Goal: Use online tool/utility: Use online tool/utility

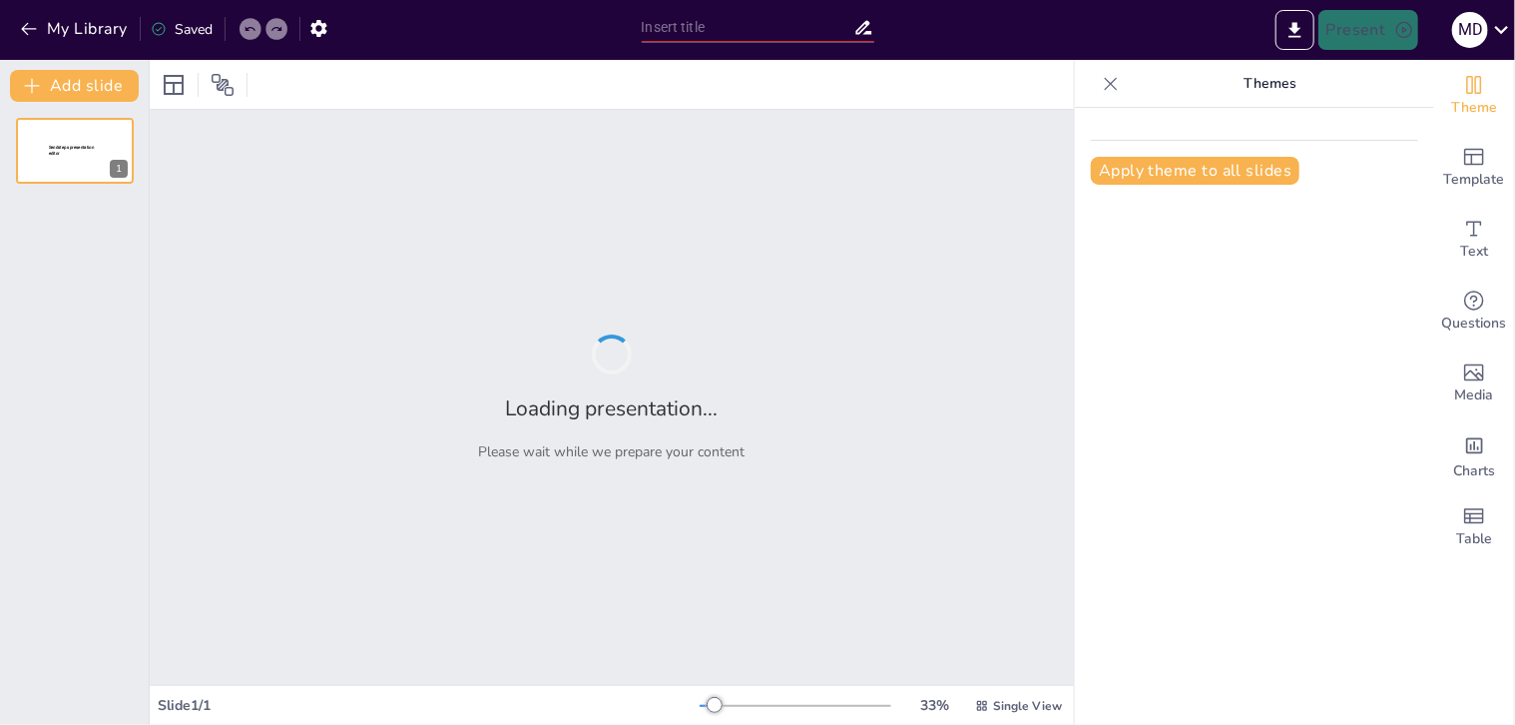
type input "Desarrollo de Habilidades Blandas: Un [PERSON_NAME] Fundamental para el Éxito P…"
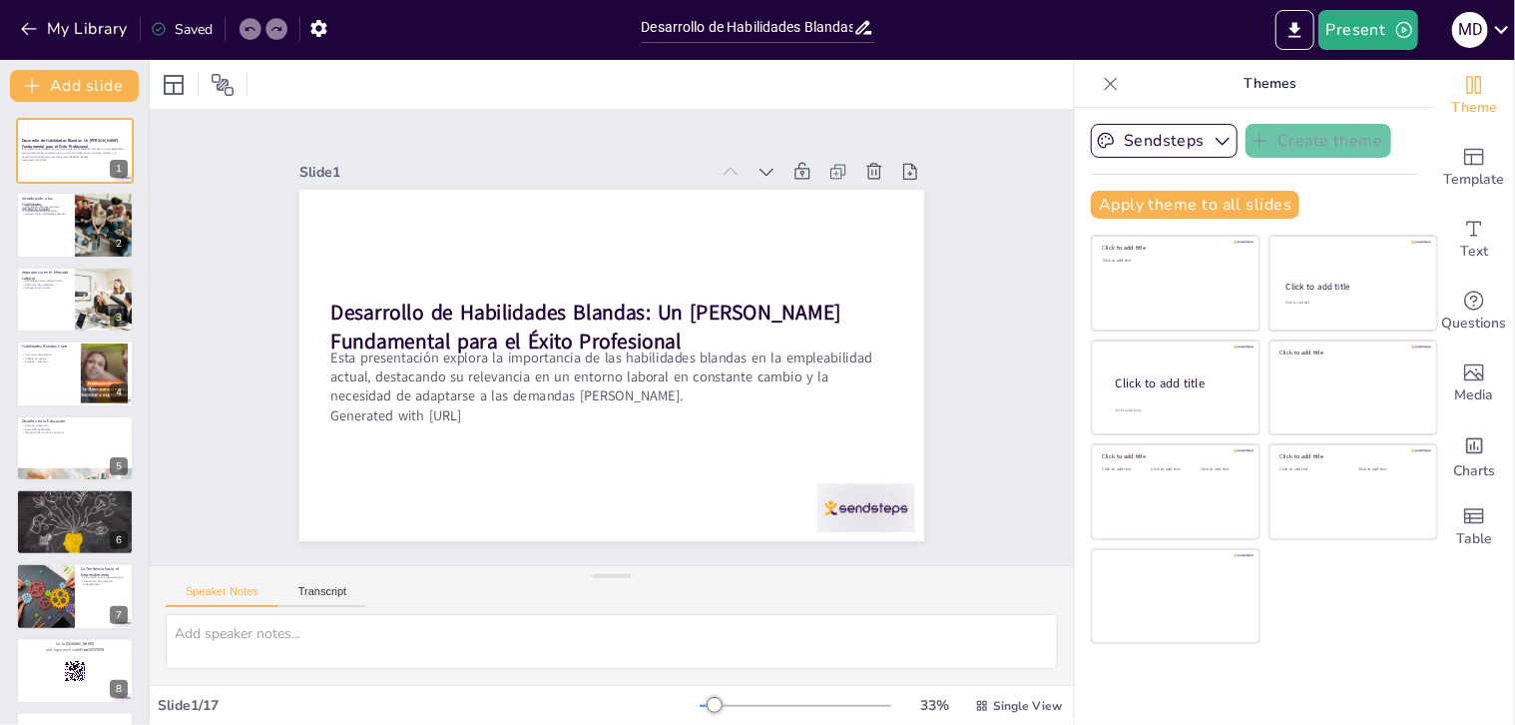
checkbox input "true"
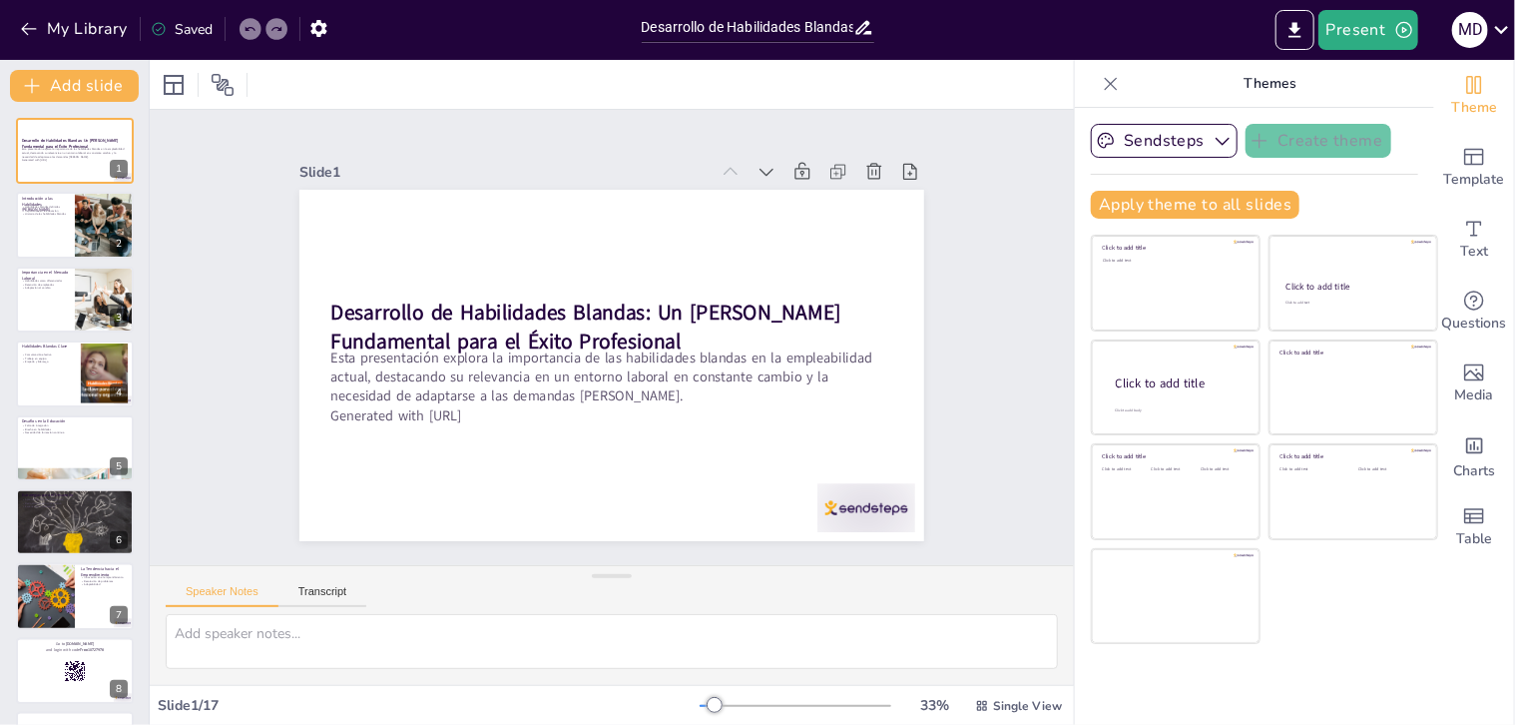
checkbox input "true"
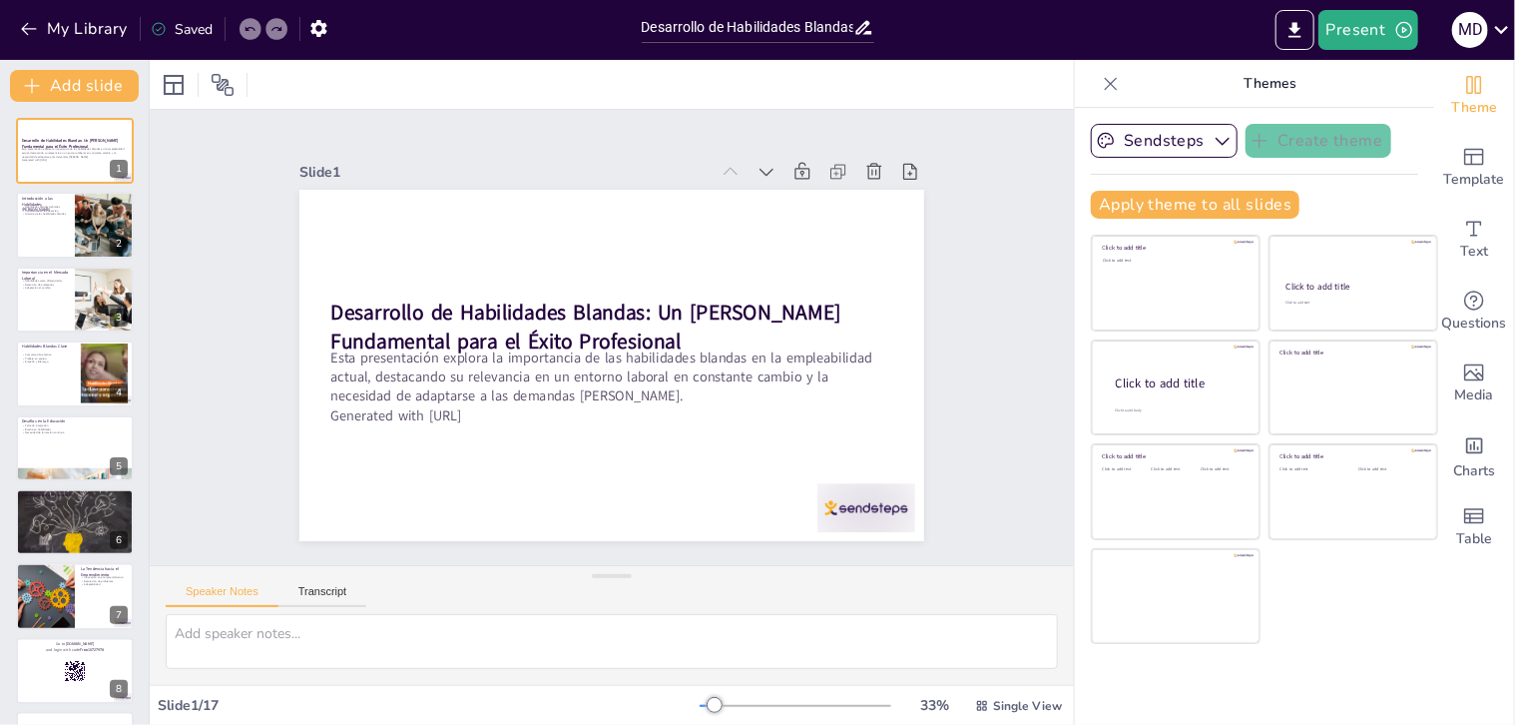
checkbox input "true"
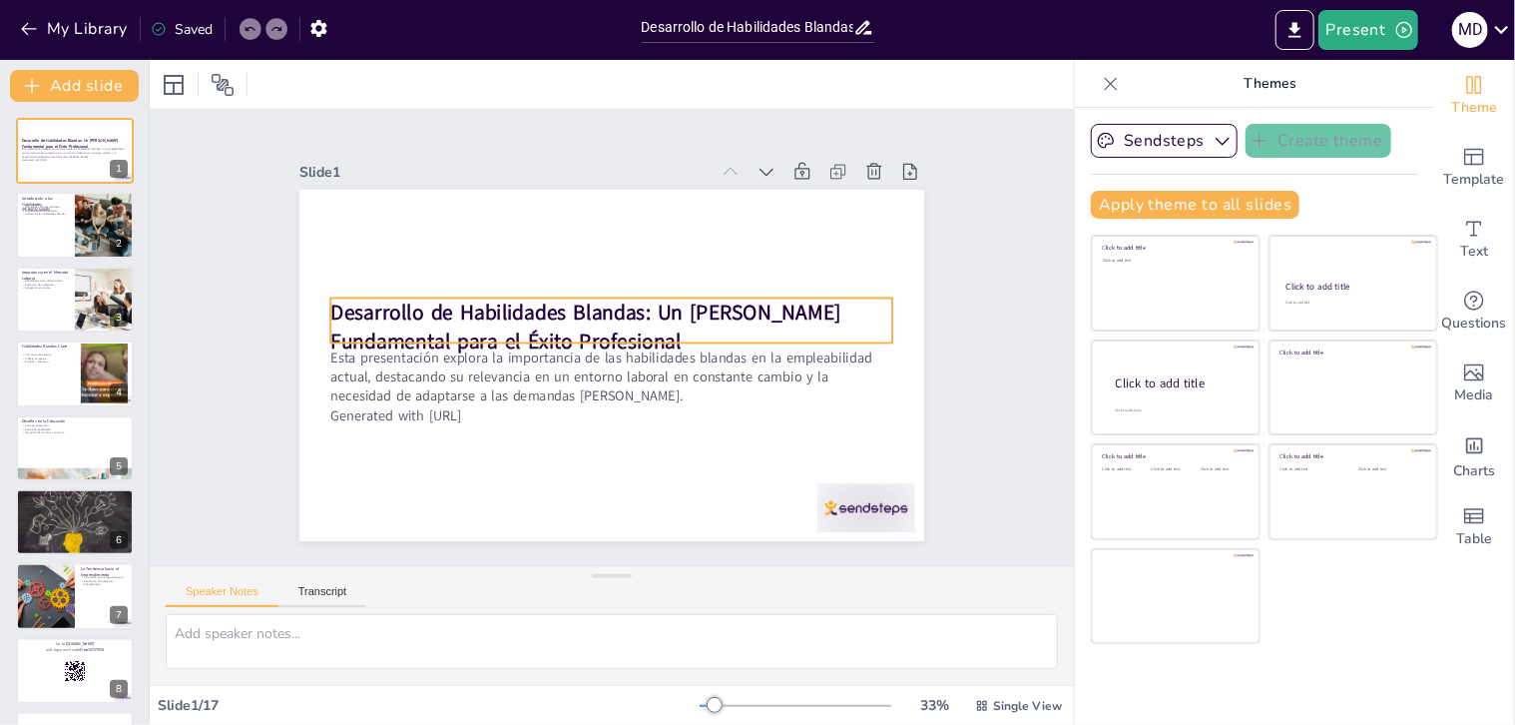
checkbox input "true"
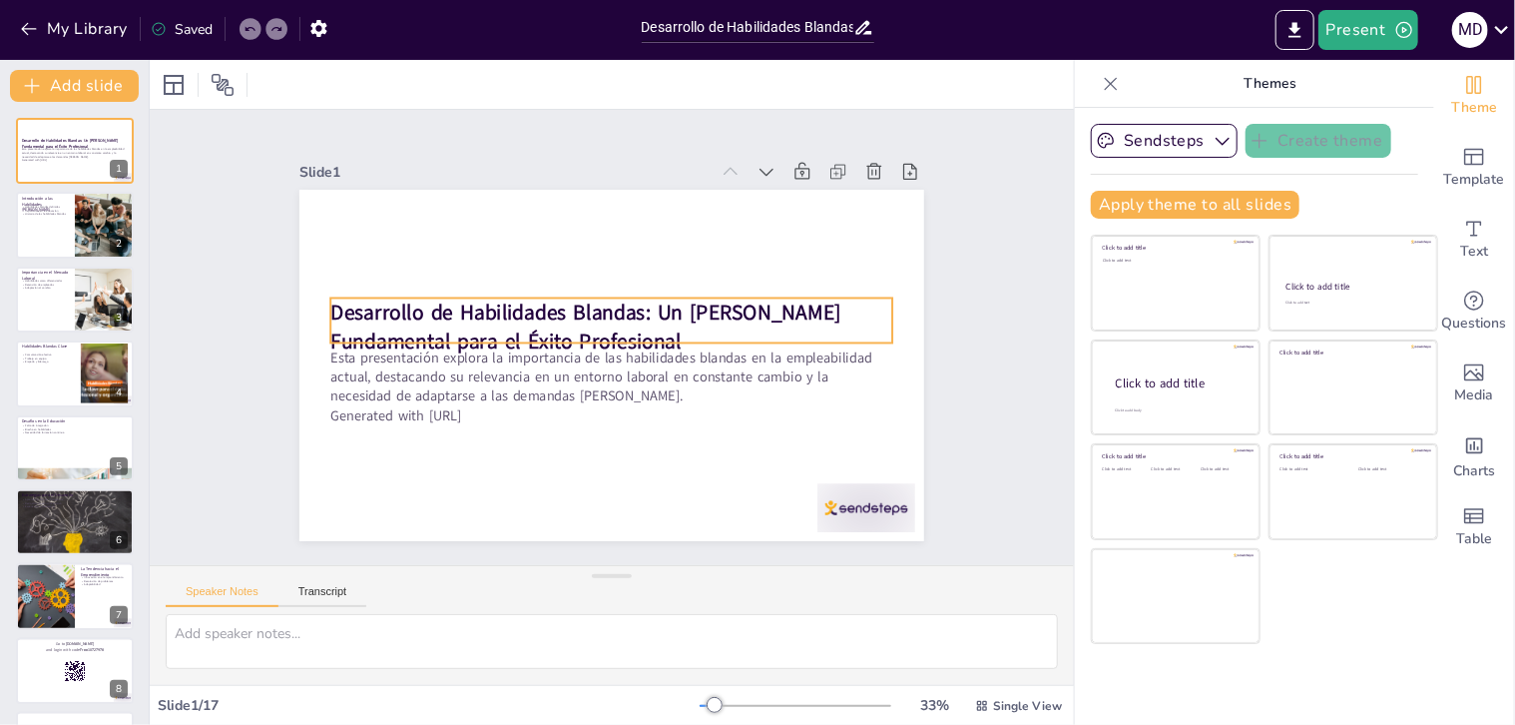
checkbox input "true"
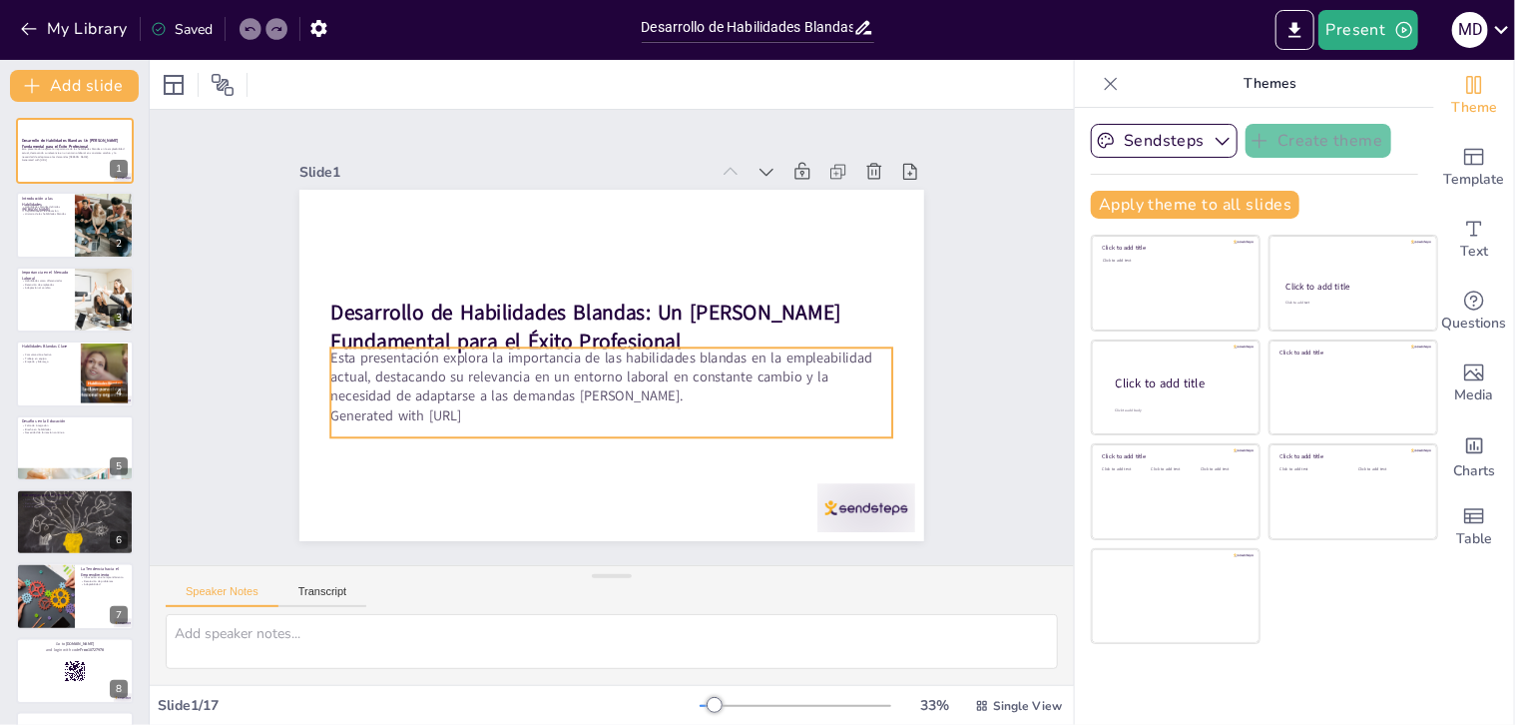
checkbox input "true"
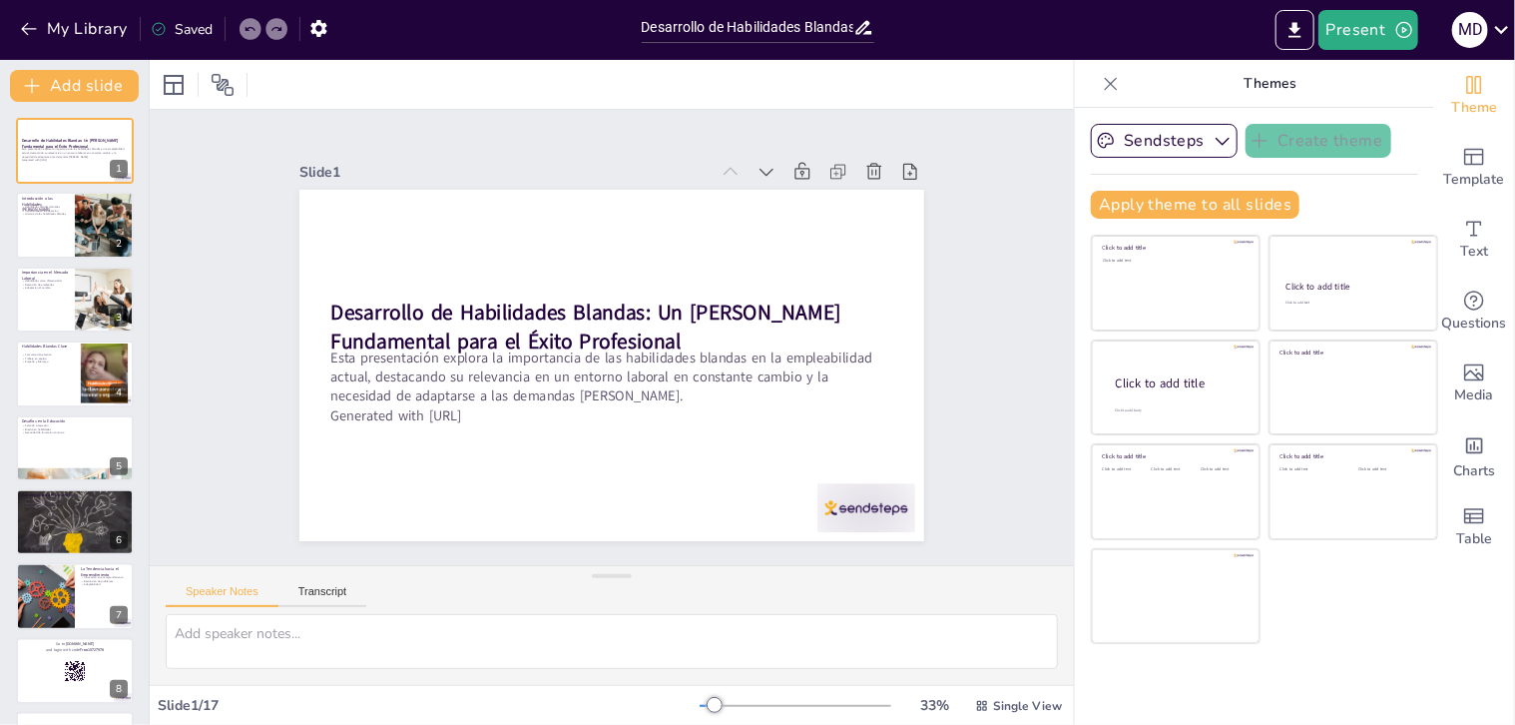
checkbox input "true"
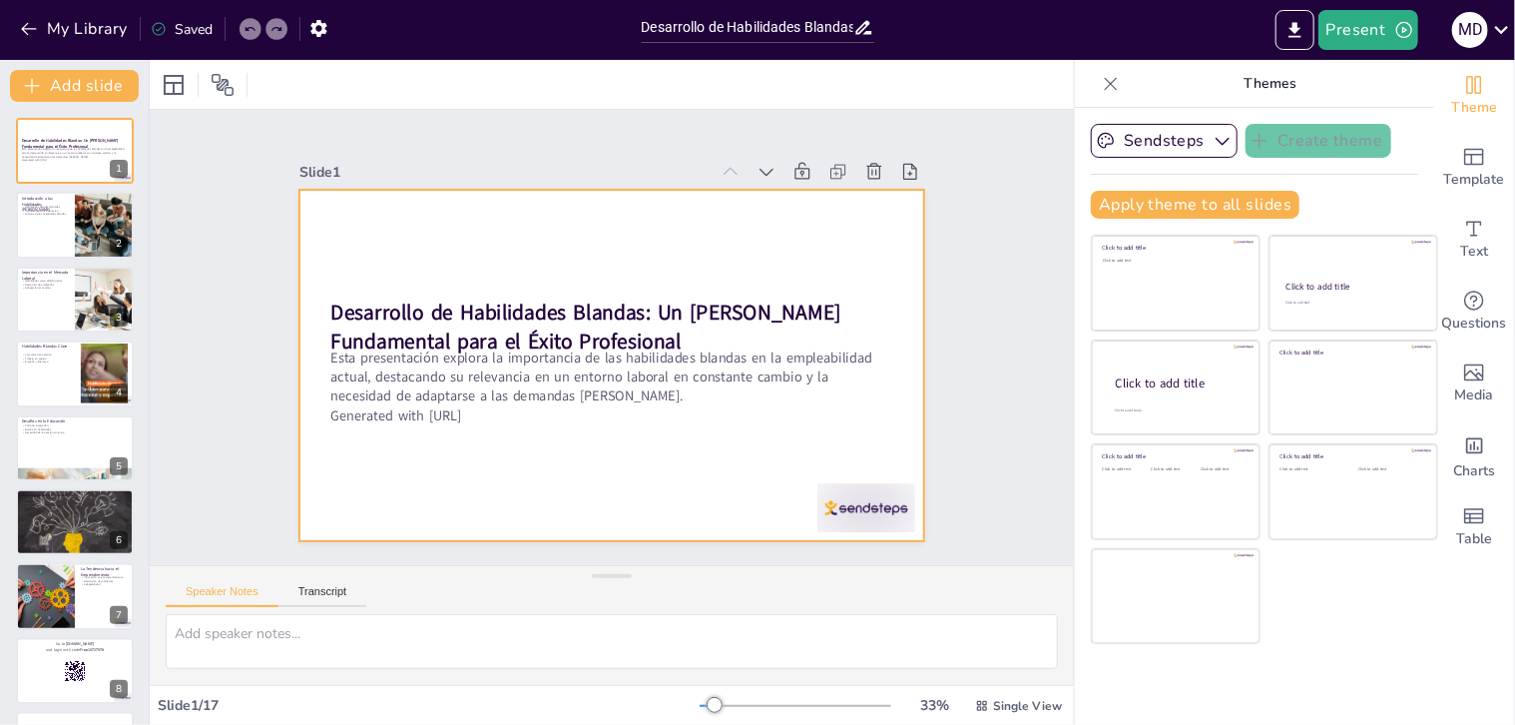
checkbox input "true"
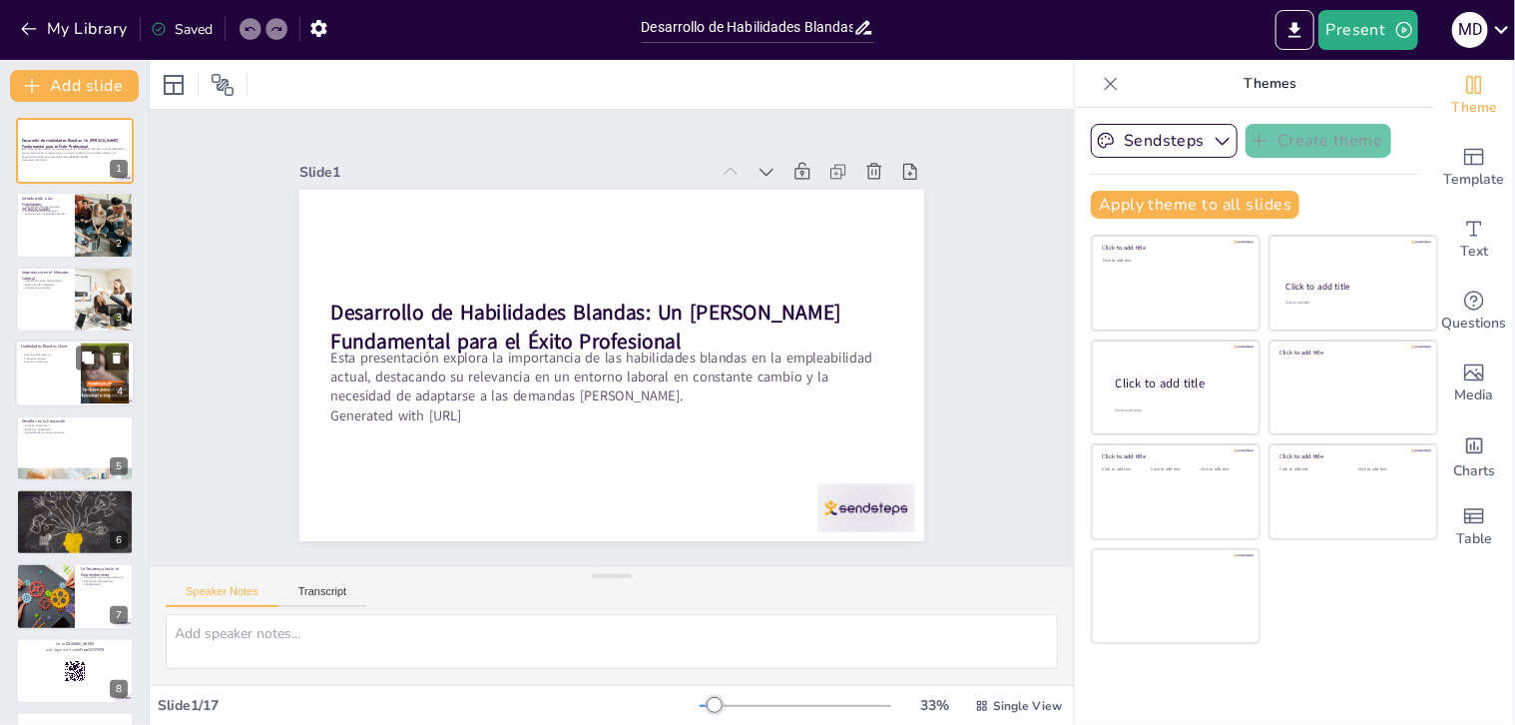
checkbox input "true"
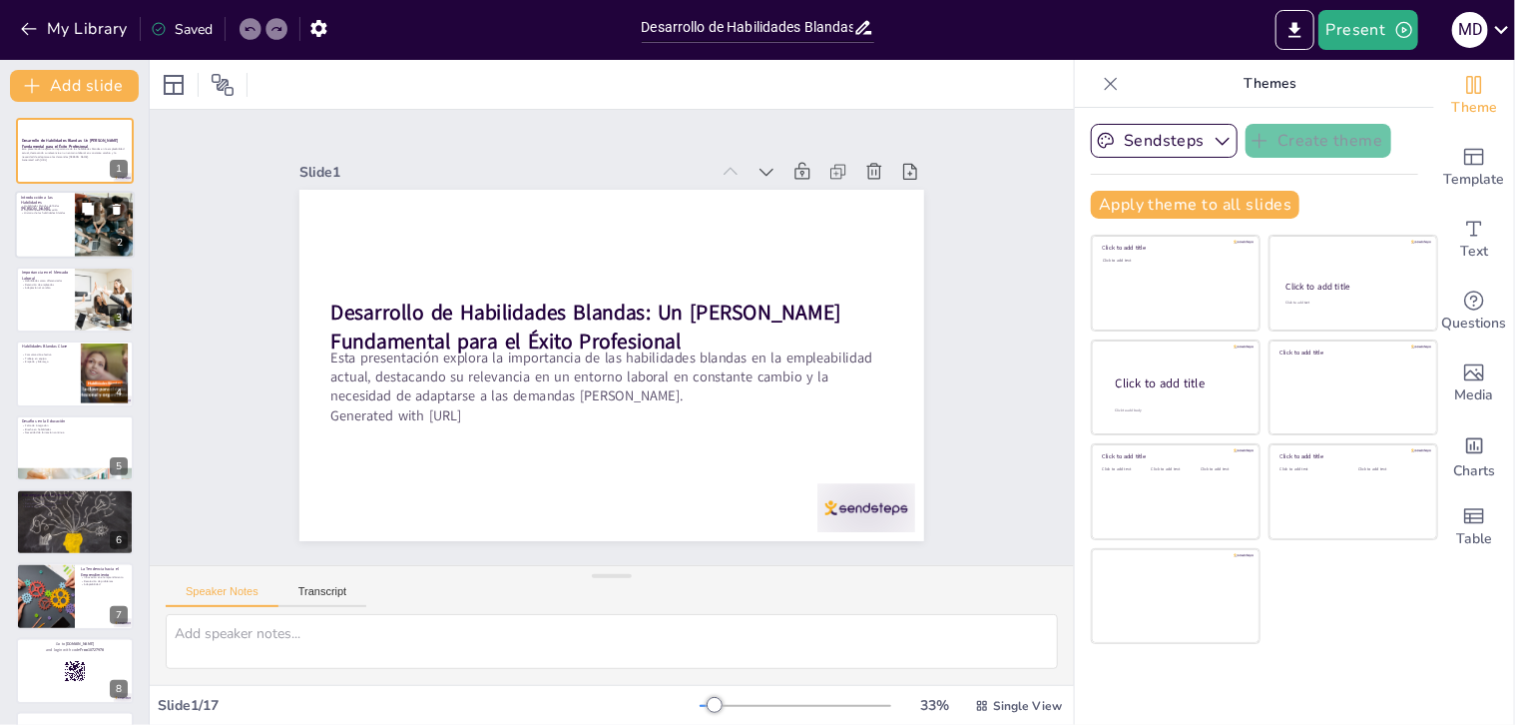
checkbox input "true"
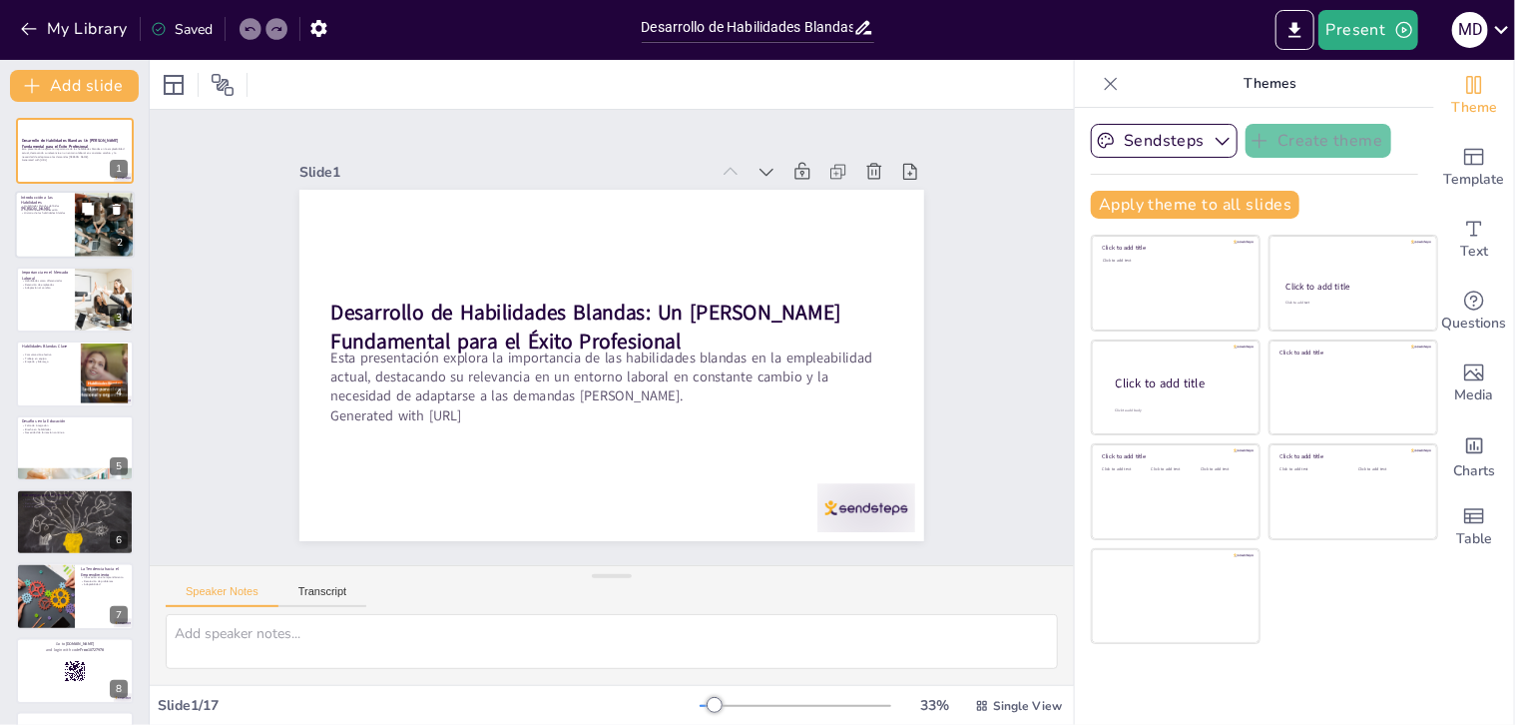
checkbox input "true"
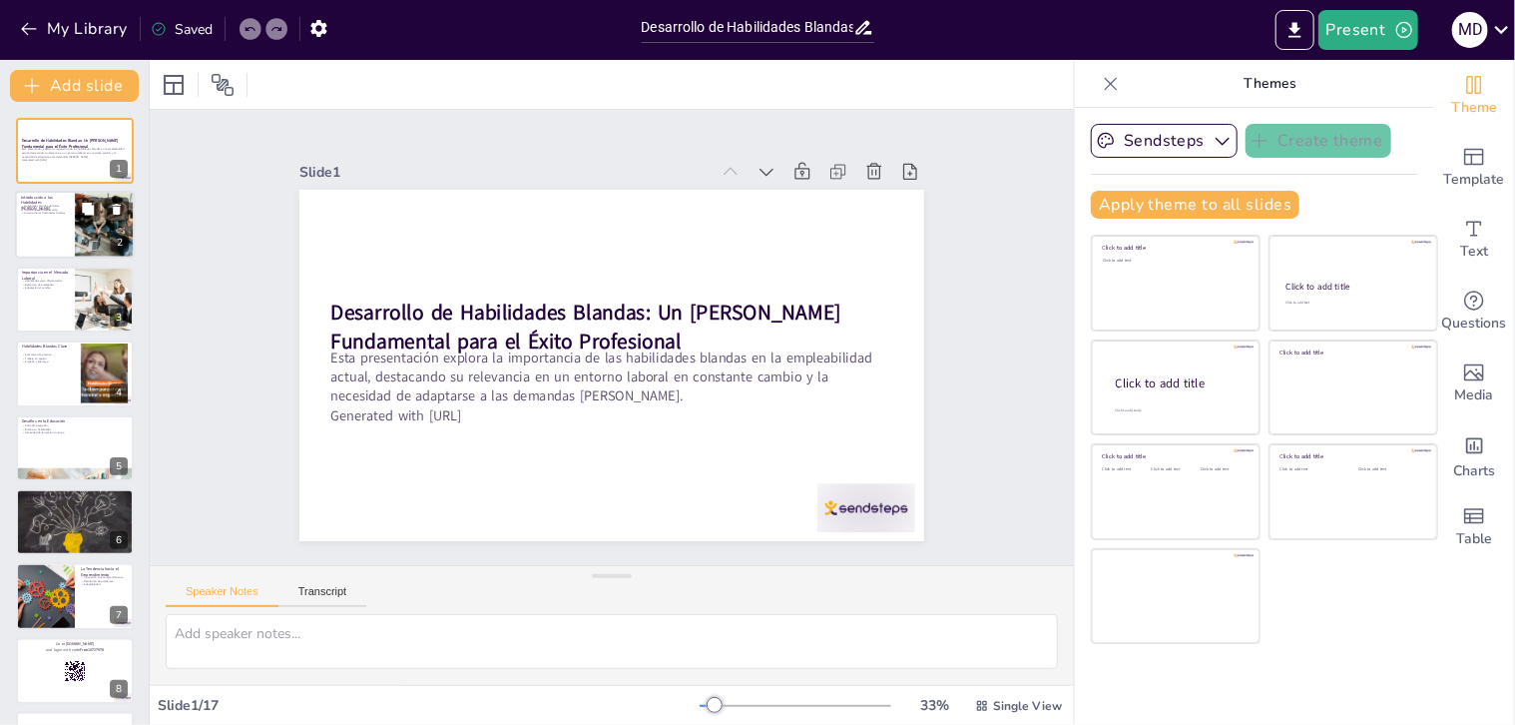
checkbox input "true"
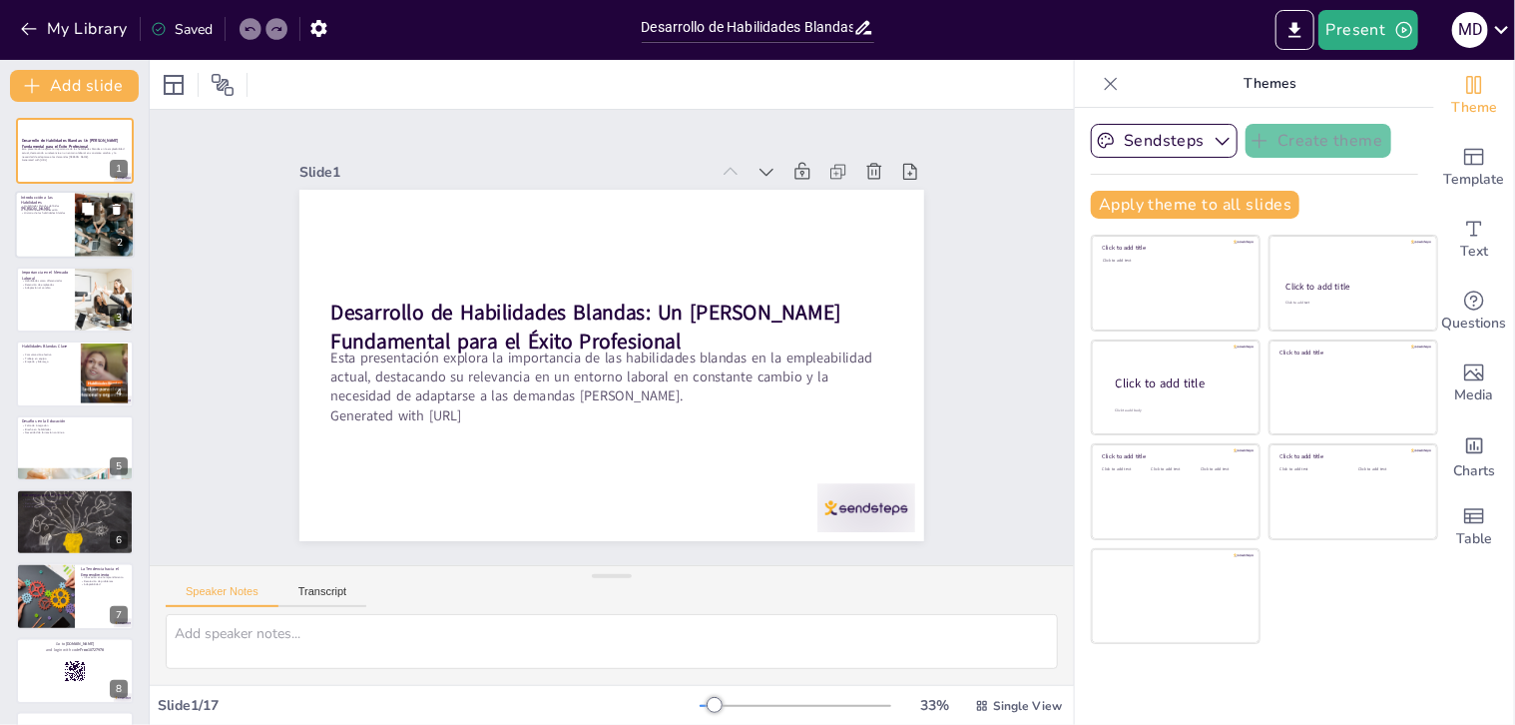
checkbox input "true"
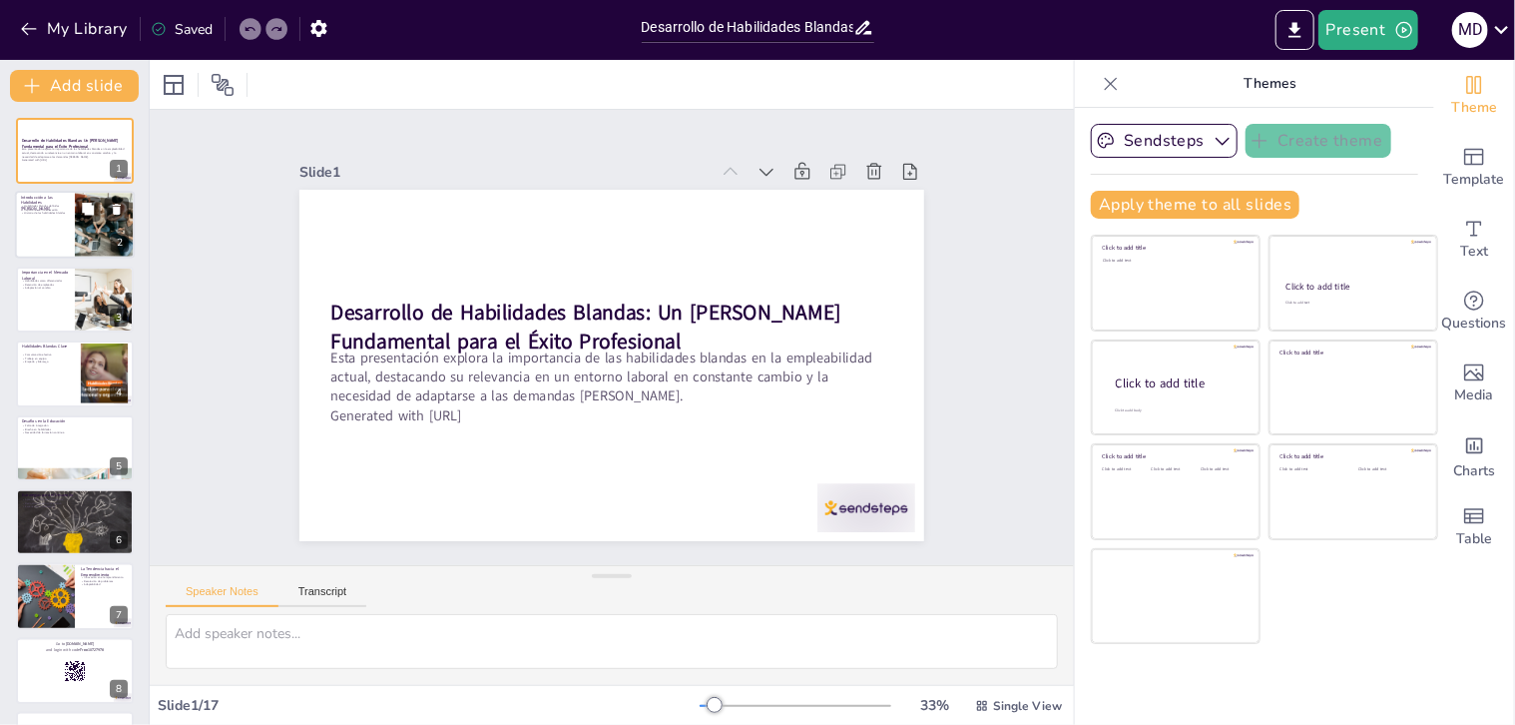
checkbox input "true"
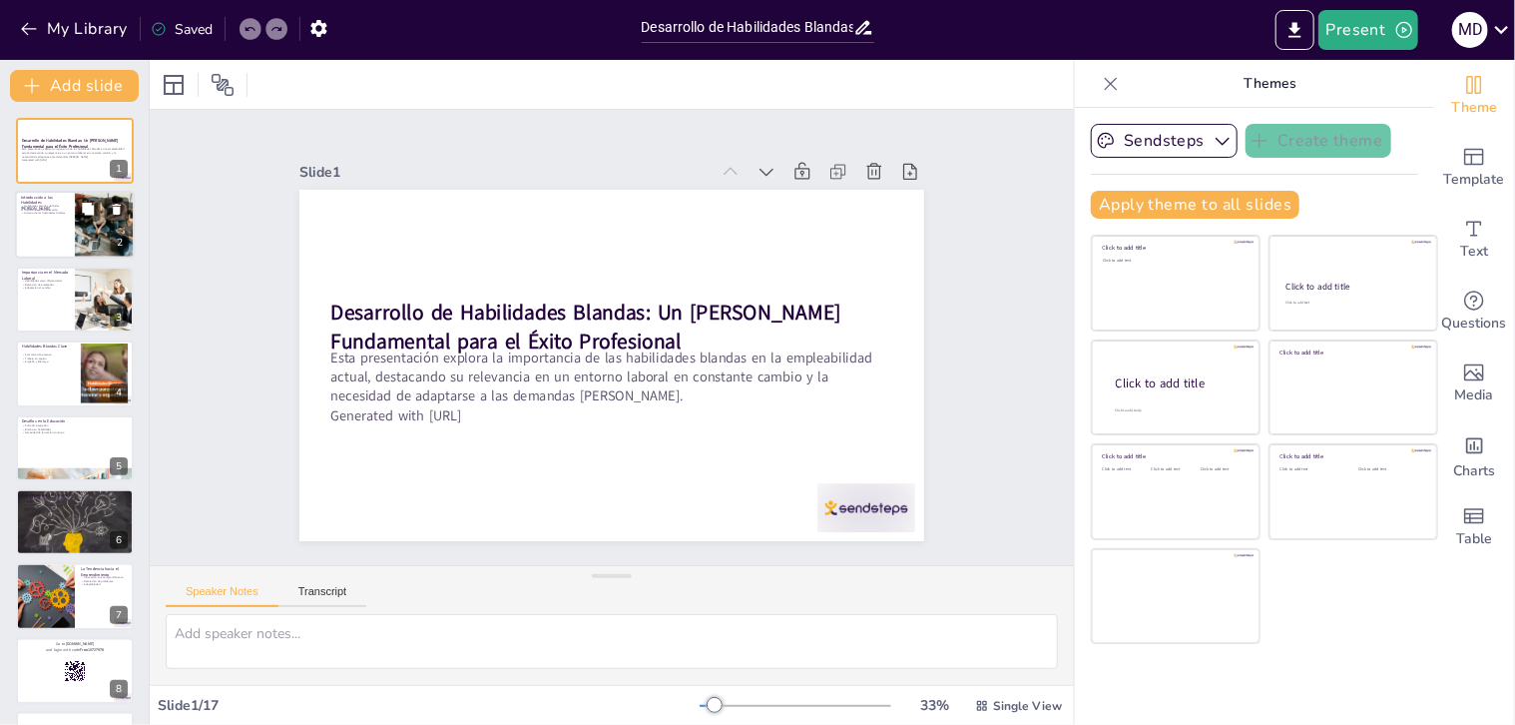
checkbox input "true"
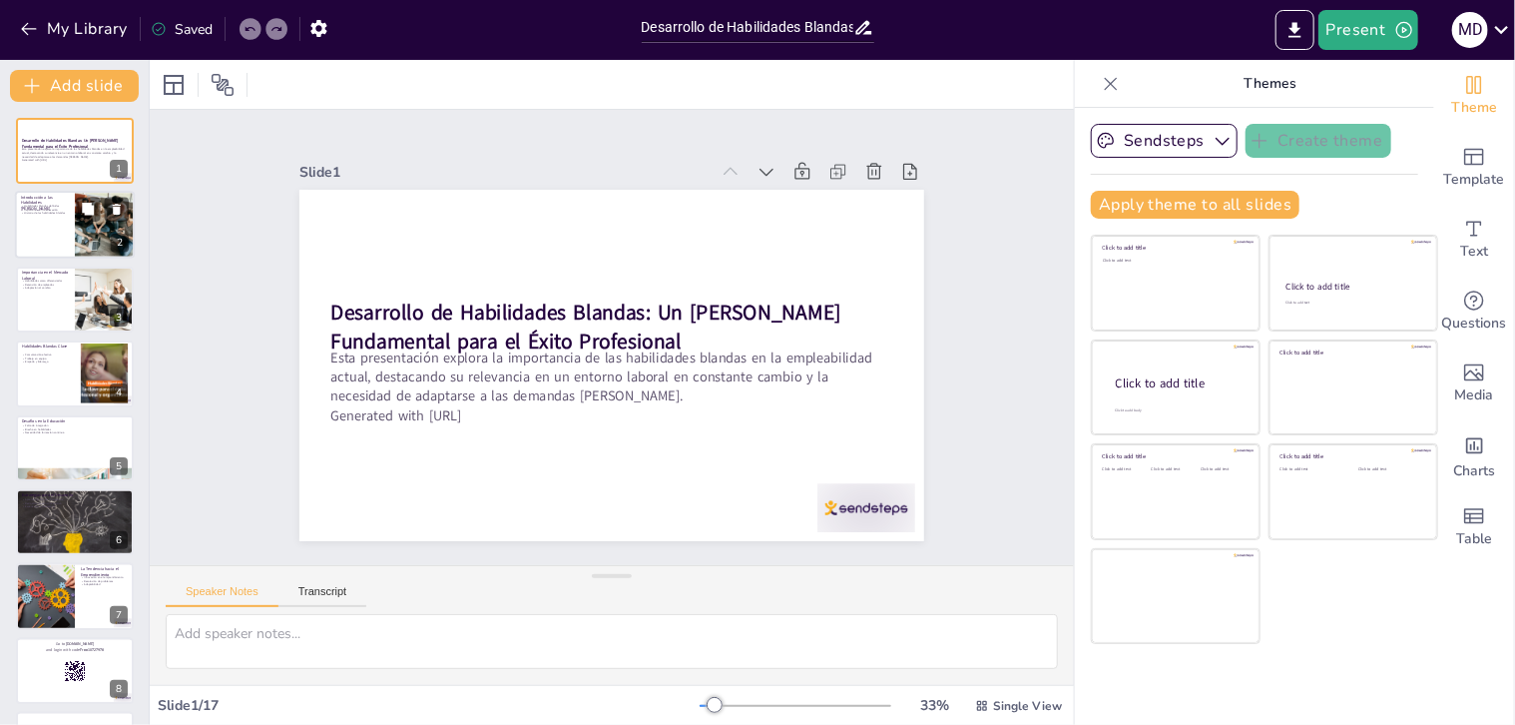
click at [43, 223] on div at bounding box center [75, 226] width 120 height 68
type textarea "Lor ipsumdolors ametcon adi elitsedd eiu te incididunt utl et dolor ma ali enim…"
checkbox input "true"
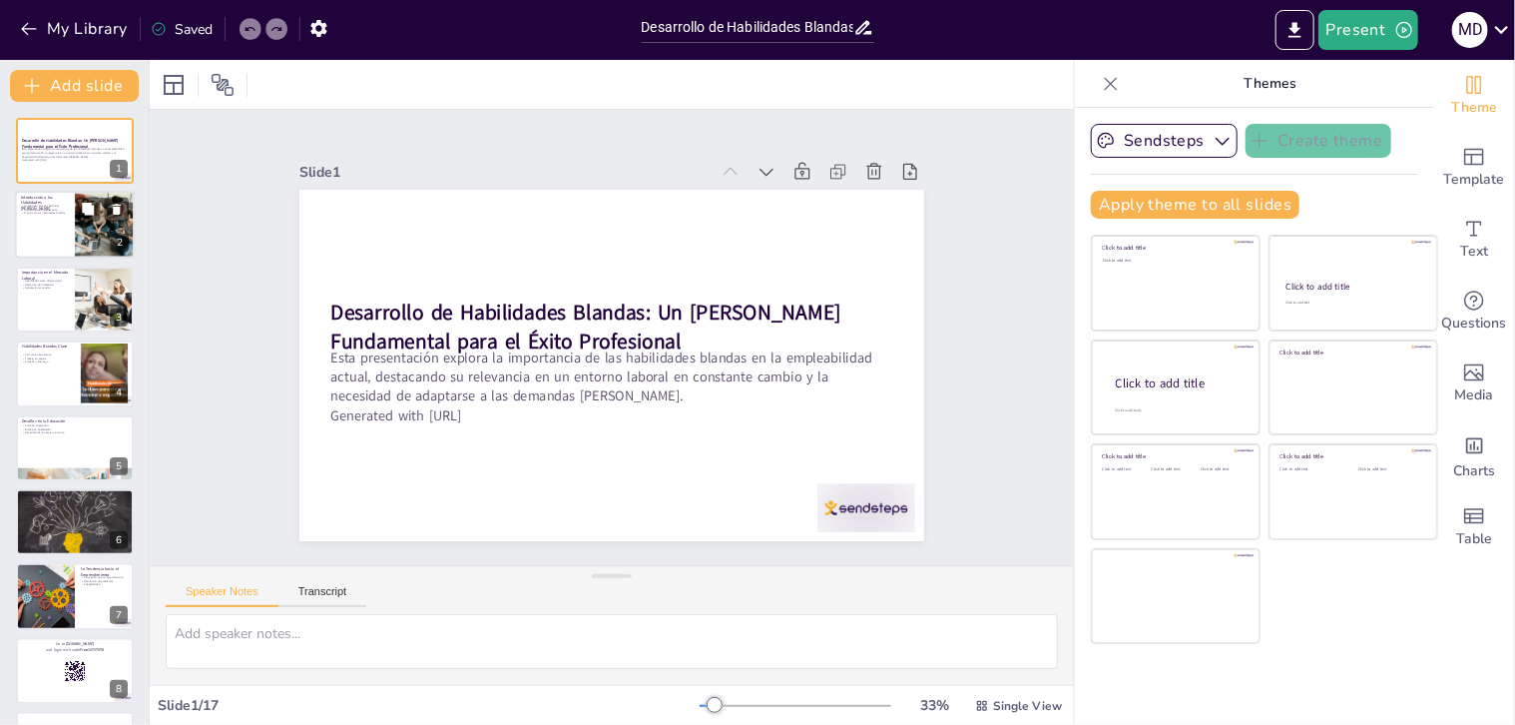
checkbox input "true"
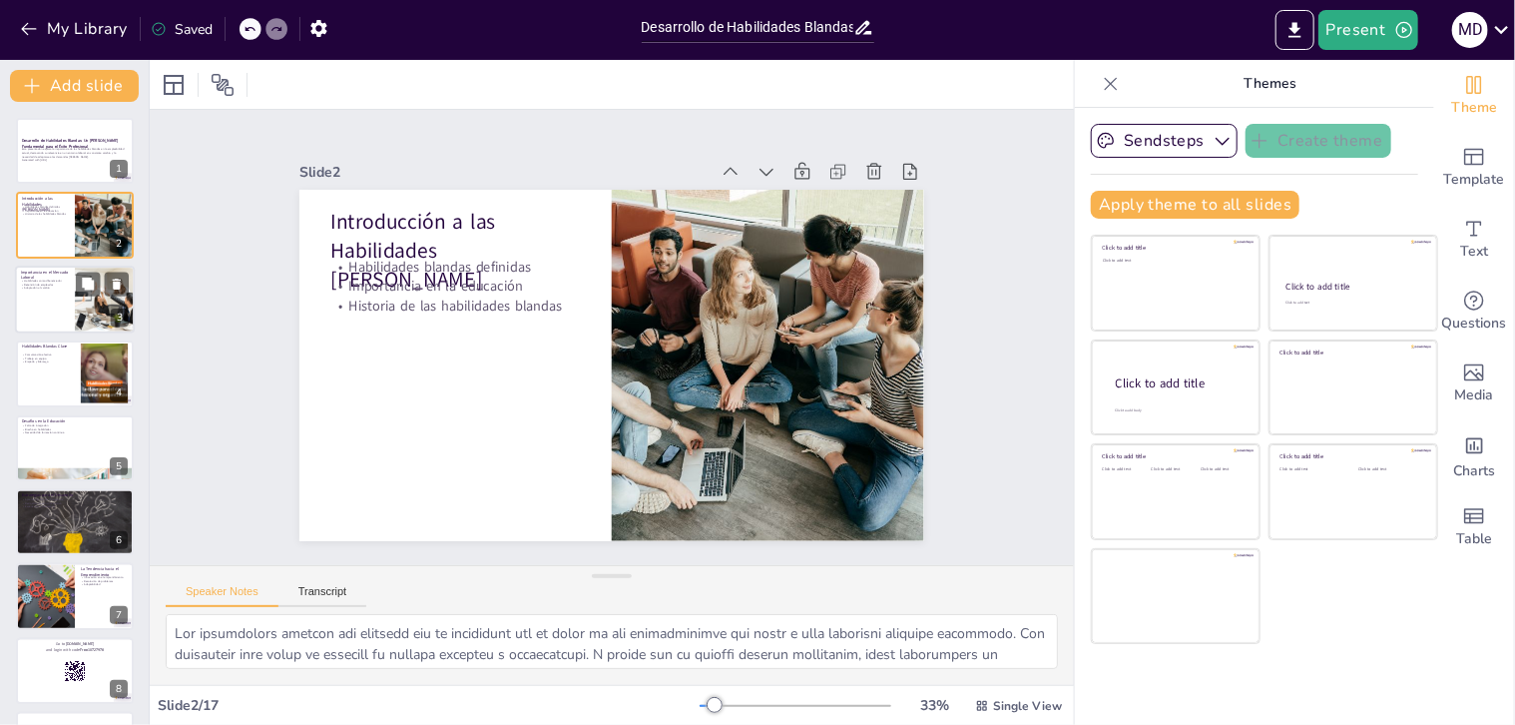
checkbox input "true"
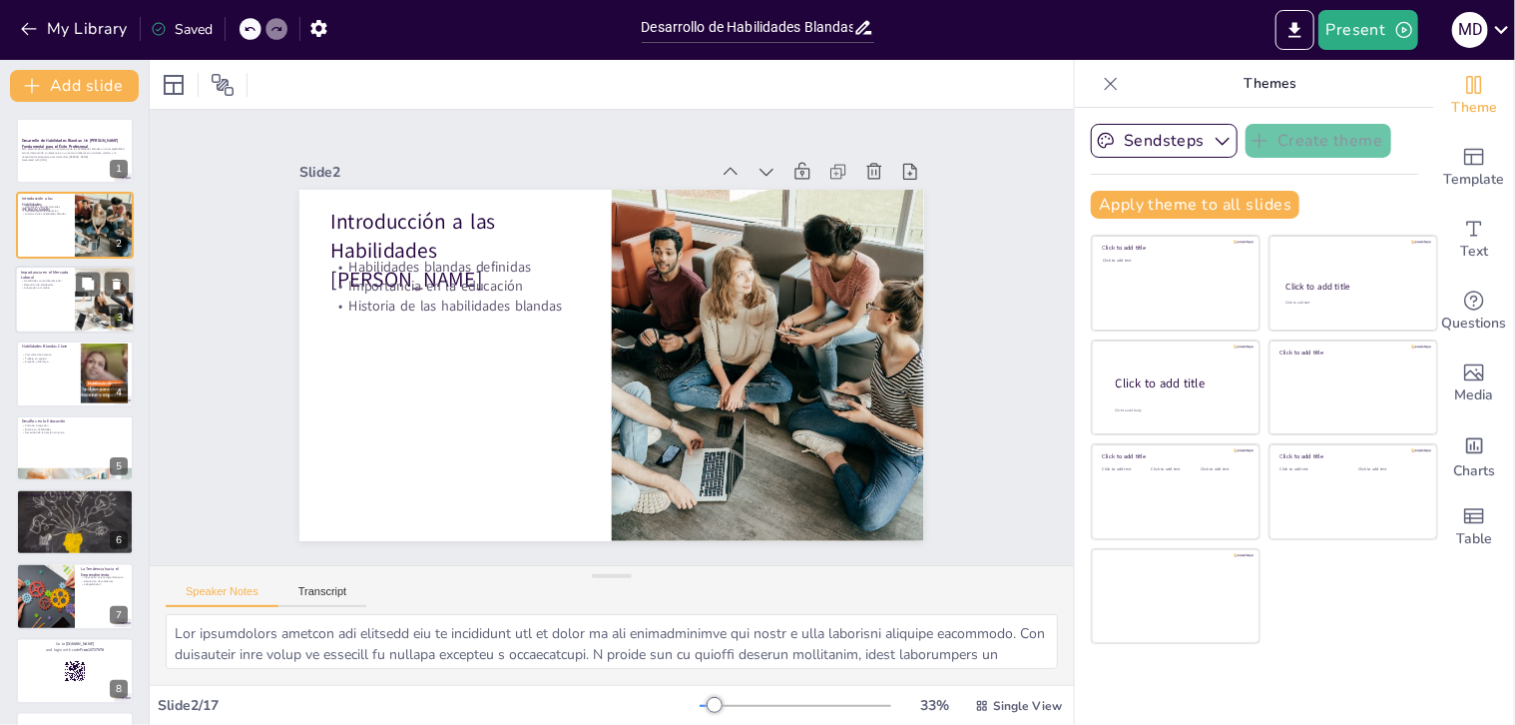
checkbox input "true"
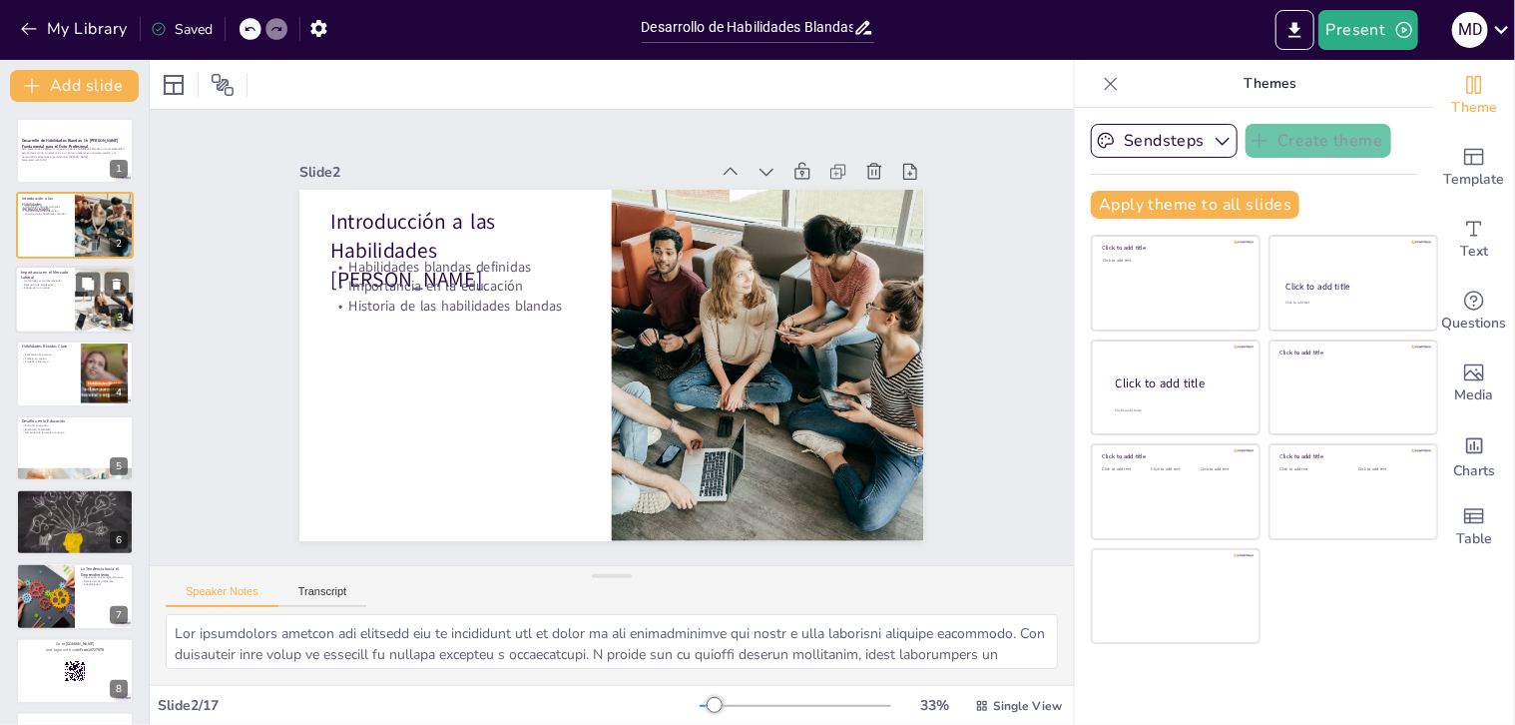
checkbox input "true"
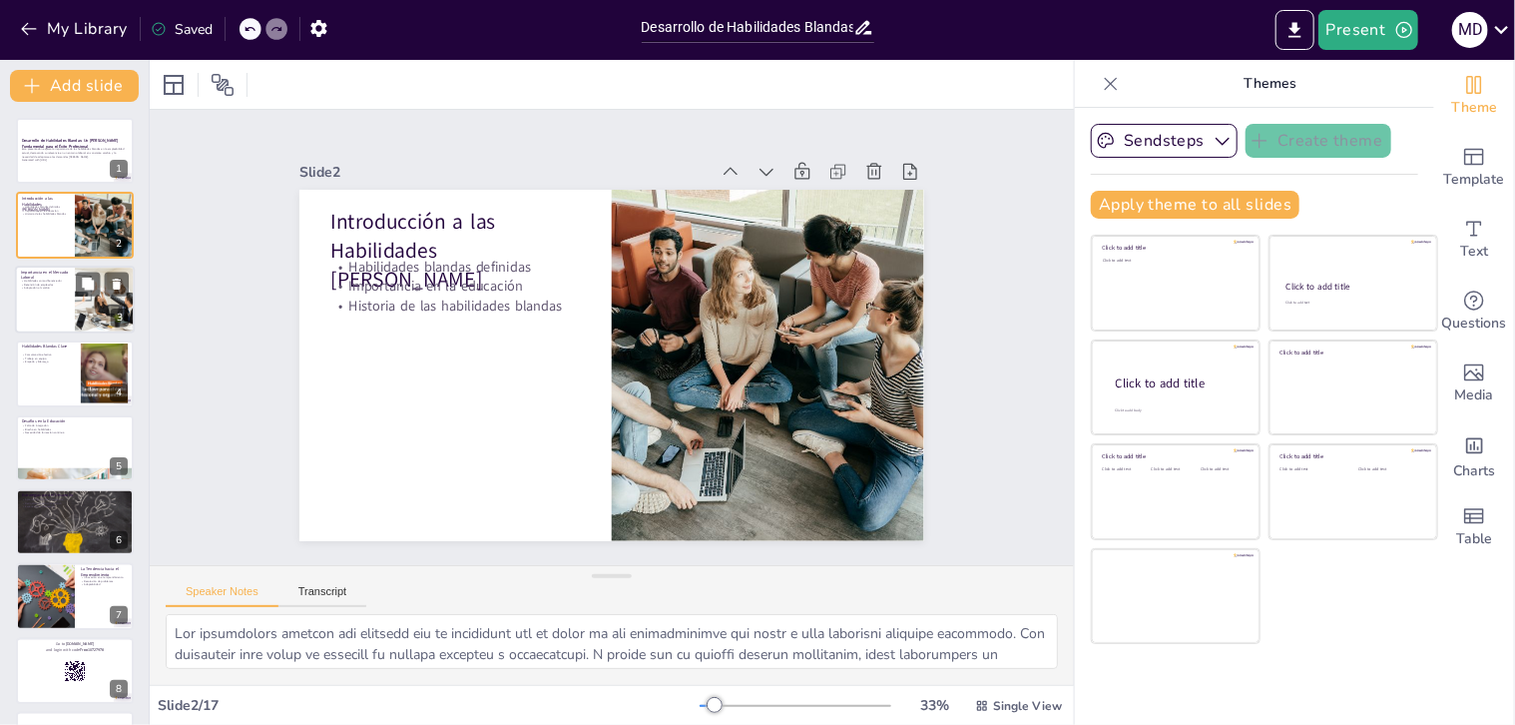
click at [30, 300] on div at bounding box center [75, 299] width 120 height 68
type textarea "Lo ip dolorsi ametcon adipiscinge, sed doeiusmodte incidid utlabo etd ma aliqua…"
checkbox input "true"
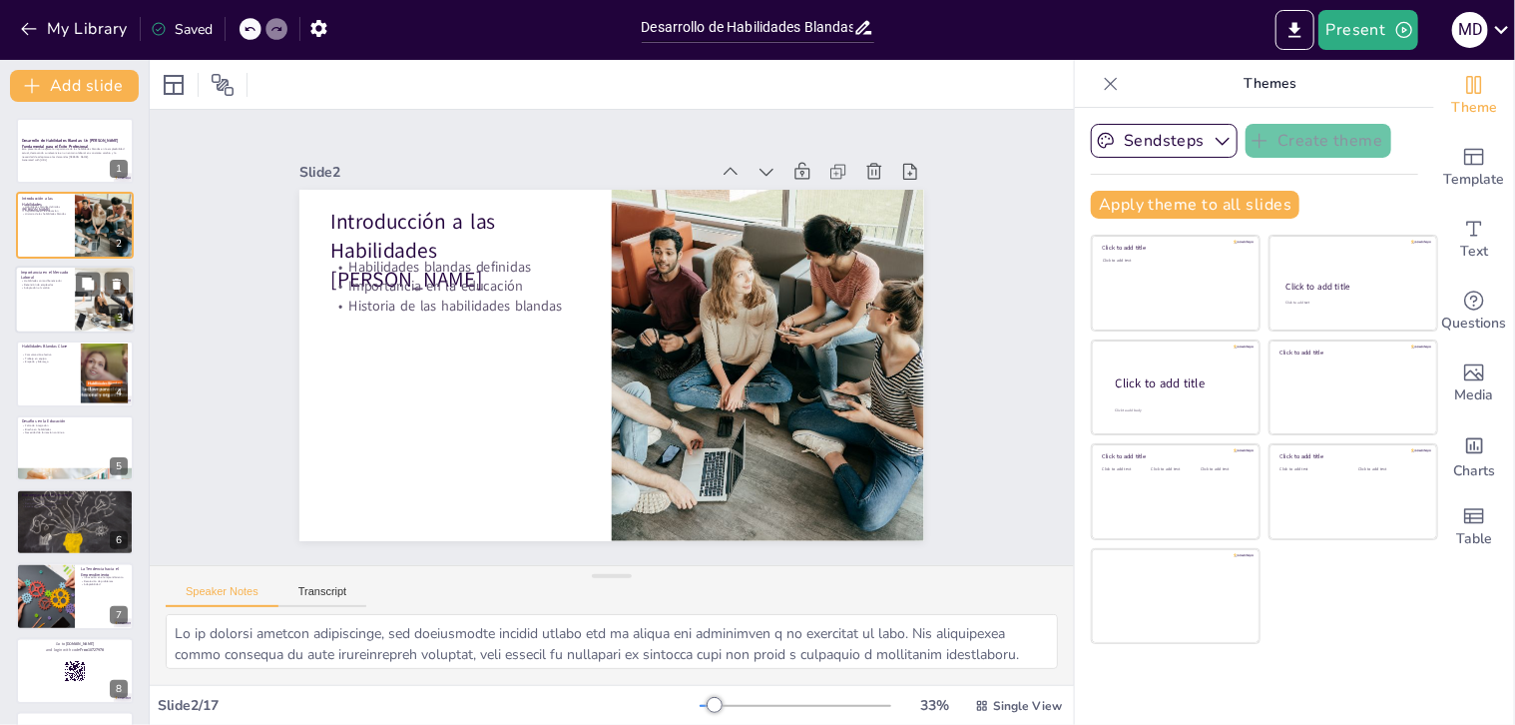
checkbox input "true"
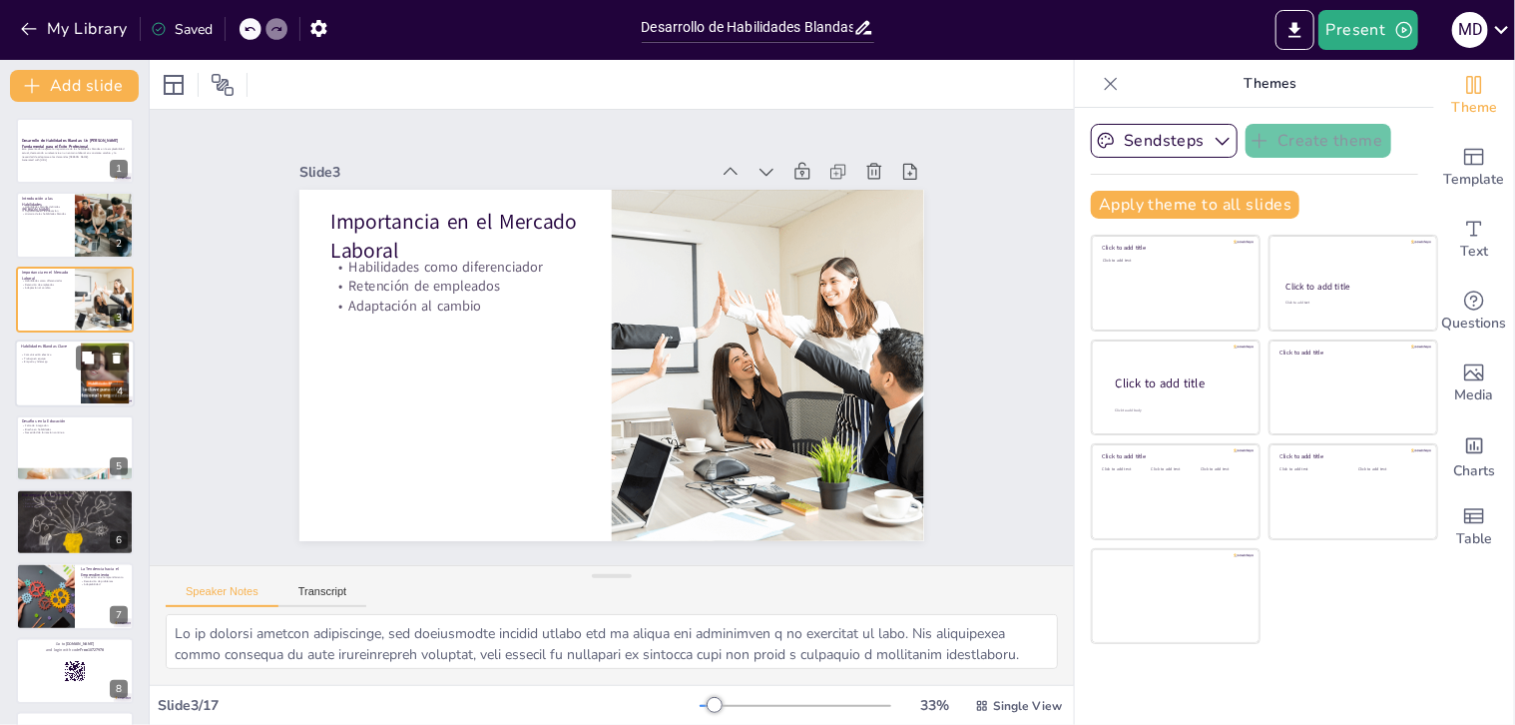
checkbox input "true"
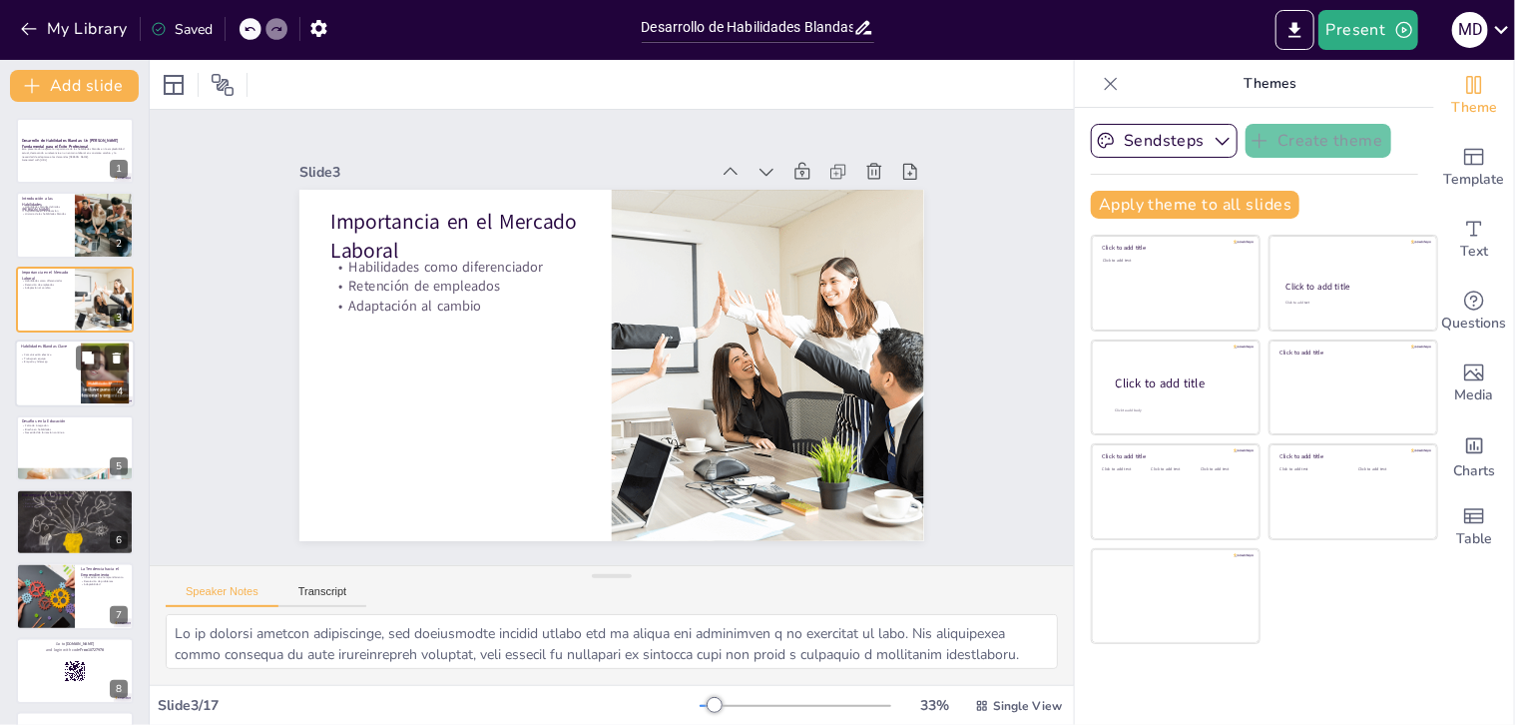
checkbox input "true"
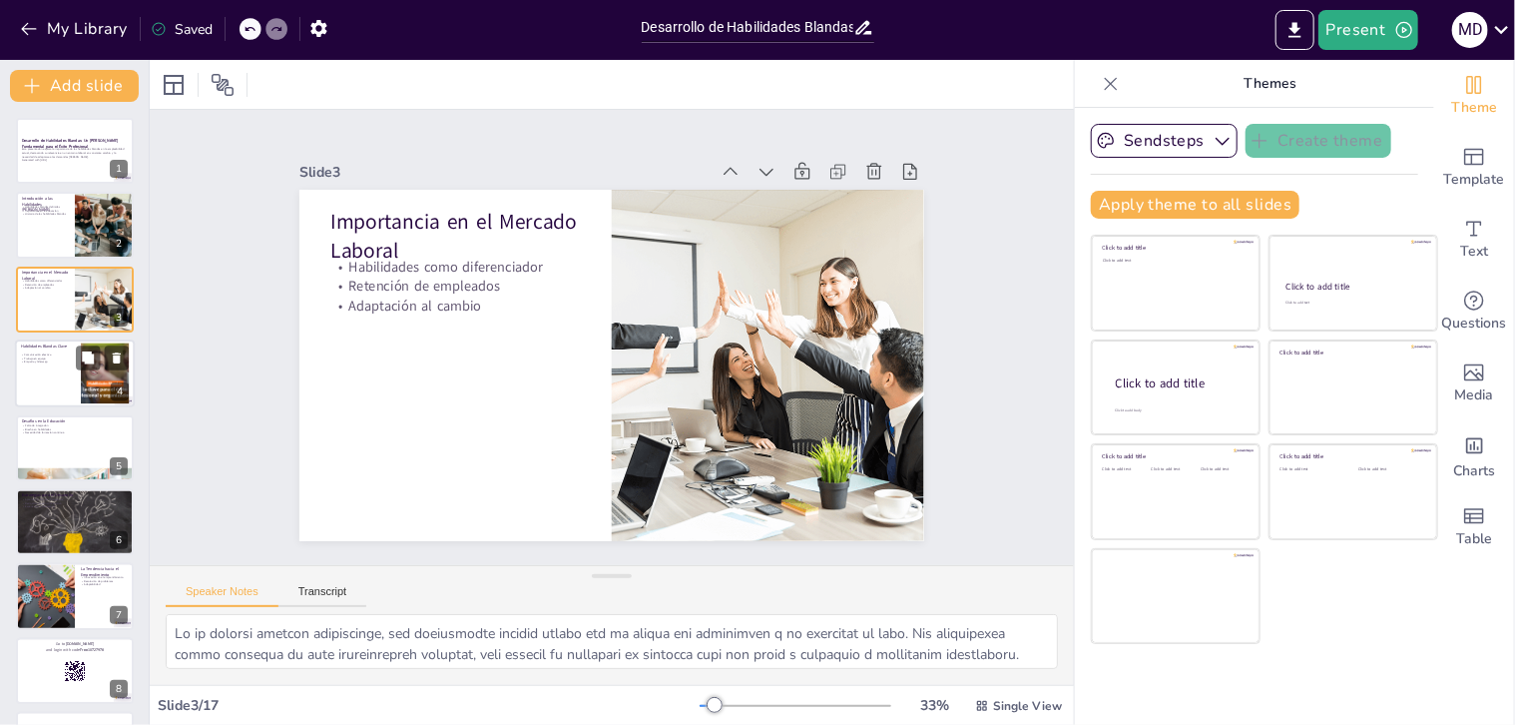
click at [35, 367] on div at bounding box center [75, 373] width 120 height 68
type textarea "La comunicación efectiva es una habilidad blanda esencial que permite a los ind…"
checkbox input "true"
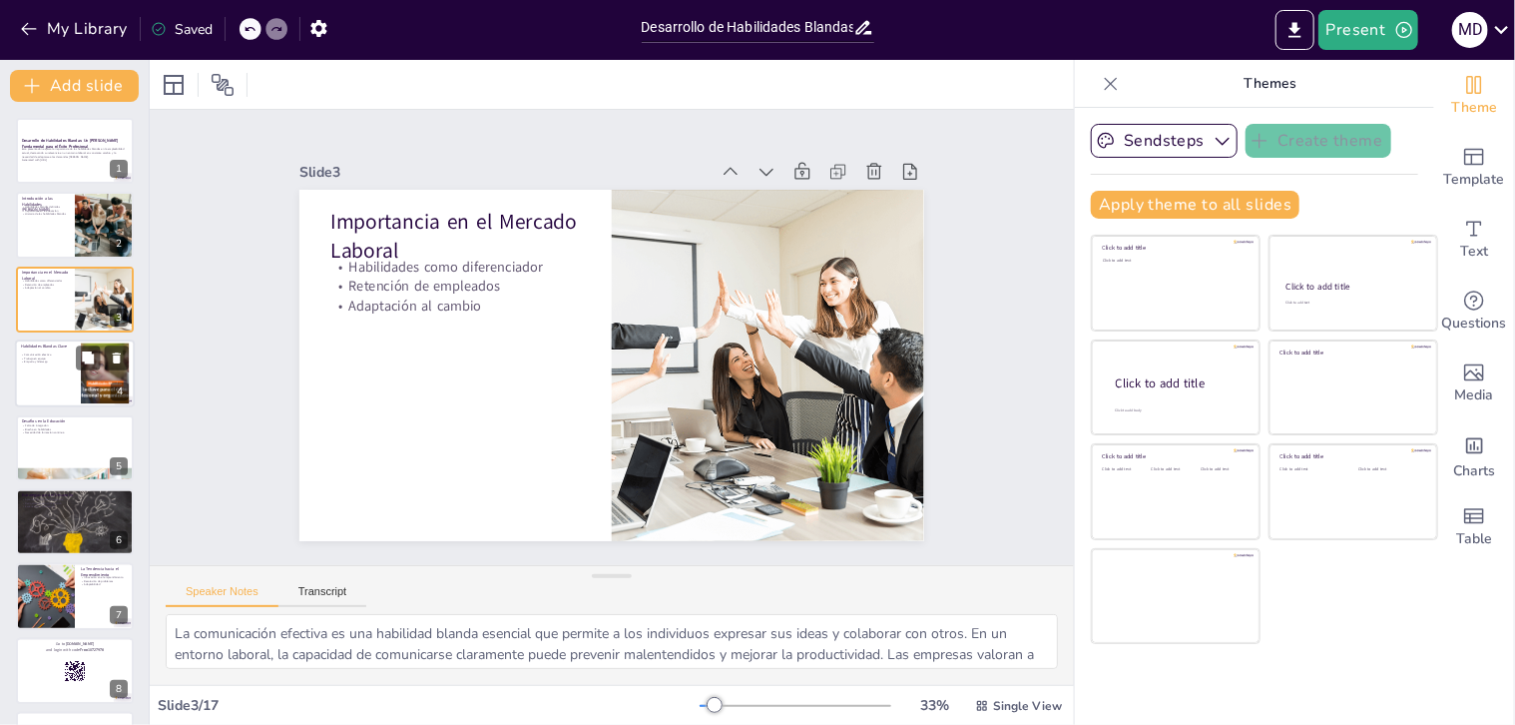
checkbox input "true"
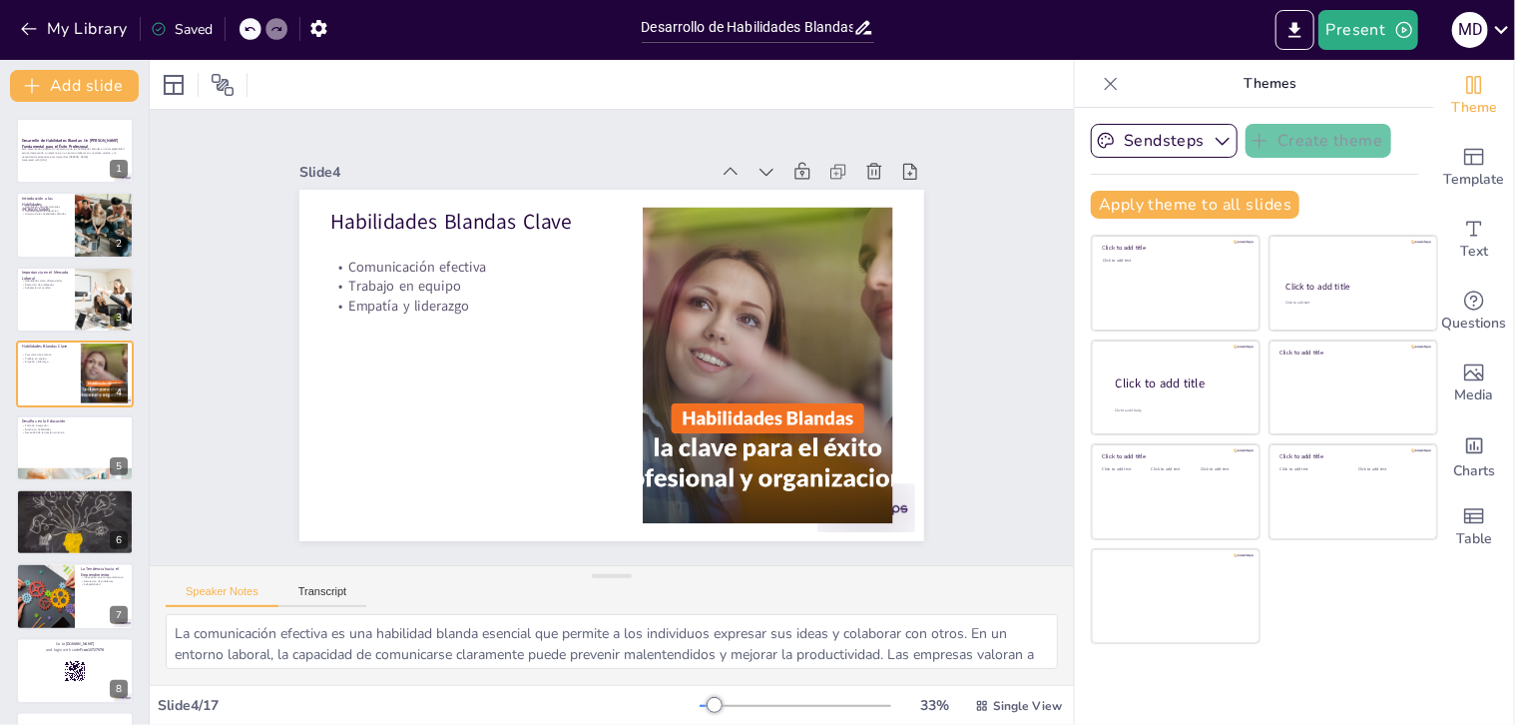
checkbox input "true"
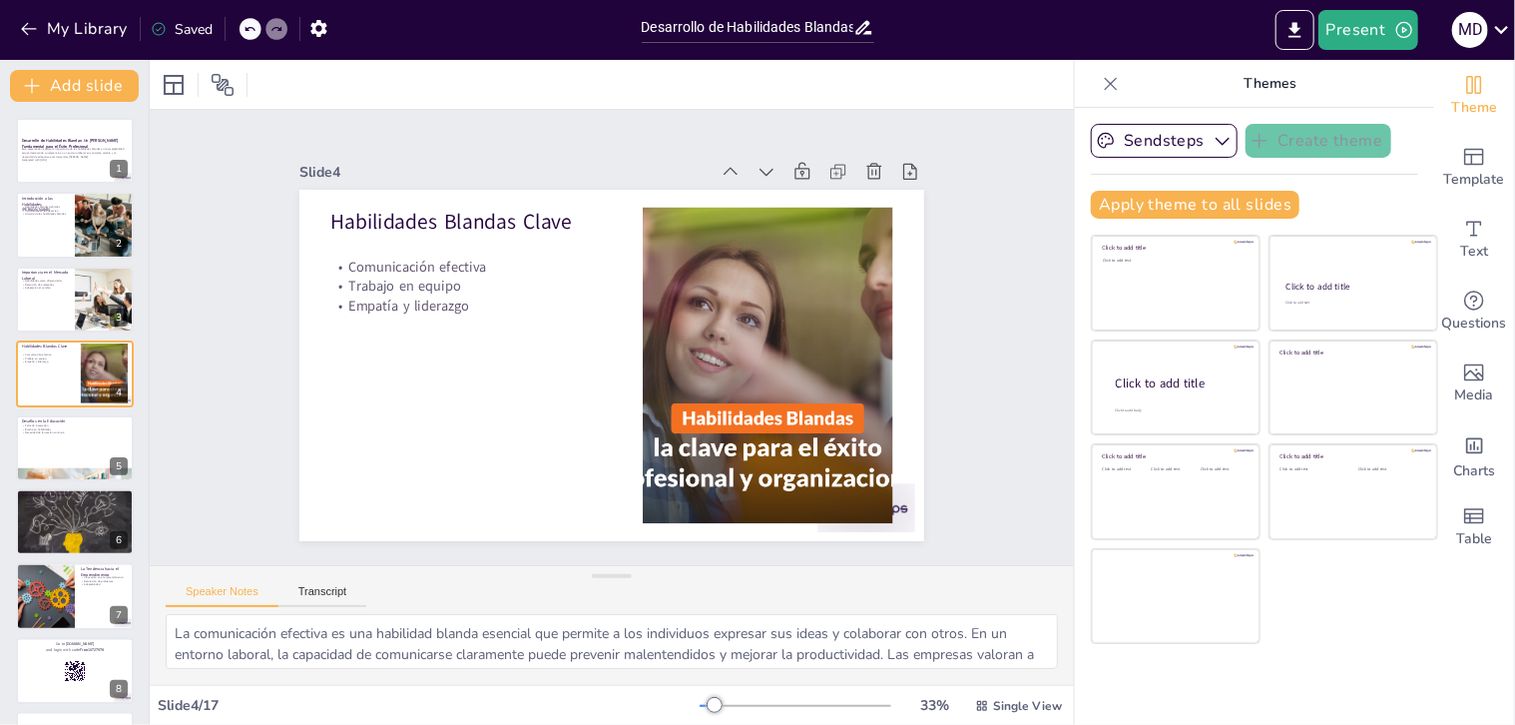
checkbox input "true"
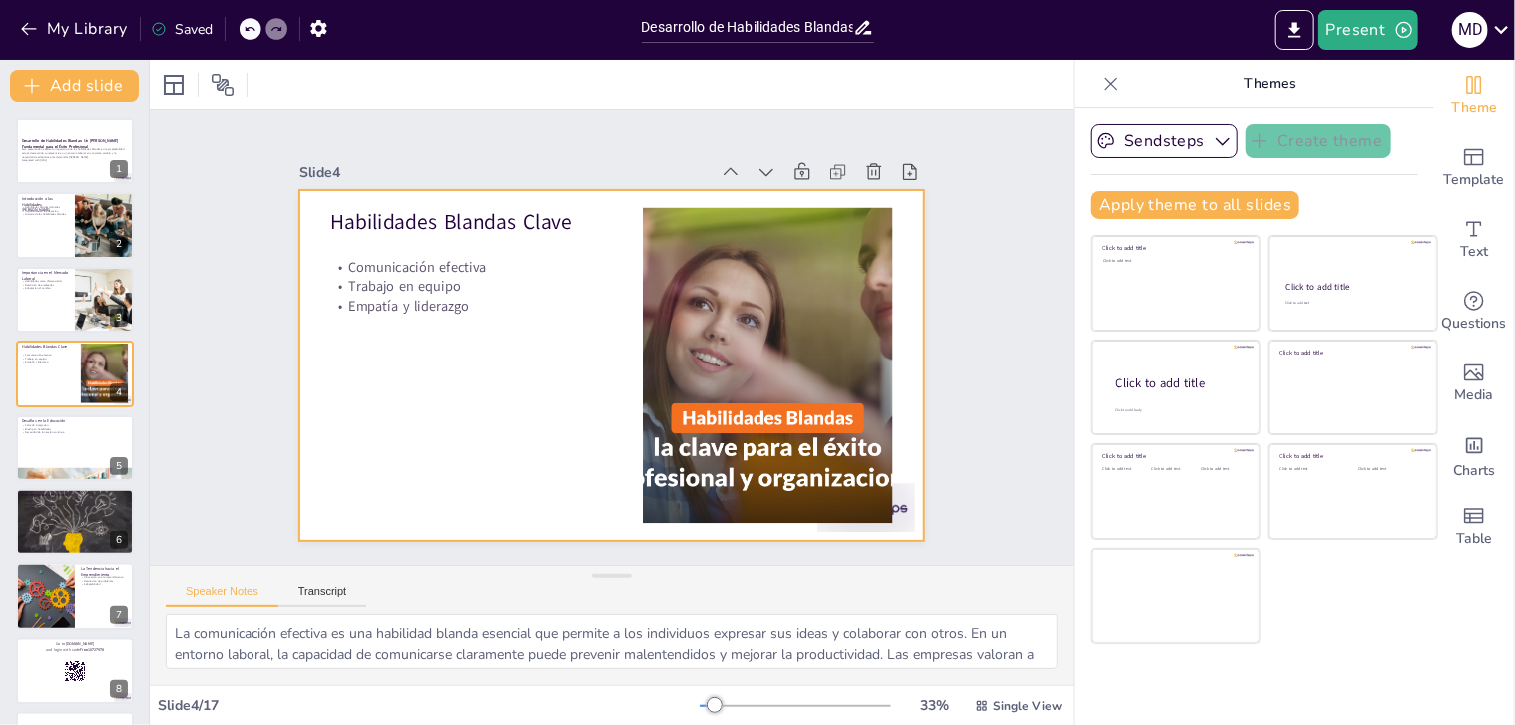
checkbox input "true"
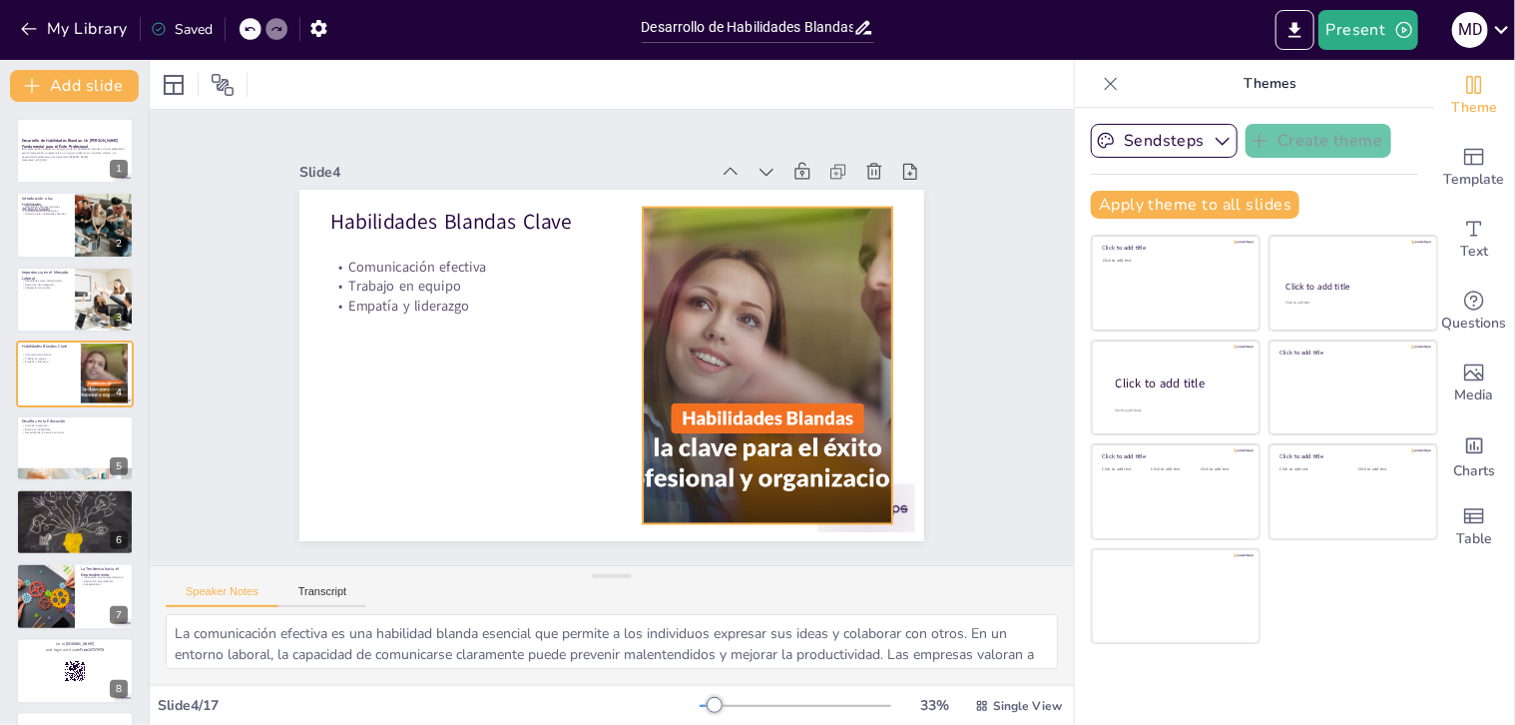
checkbox input "true"
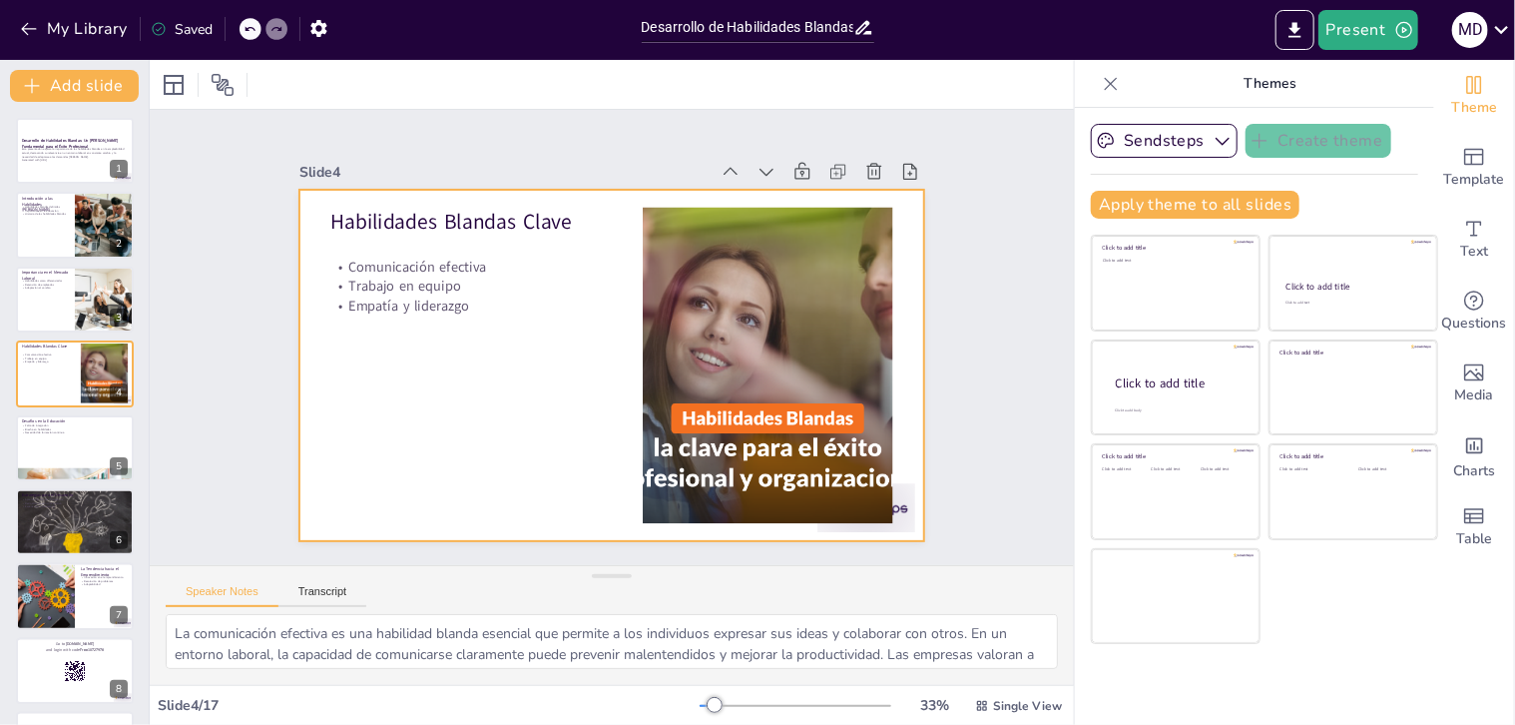
checkbox input "true"
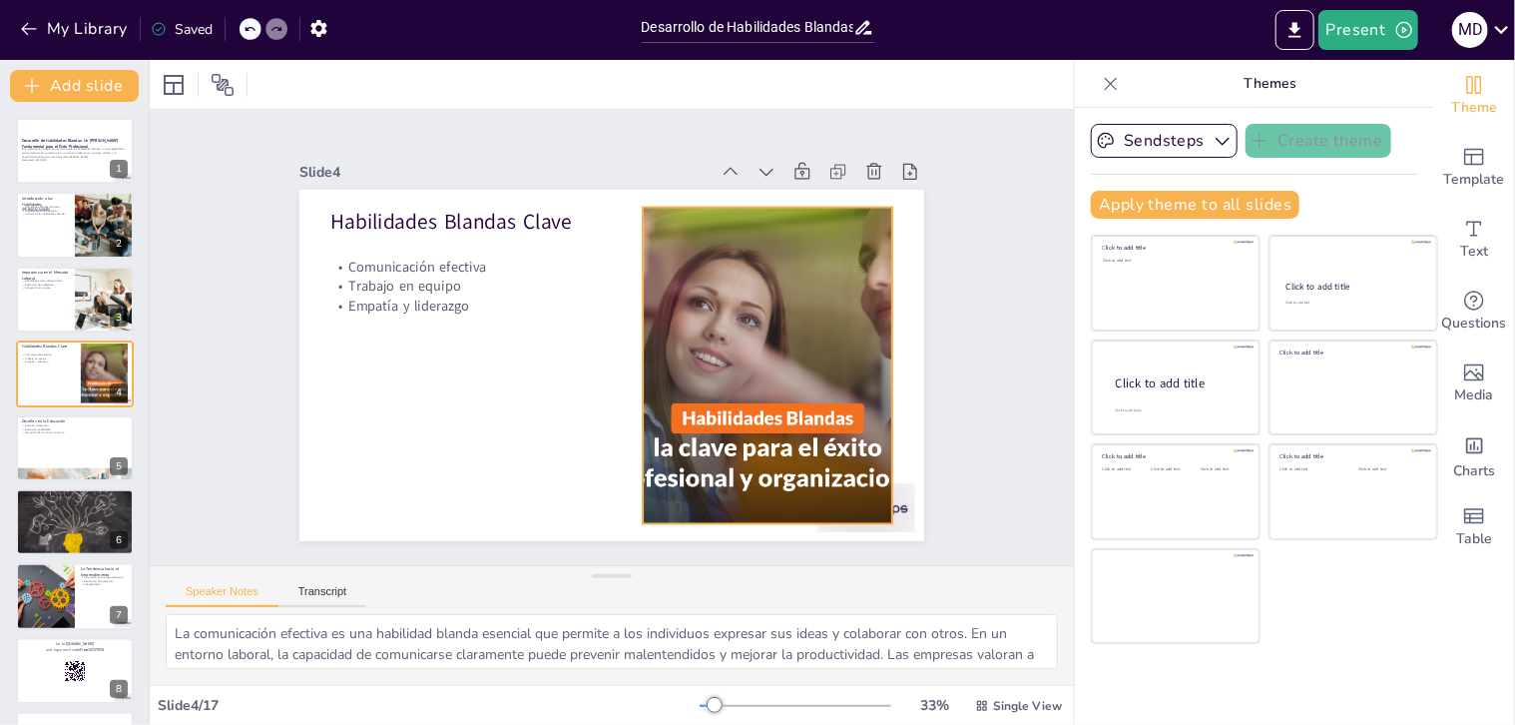
click at [633, 352] on div at bounding box center [733, 439] width 649 height 557
checkbox input "true"
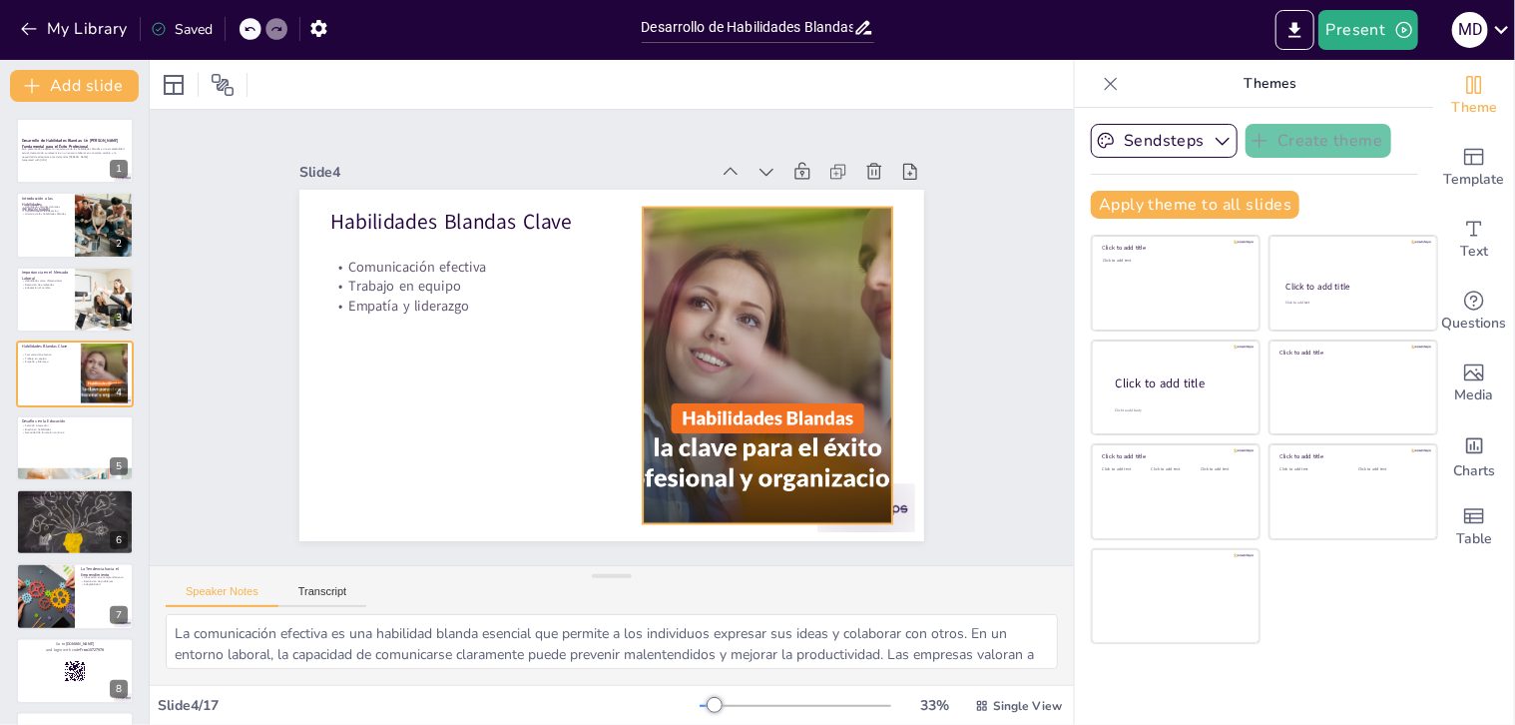
checkbox input "true"
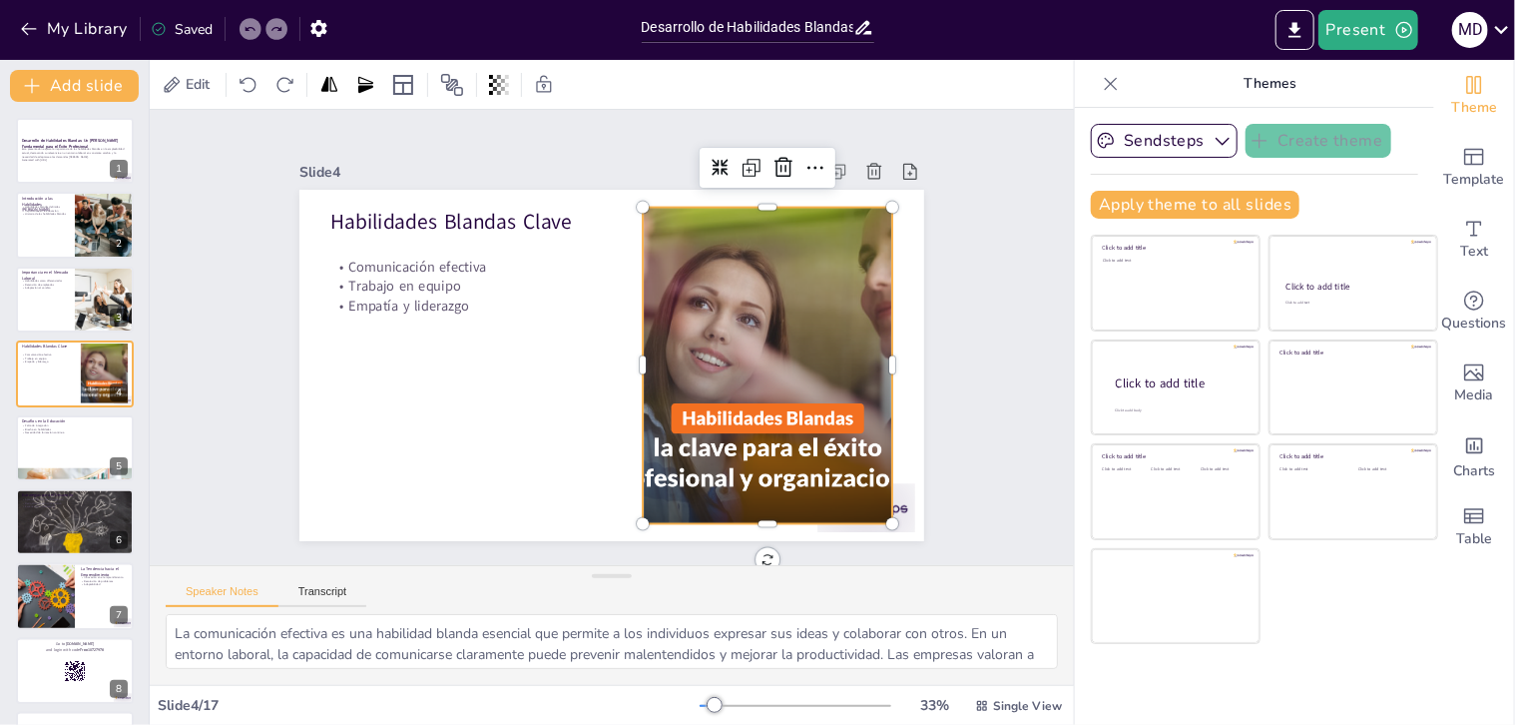
checkbox input "true"
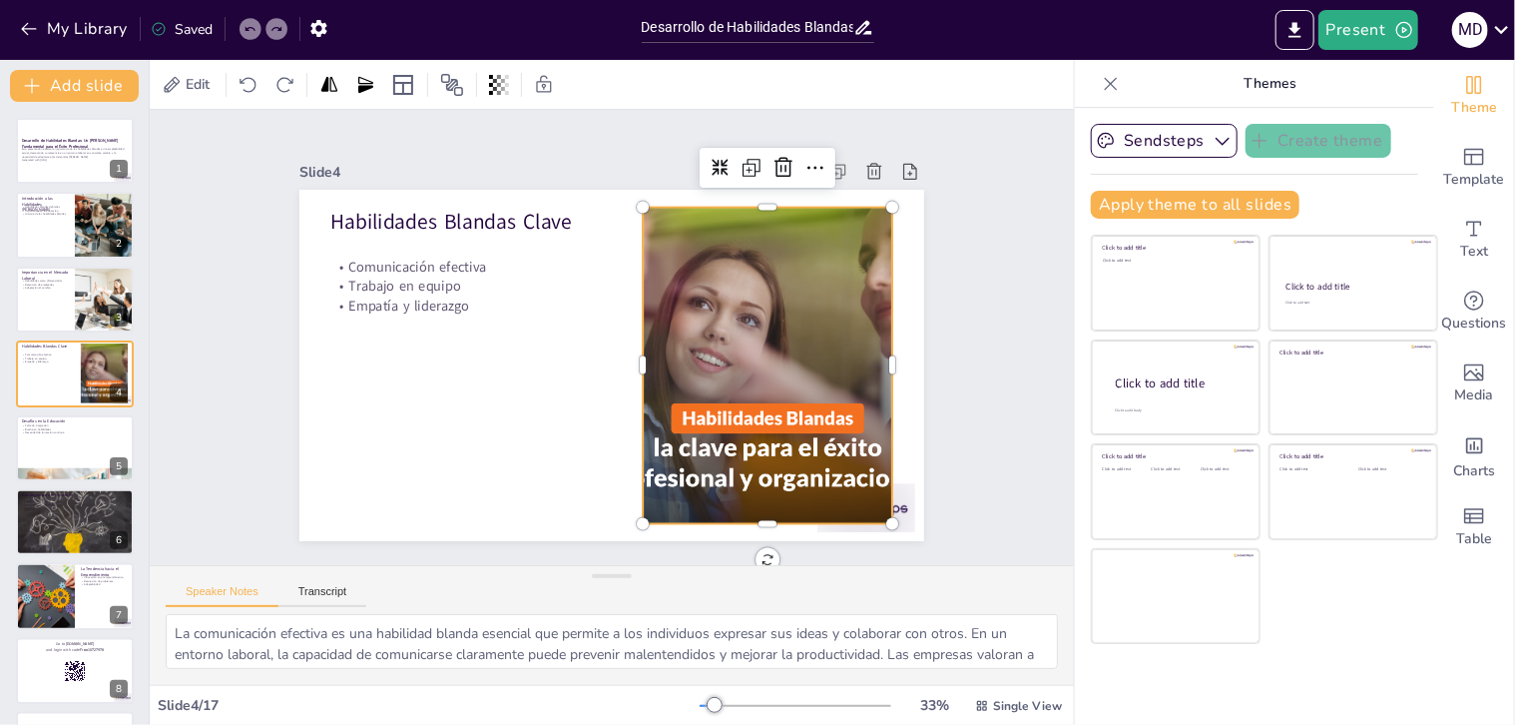
checkbox input "true"
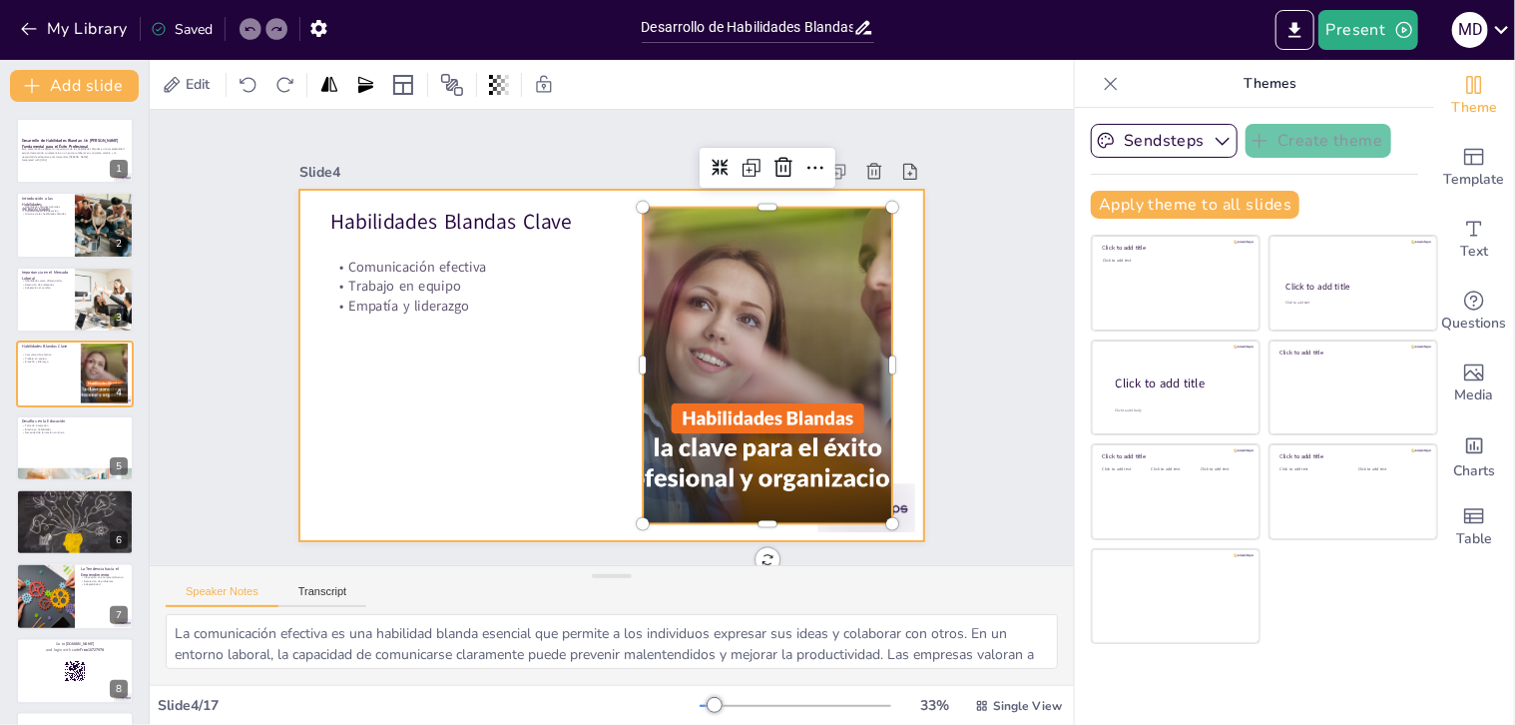
checkbox input "true"
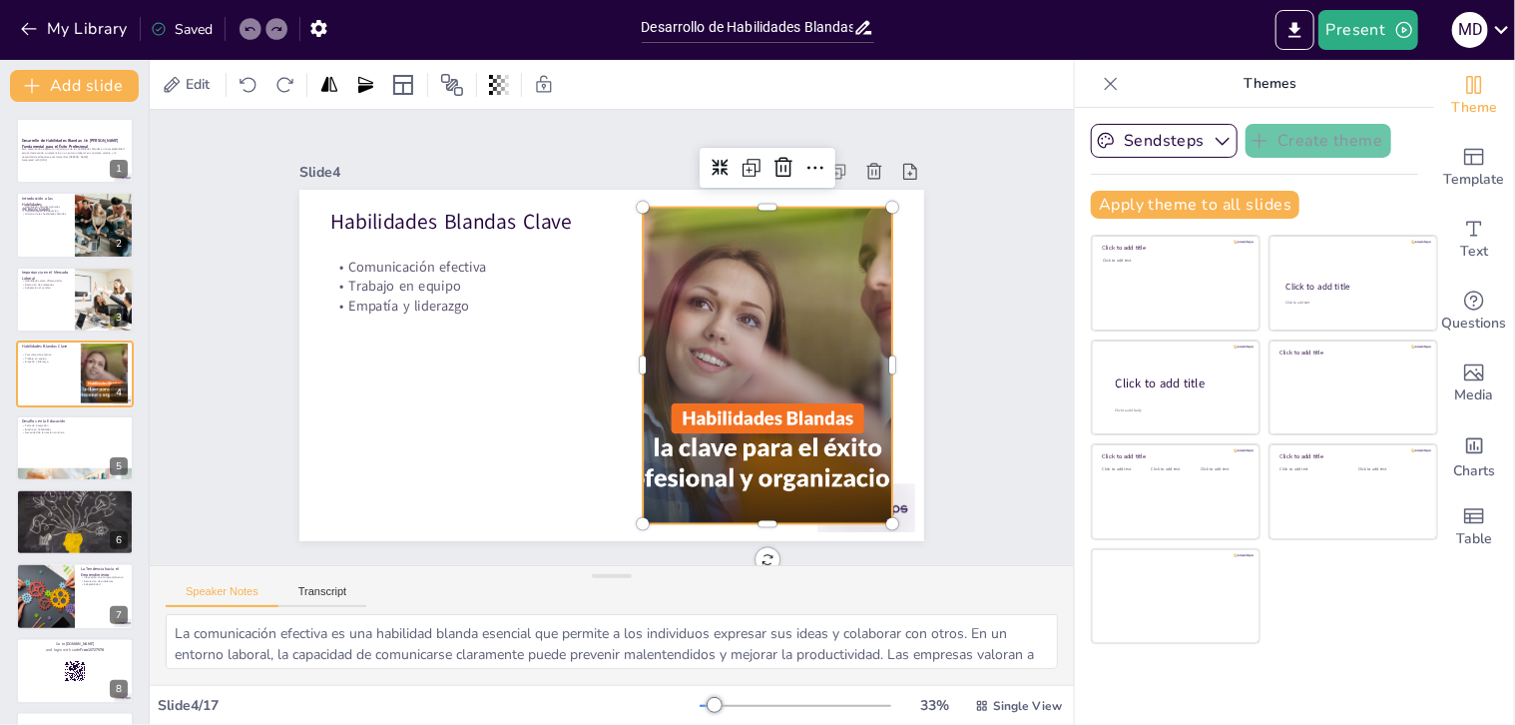
checkbox input "true"
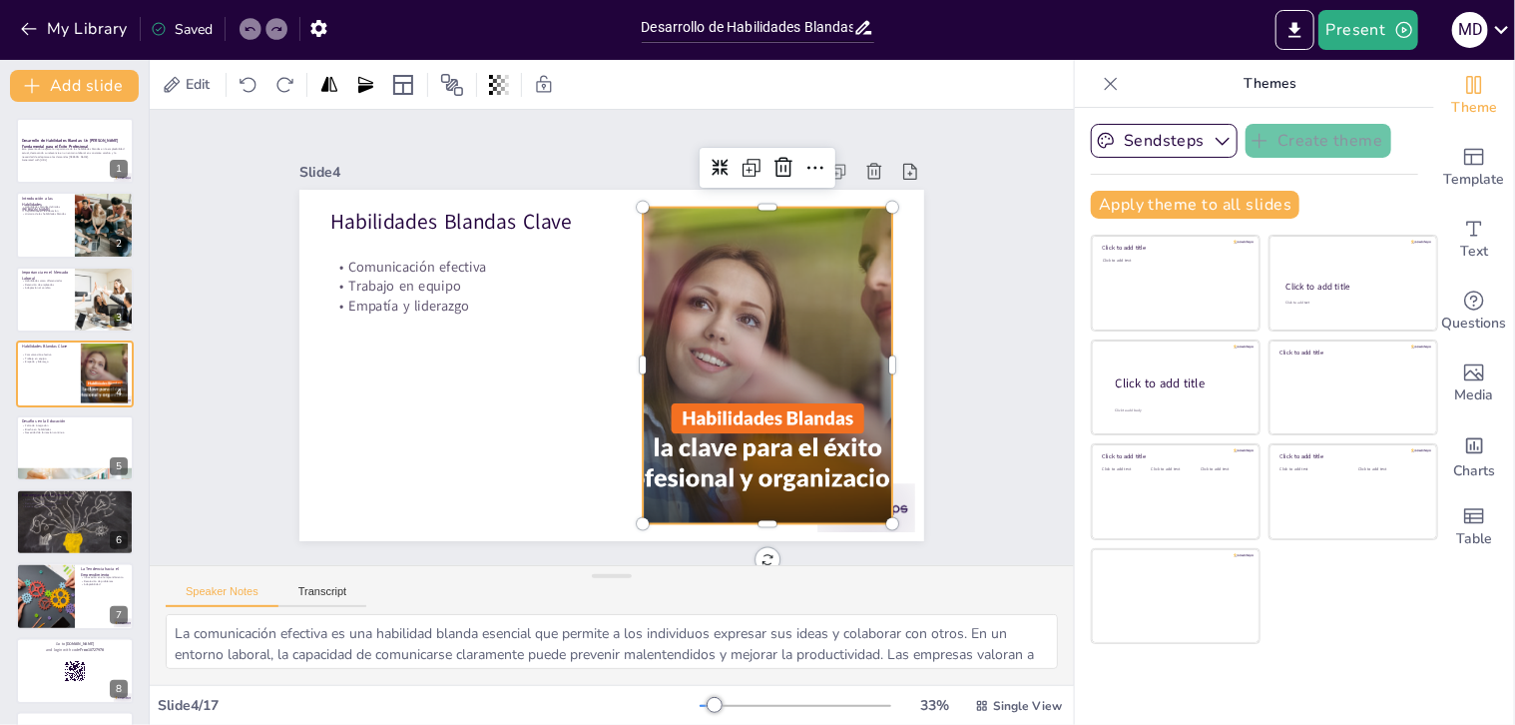
checkbox input "true"
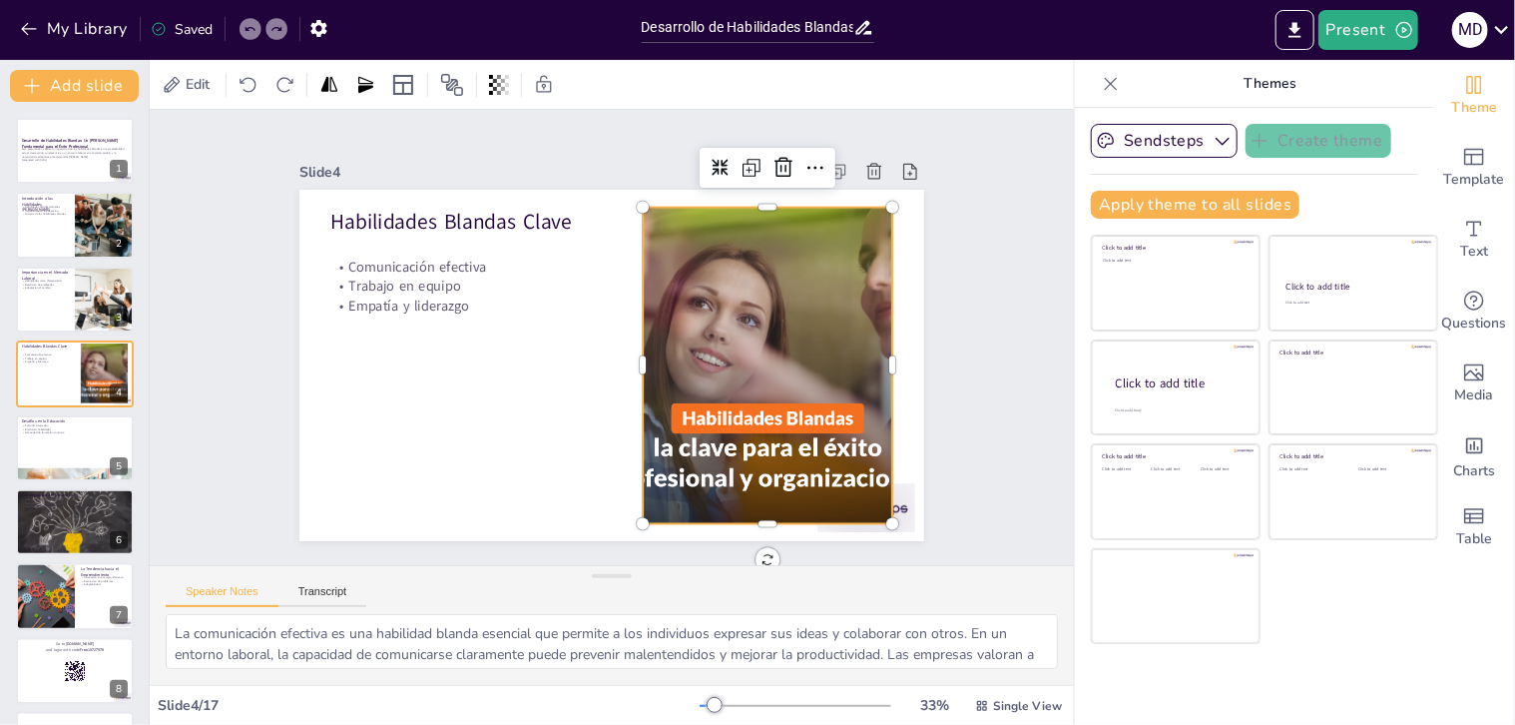
checkbox input "true"
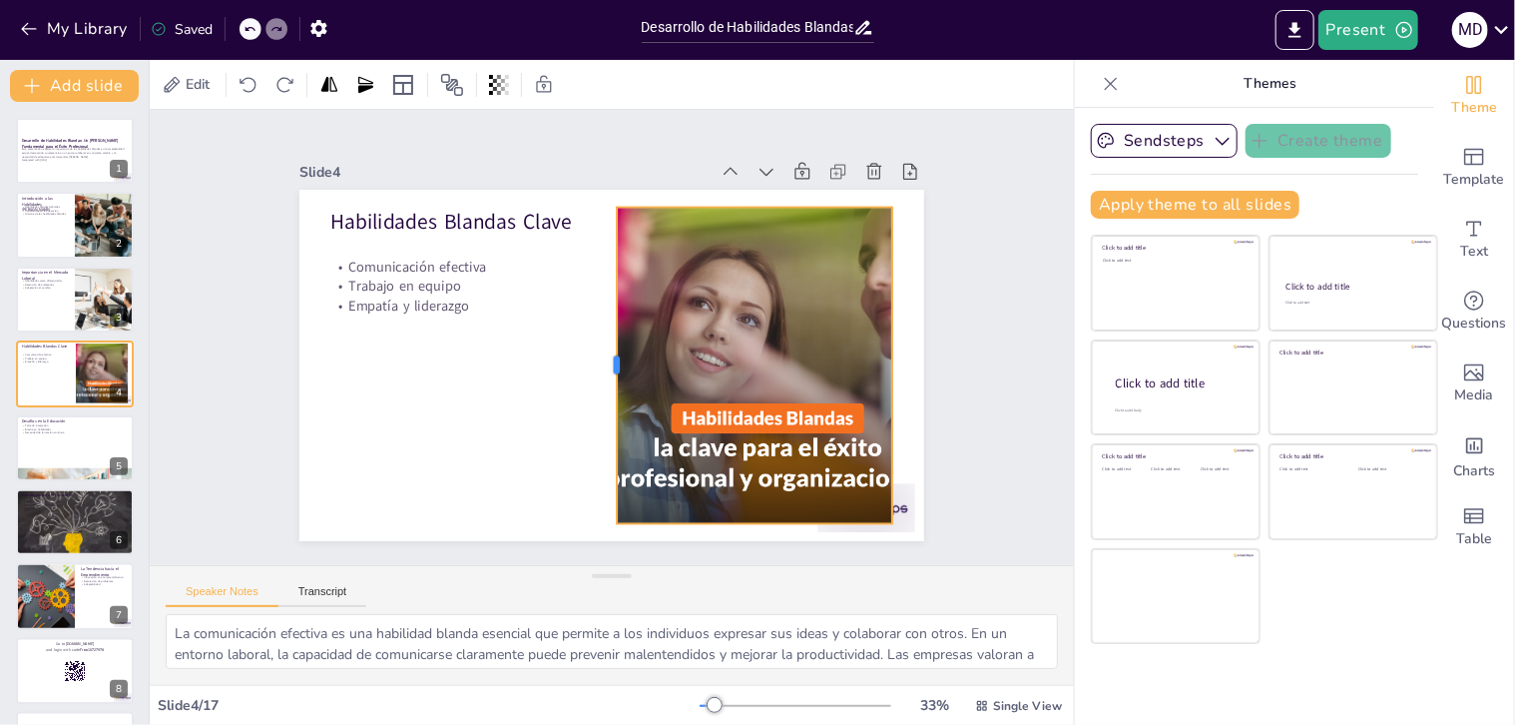
checkbox input "true"
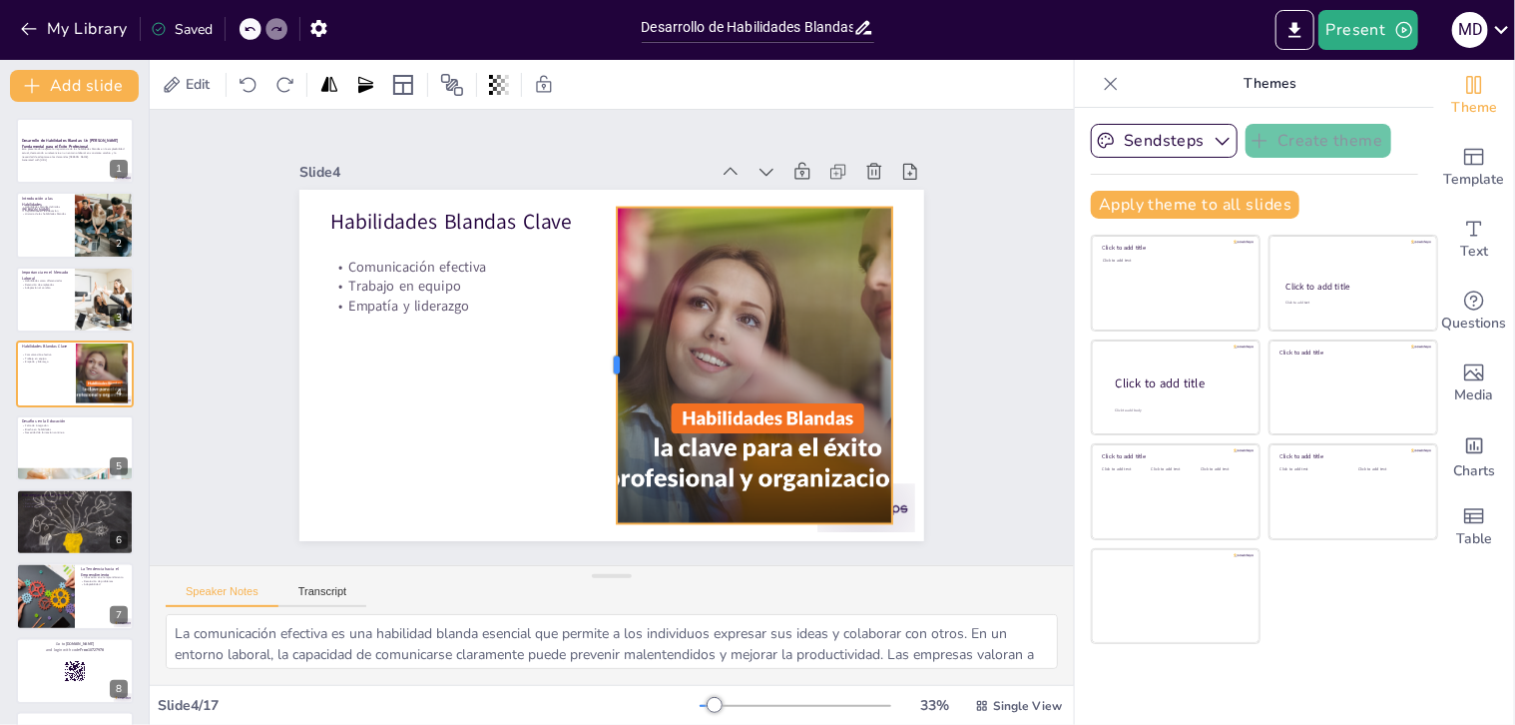
checkbox input "true"
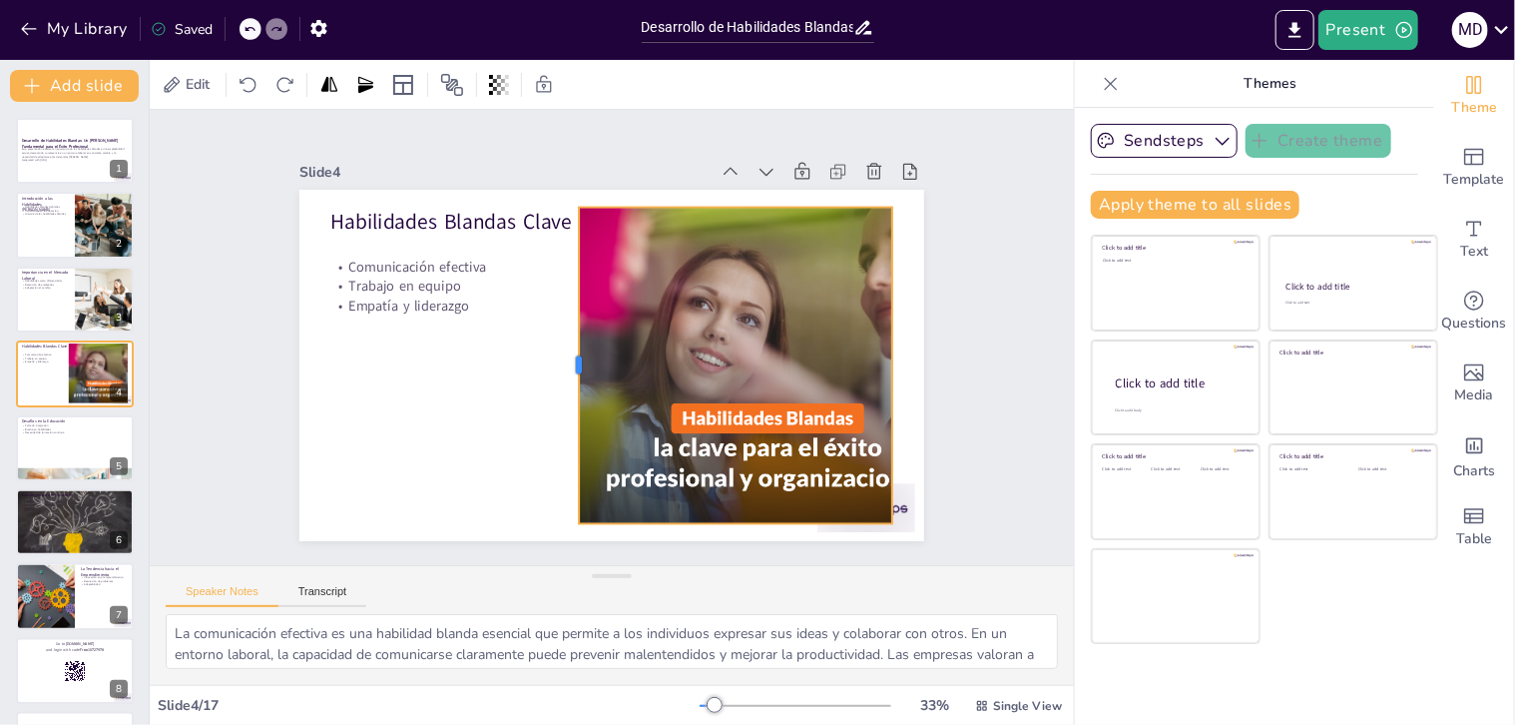
checkbox input "true"
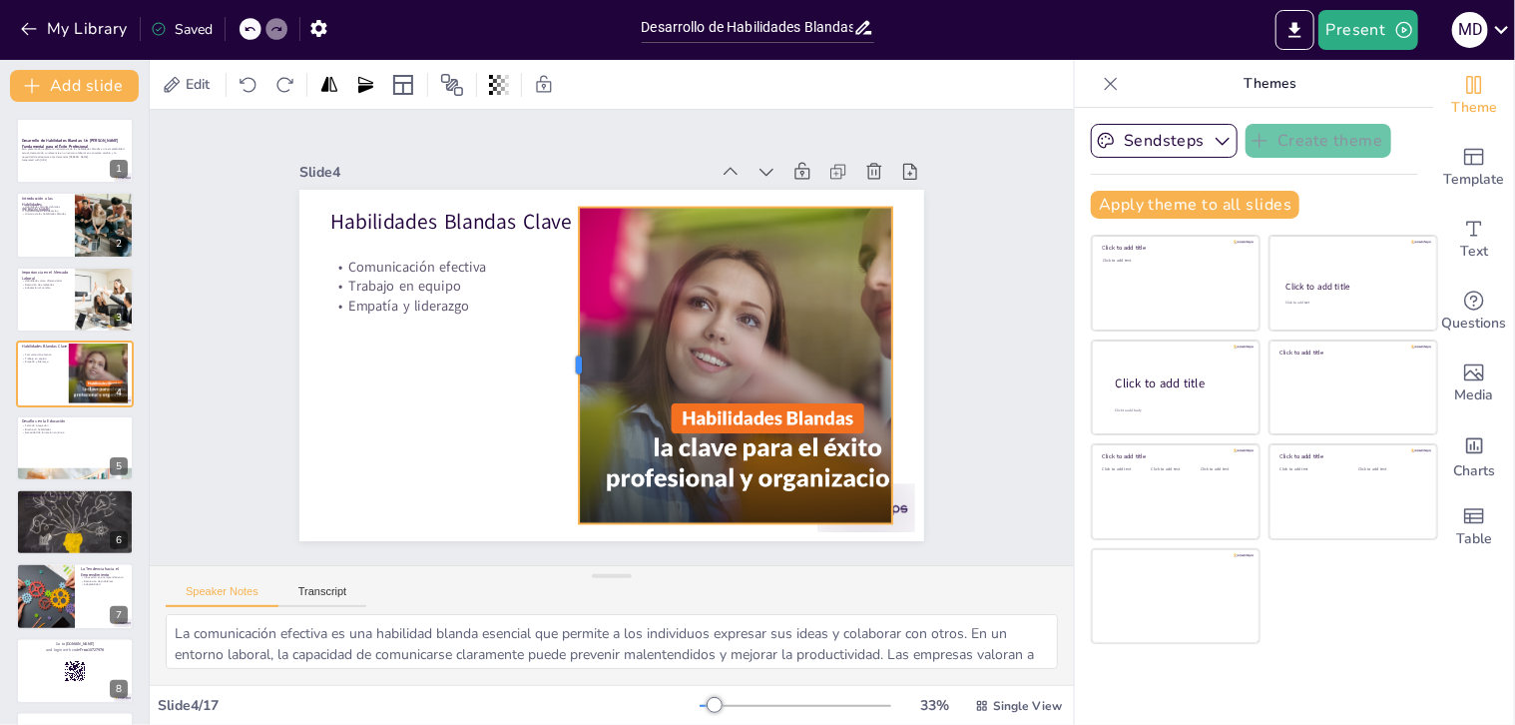
checkbox input "true"
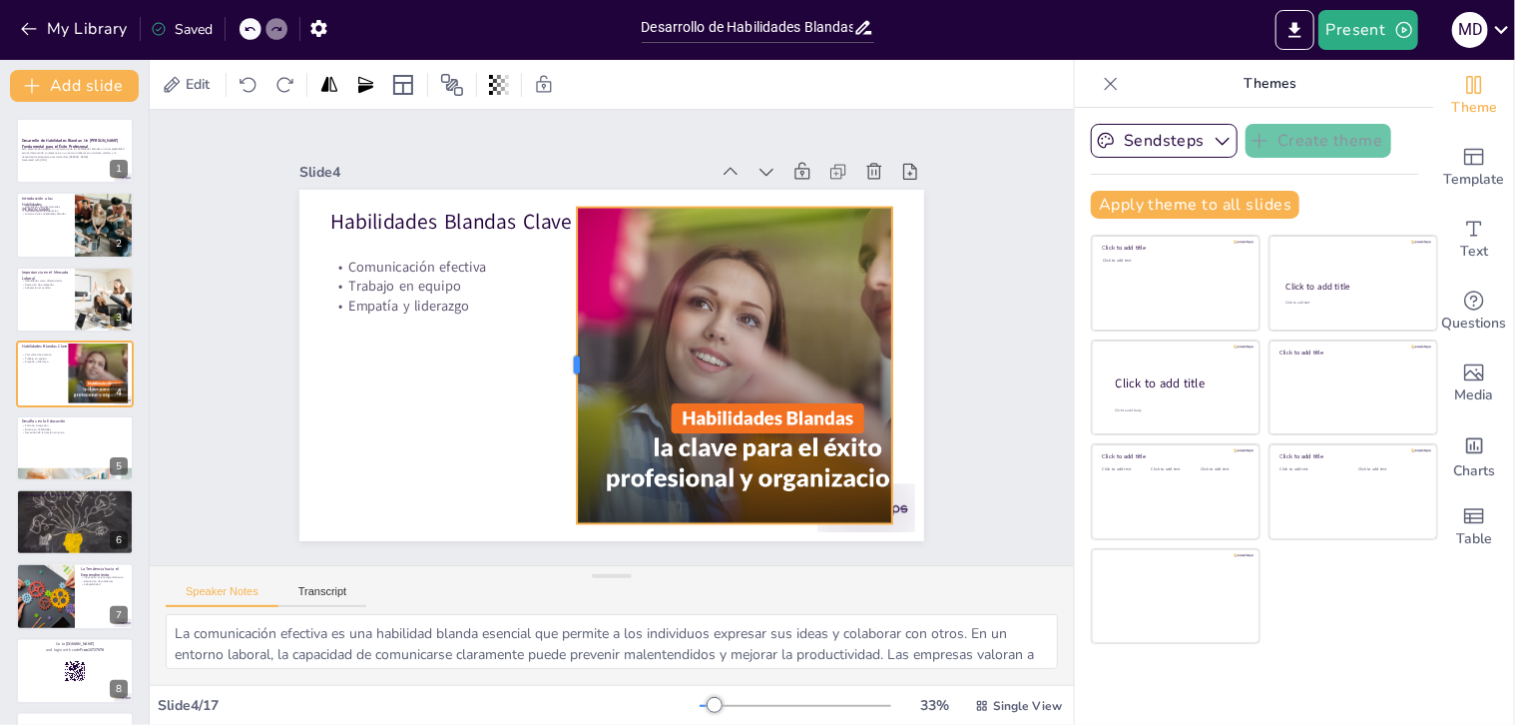
drag, startPoint x: 627, startPoint y: 355, endPoint x: 561, endPoint y: 352, distance: 65.9
click at [561, 352] on div at bounding box center [562, 330] width 224 height 246
checkbox input "true"
click at [561, 352] on div at bounding box center [562, 350] width 113 height 305
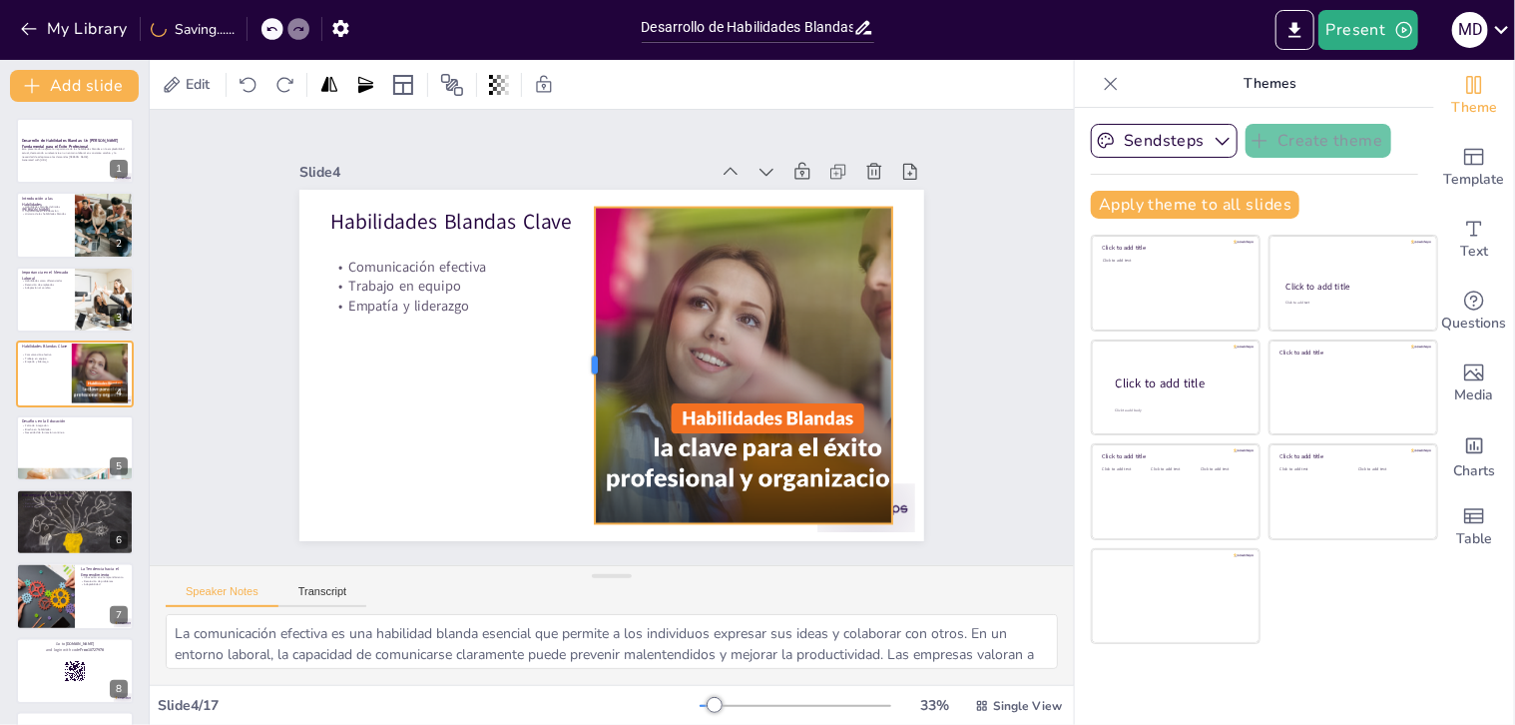
drag, startPoint x: 562, startPoint y: 352, endPoint x: 594, endPoint y: 352, distance: 31.9
click at [591, 352] on div "Habilidades Blandas Clave Comunicación efectiva Trabajo en equipo Empatía y lid…" at bounding box center [589, 354] width 652 height 712
click at [594, 352] on div at bounding box center [768, 366] width 566 height 316
click at [594, 352] on div at bounding box center [709, 463] width 633 height 614
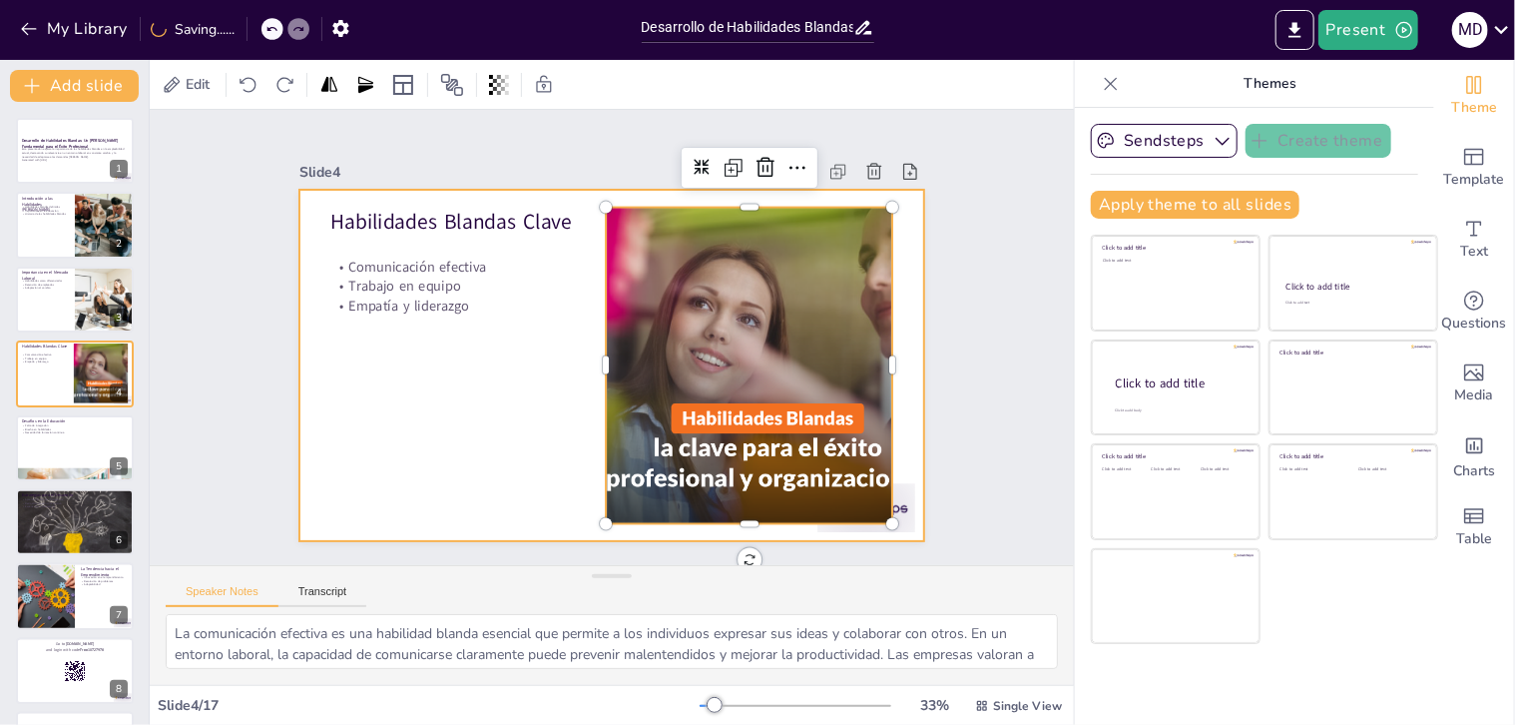
click at [432, 404] on div at bounding box center [606, 364] width 684 height 473
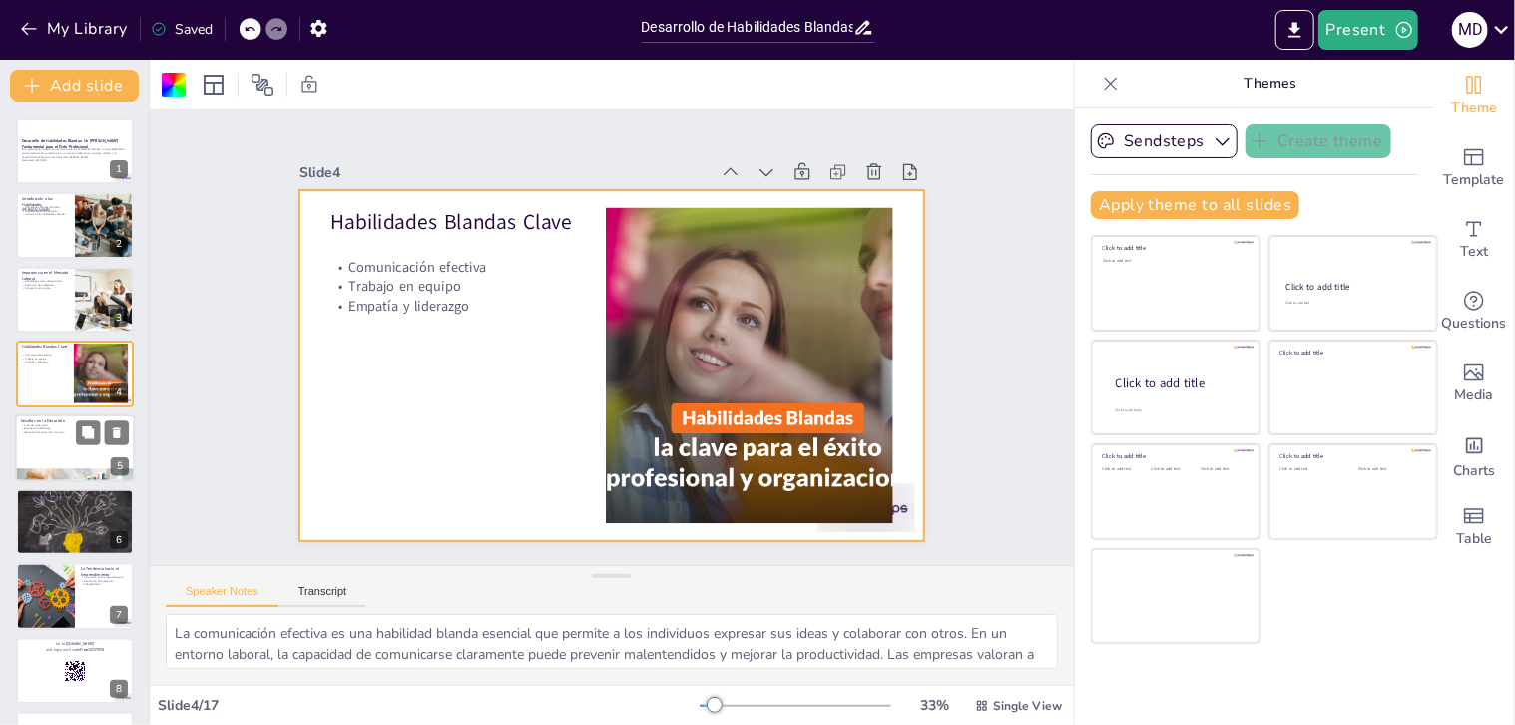
click at [62, 441] on div at bounding box center [75, 448] width 120 height 68
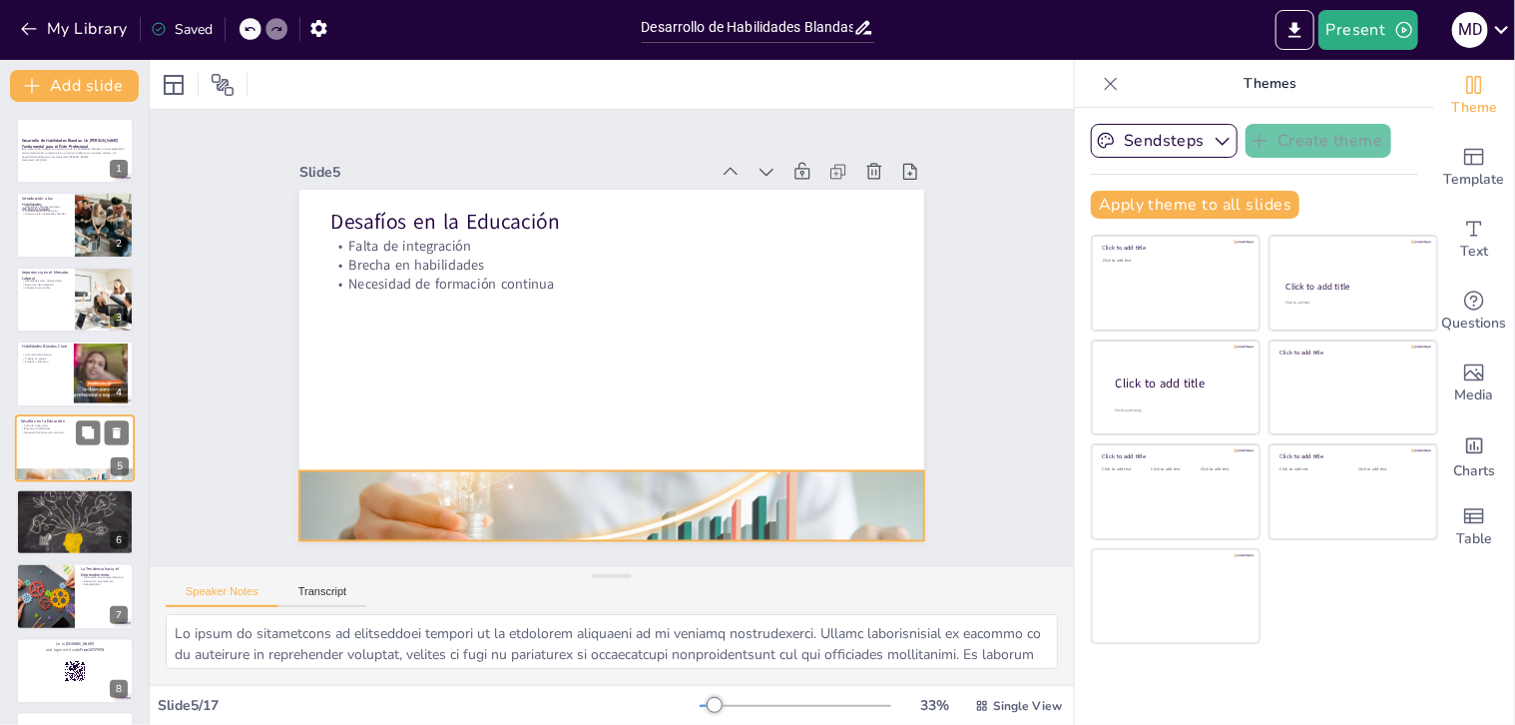
scroll to position [34, 0]
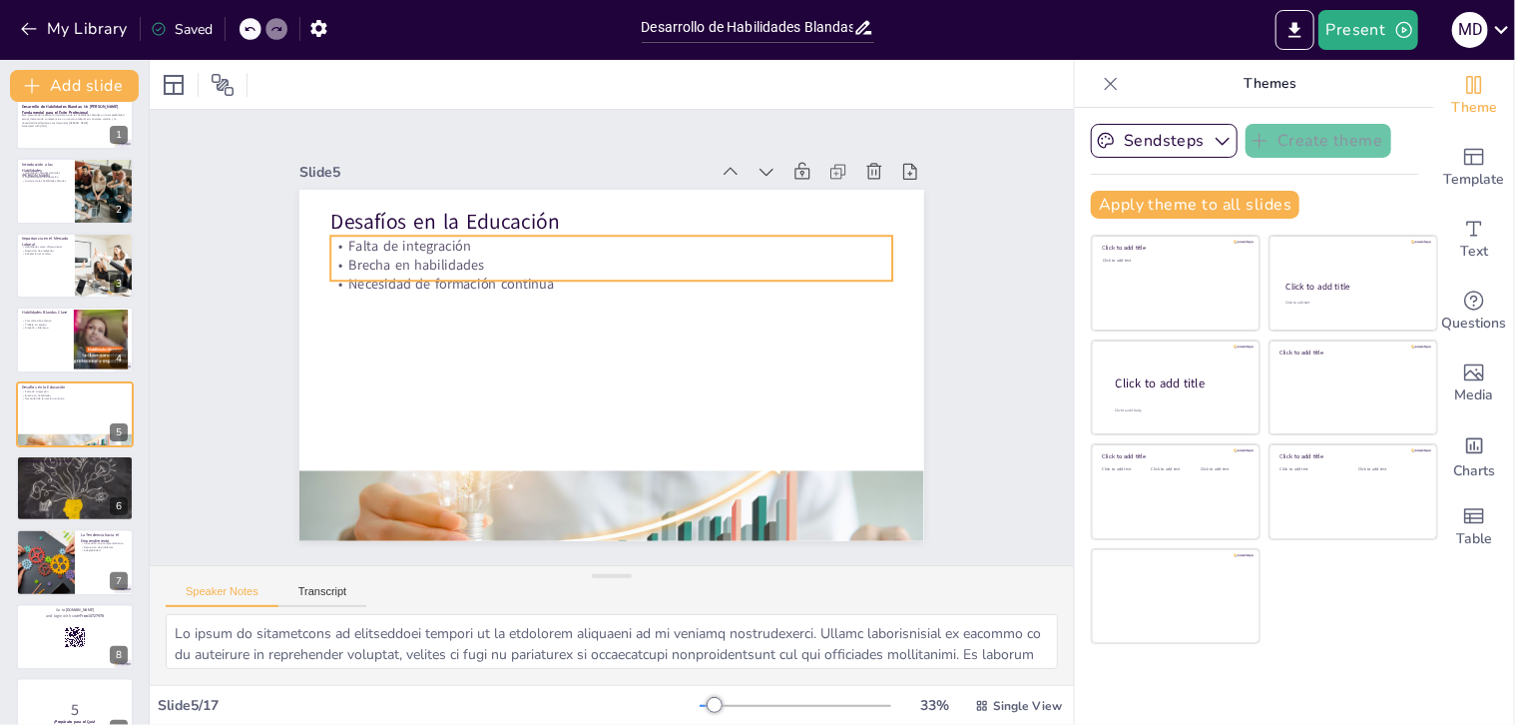
click at [460, 240] on p "Falta de integración" at bounding box center [631, 248] width 554 height 136
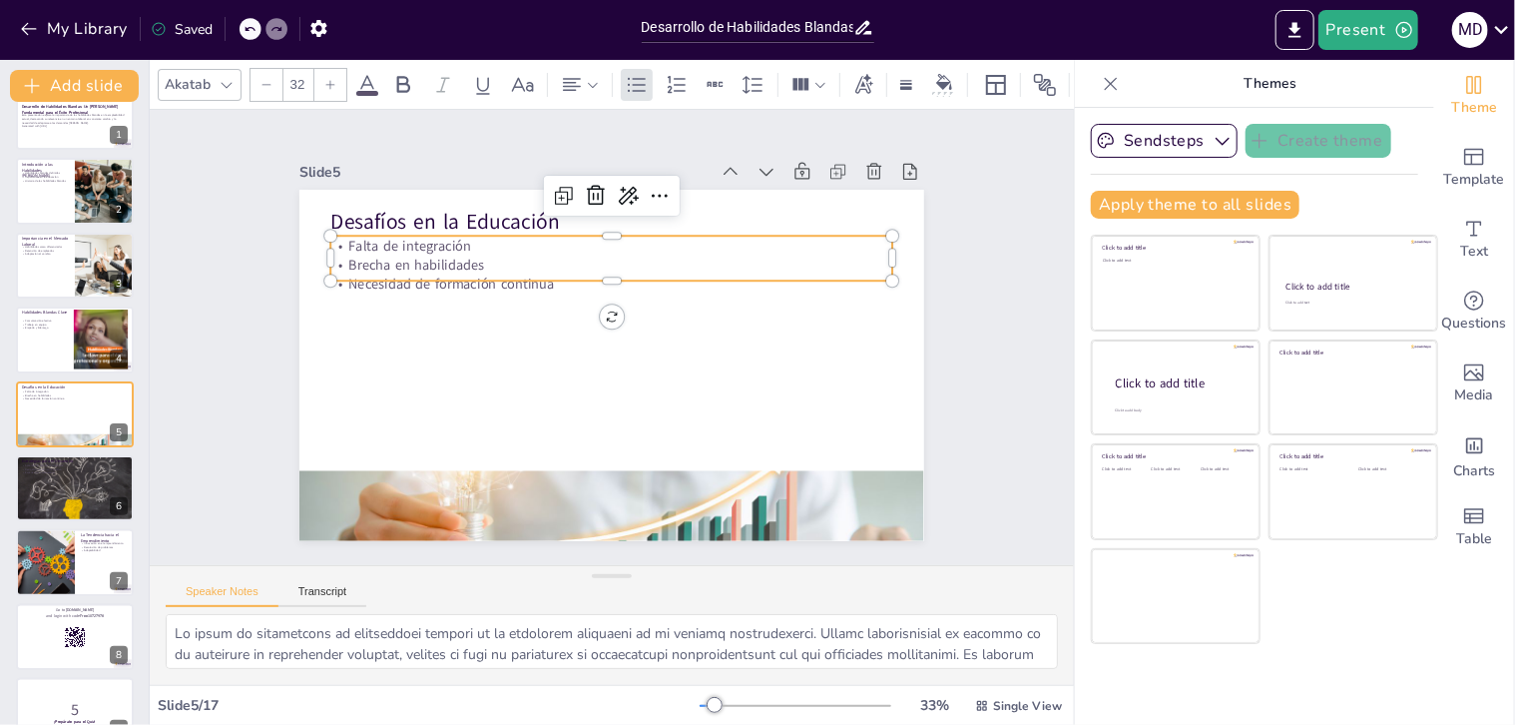
click at [596, 272] on div at bounding box center [660, 327] width 133 height 553
click at [596, 272] on p "Necesidad de formación continua" at bounding box center [623, 286] width 554 height 136
click at [592, 287] on div at bounding box center [618, 303] width 553 height 133
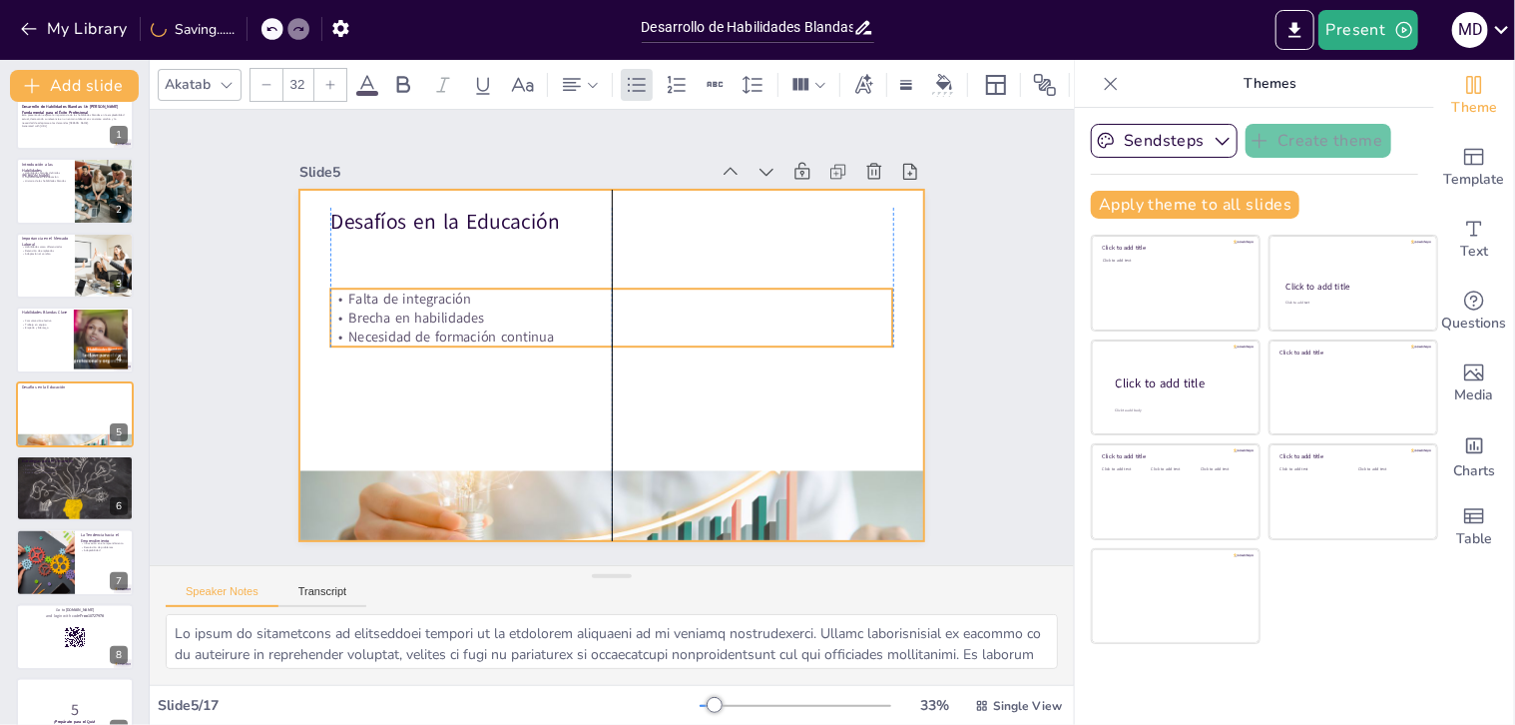
click at [599, 356] on div at bounding box center [588, 354] width 651 height 712
click at [599, 356] on div at bounding box center [606, 364] width 684 height 473
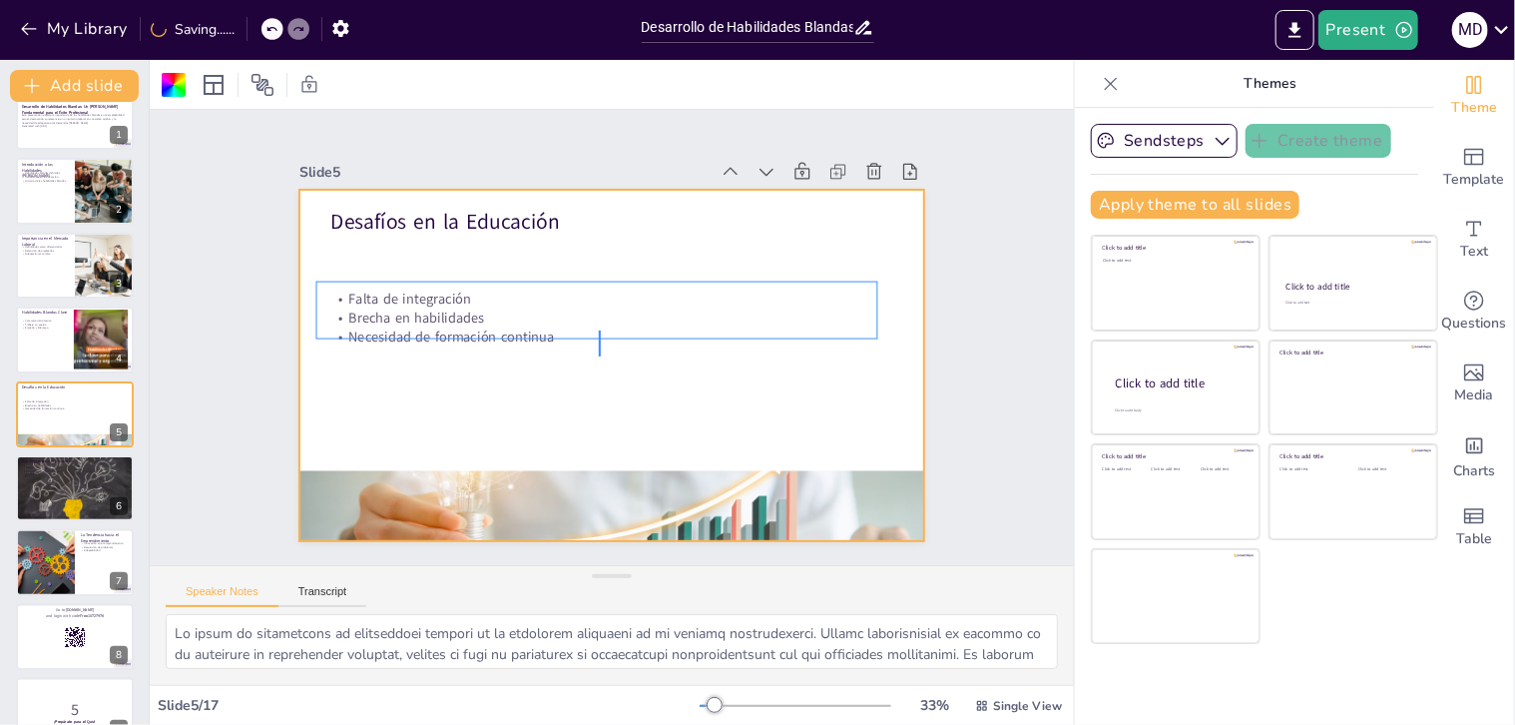
drag, startPoint x: 599, startPoint y: 356, endPoint x: 599, endPoint y: 330, distance: 25.9
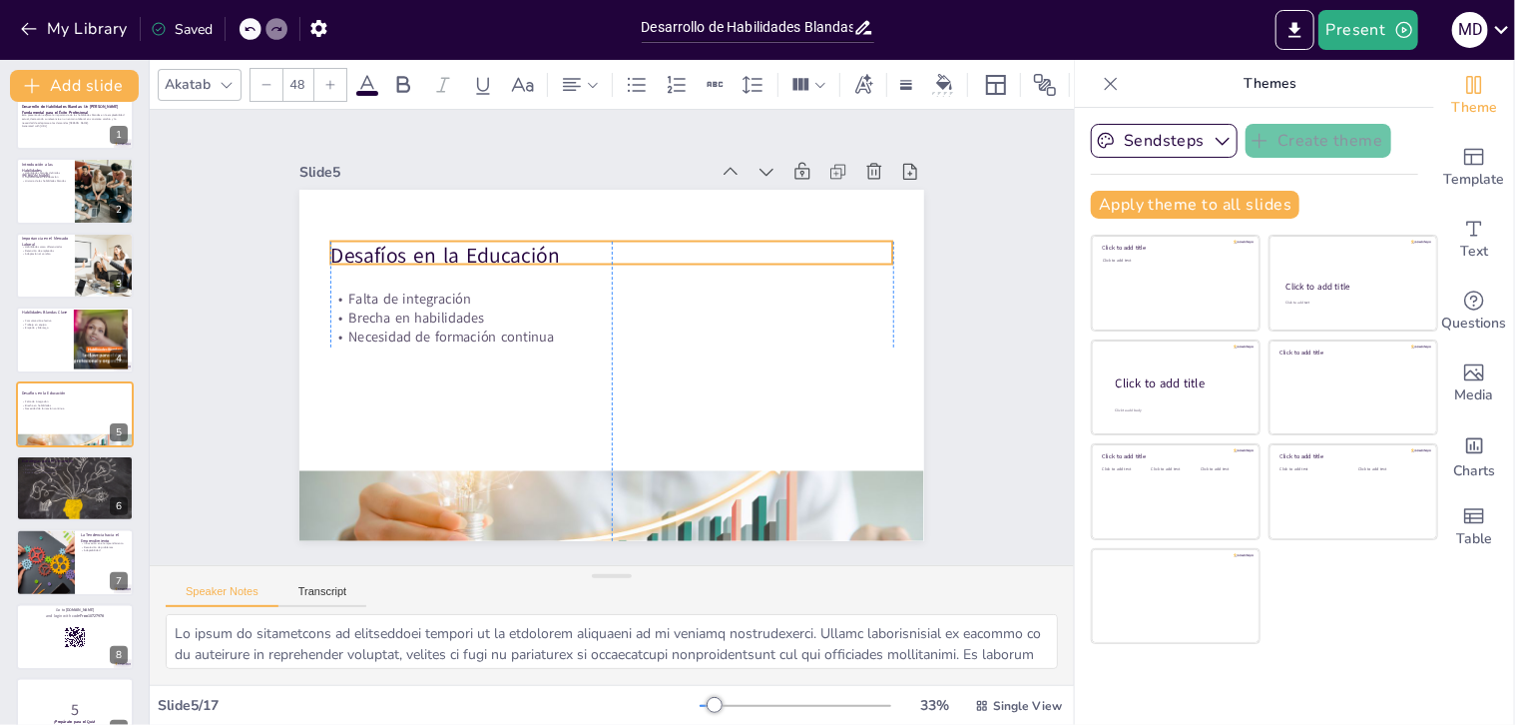
drag, startPoint x: 418, startPoint y: 211, endPoint x: 412, endPoint y: 245, distance: 34.5
click at [424, 245] on p "Desafíos en la Educación" at bounding box center [660, 271] width 472 height 353
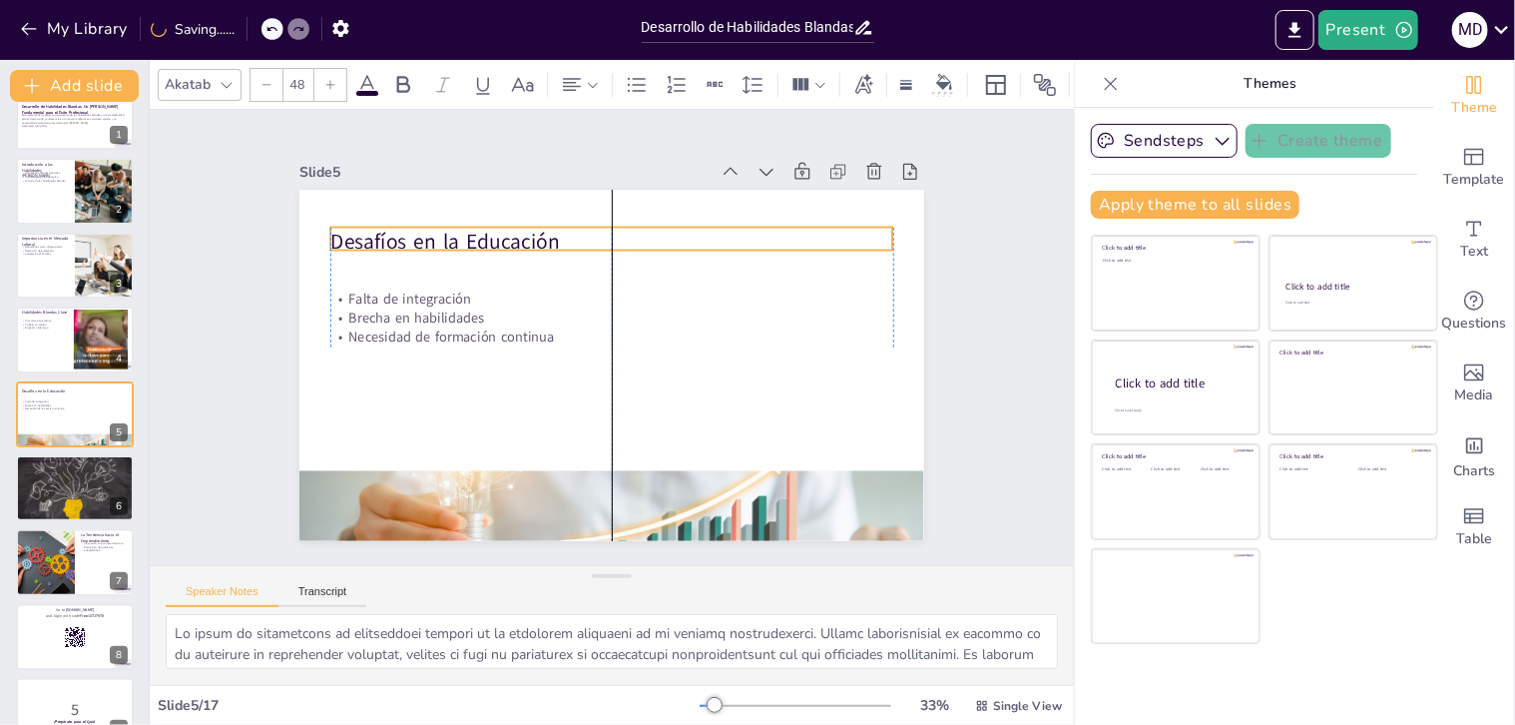
click at [414, 231] on p "Desafíos en la Educación" at bounding box center [611, 242] width 562 height 29
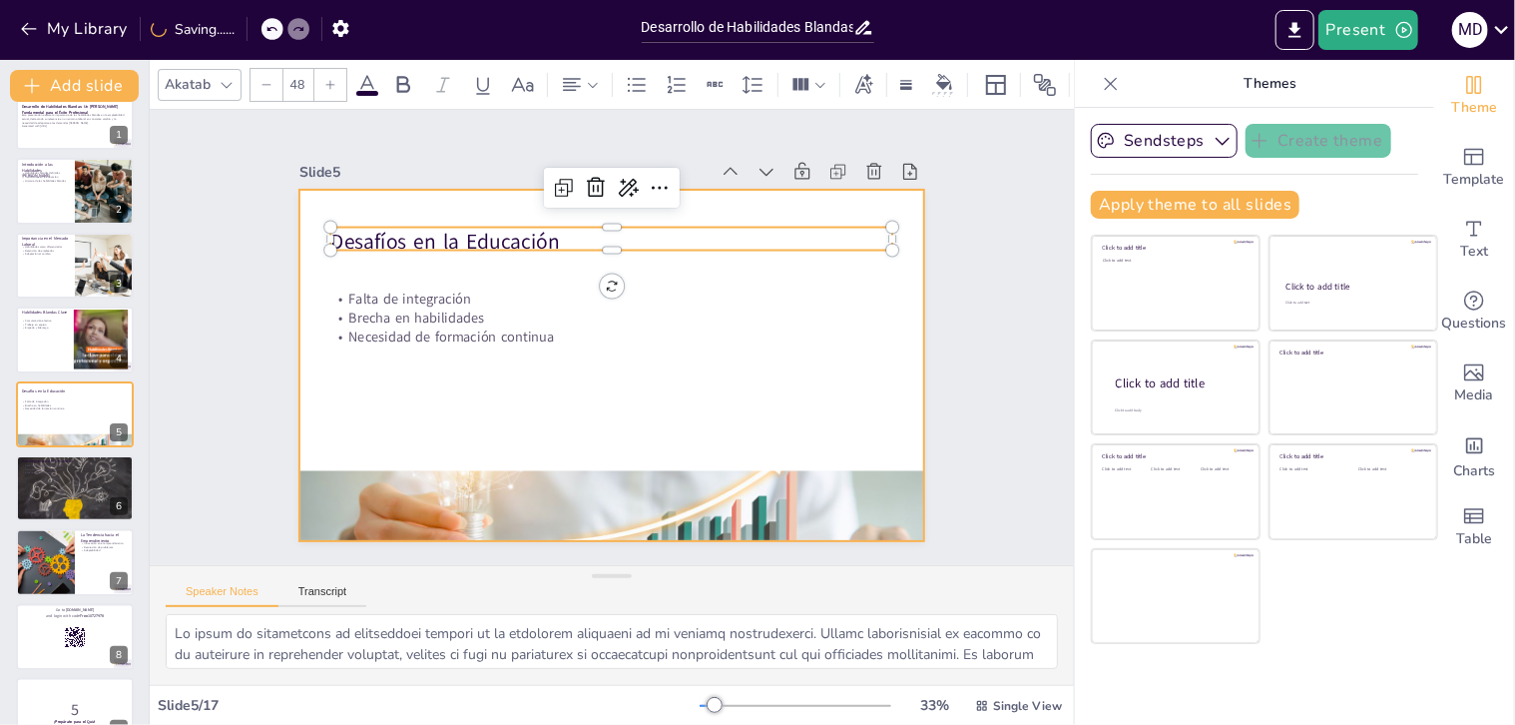
click at [453, 400] on div at bounding box center [602, 364] width 703 height 527
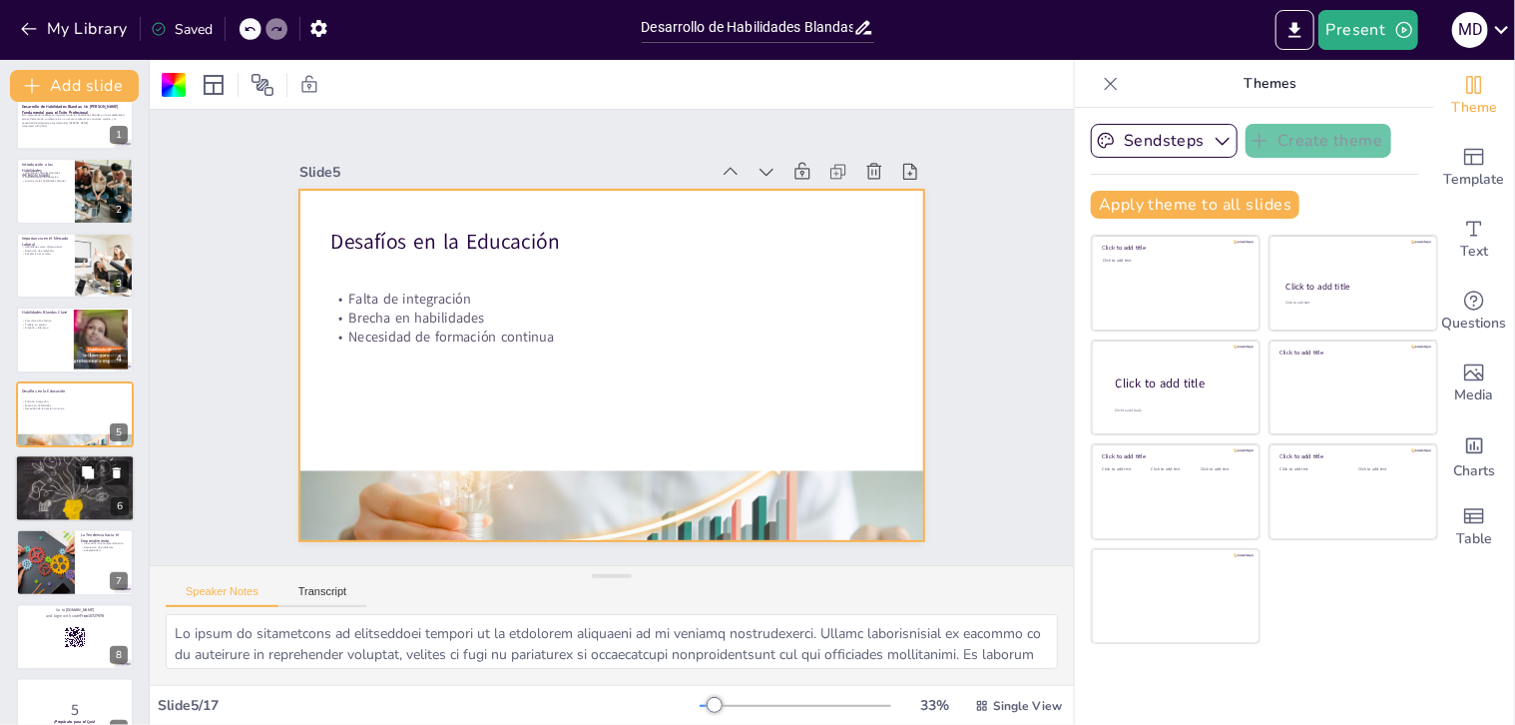
click at [37, 480] on div at bounding box center [75, 488] width 120 height 90
click at [37, 529] on div at bounding box center [46, 562] width 100 height 66
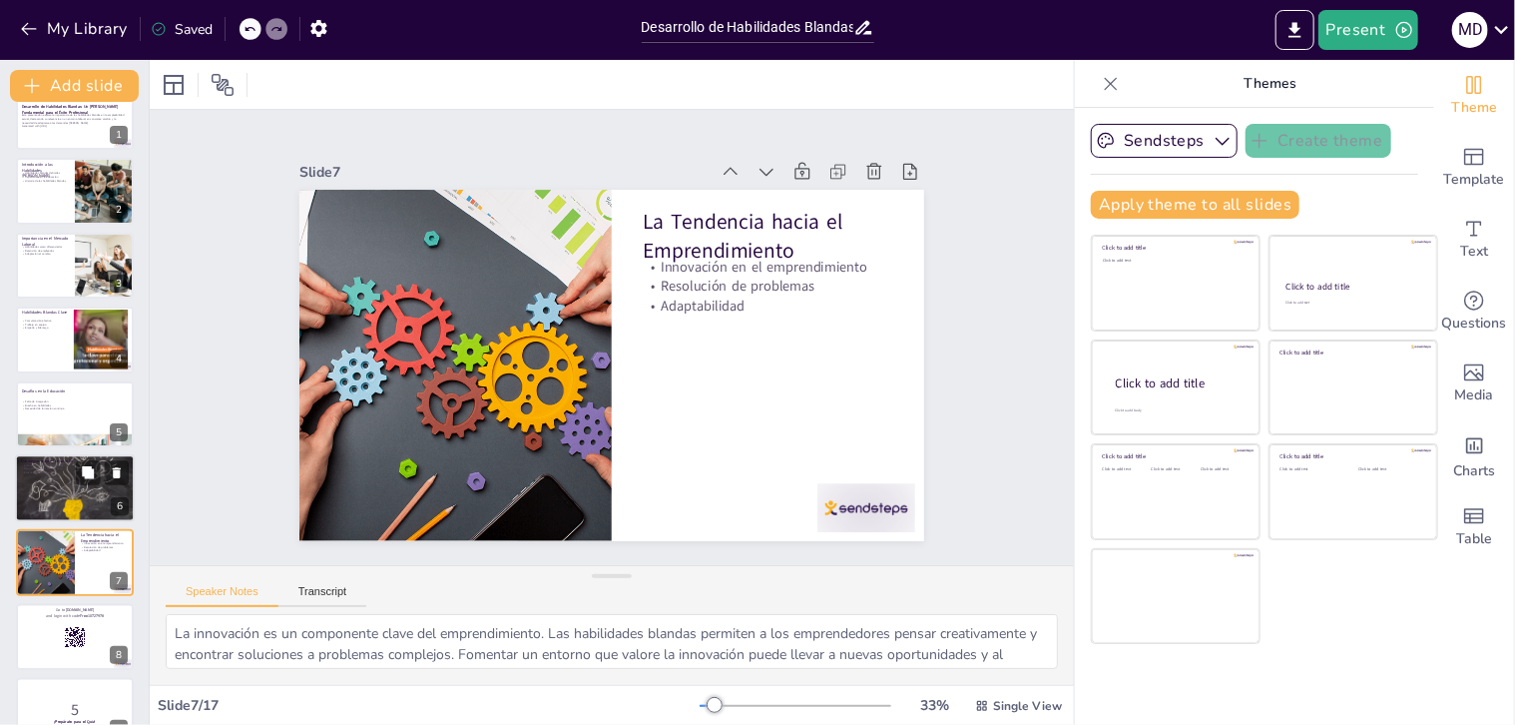
scroll to position [183, 0]
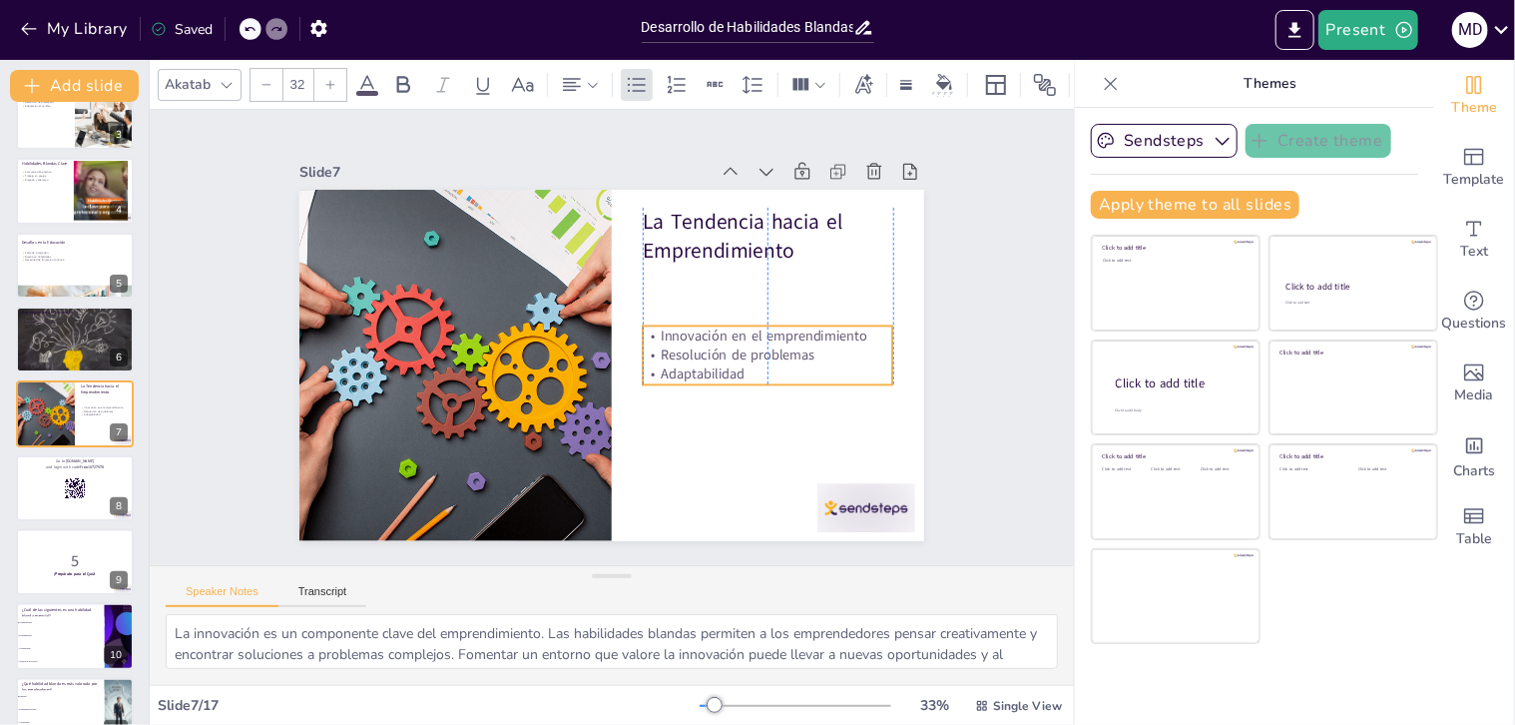
drag, startPoint x: 727, startPoint y: 279, endPoint x: 721, endPoint y: 348, distance: 69.1
click at [721, 360] on p "Resolución de problemas" at bounding box center [738, 431] width 226 height 142
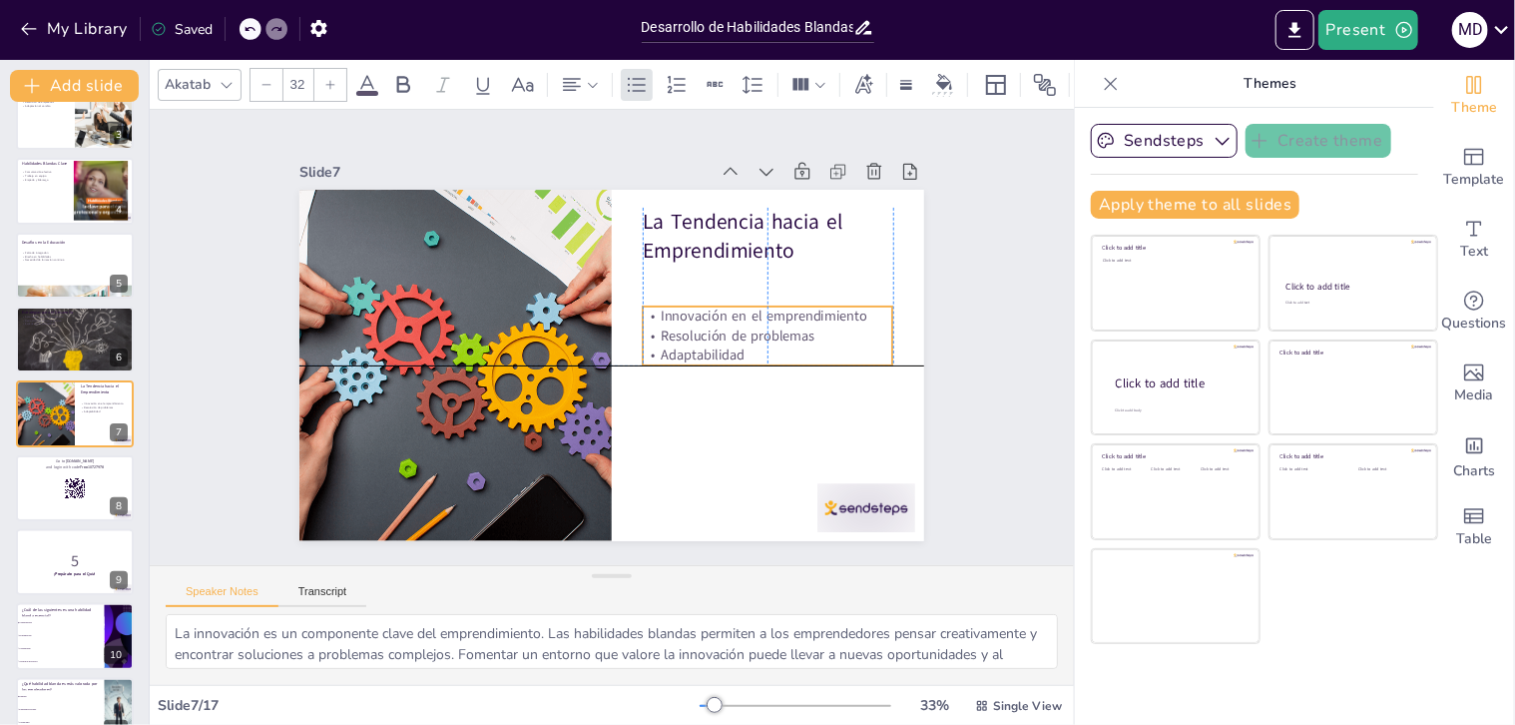
drag, startPoint x: 721, startPoint y: 348, endPoint x: 721, endPoint y: 327, distance: 21.0
click at [721, 339] on p "Resolución de problemas" at bounding box center [755, 399] width 237 height 120
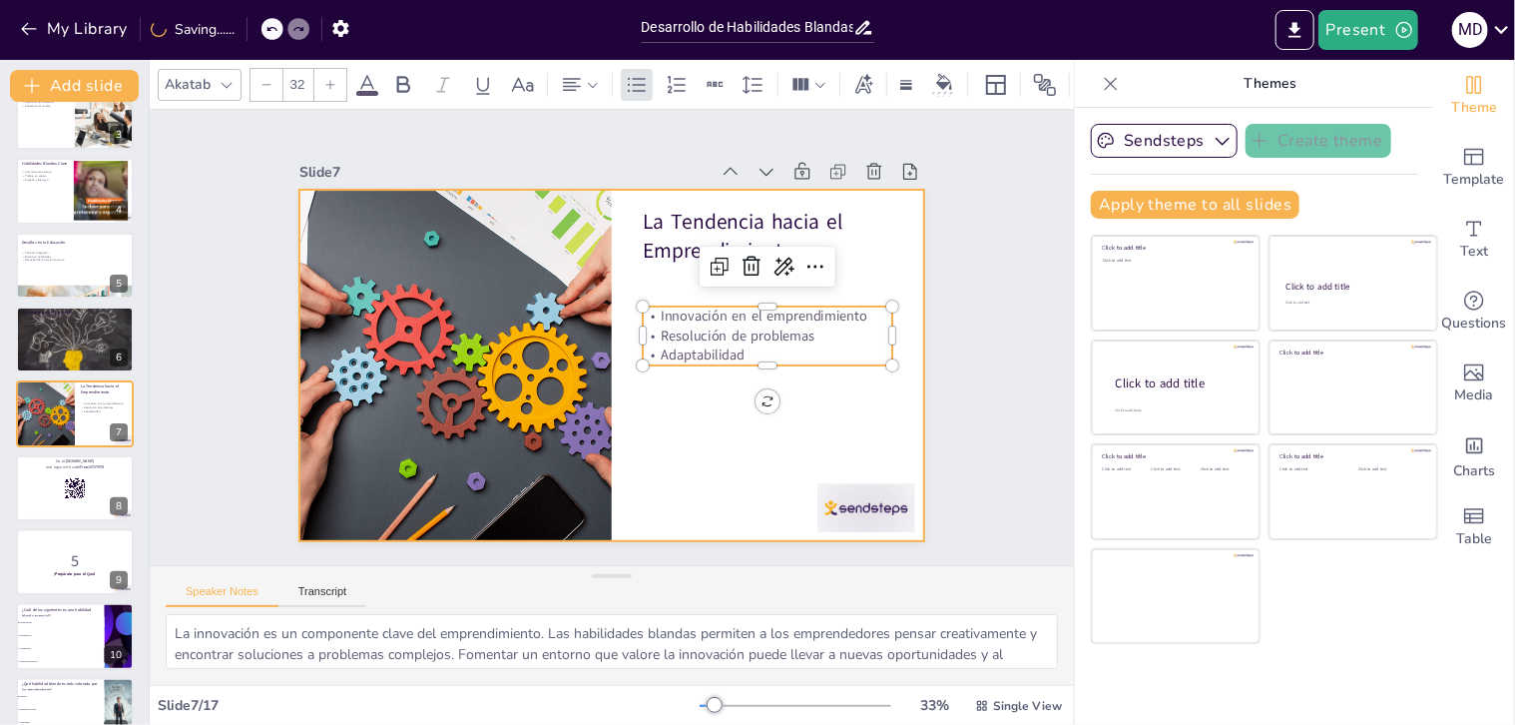
click at [679, 451] on div at bounding box center [583, 335] width 414 height 658
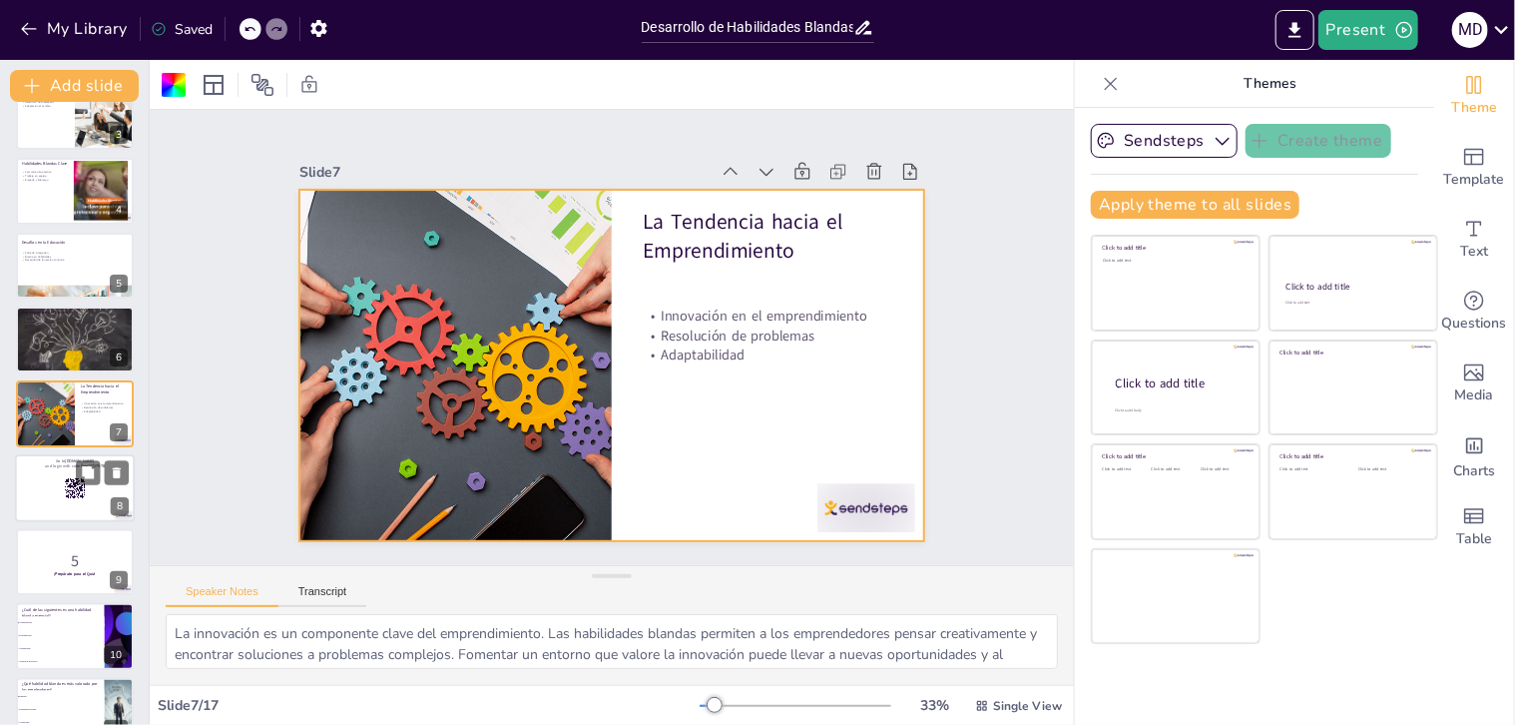
click at [55, 487] on div at bounding box center [75, 488] width 120 height 68
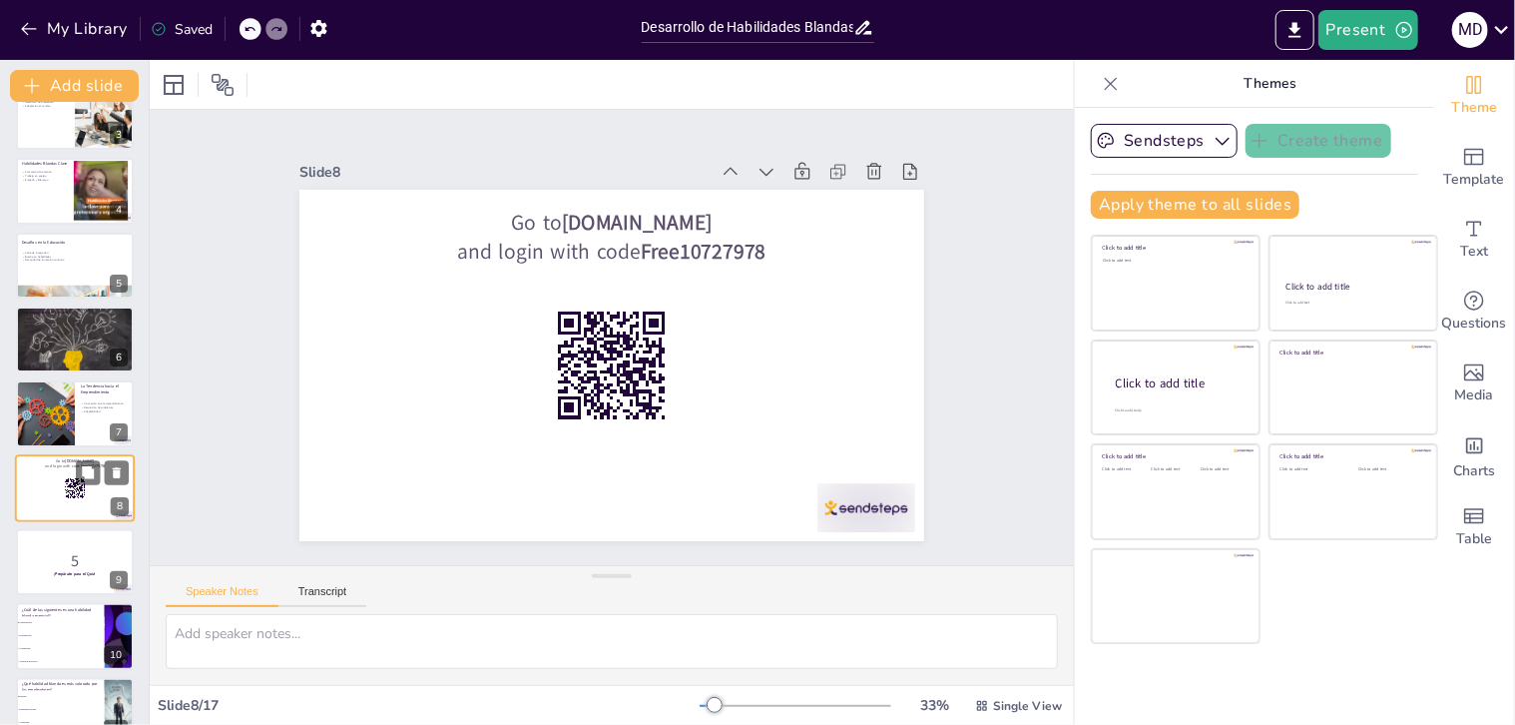
scroll to position [256, 0]
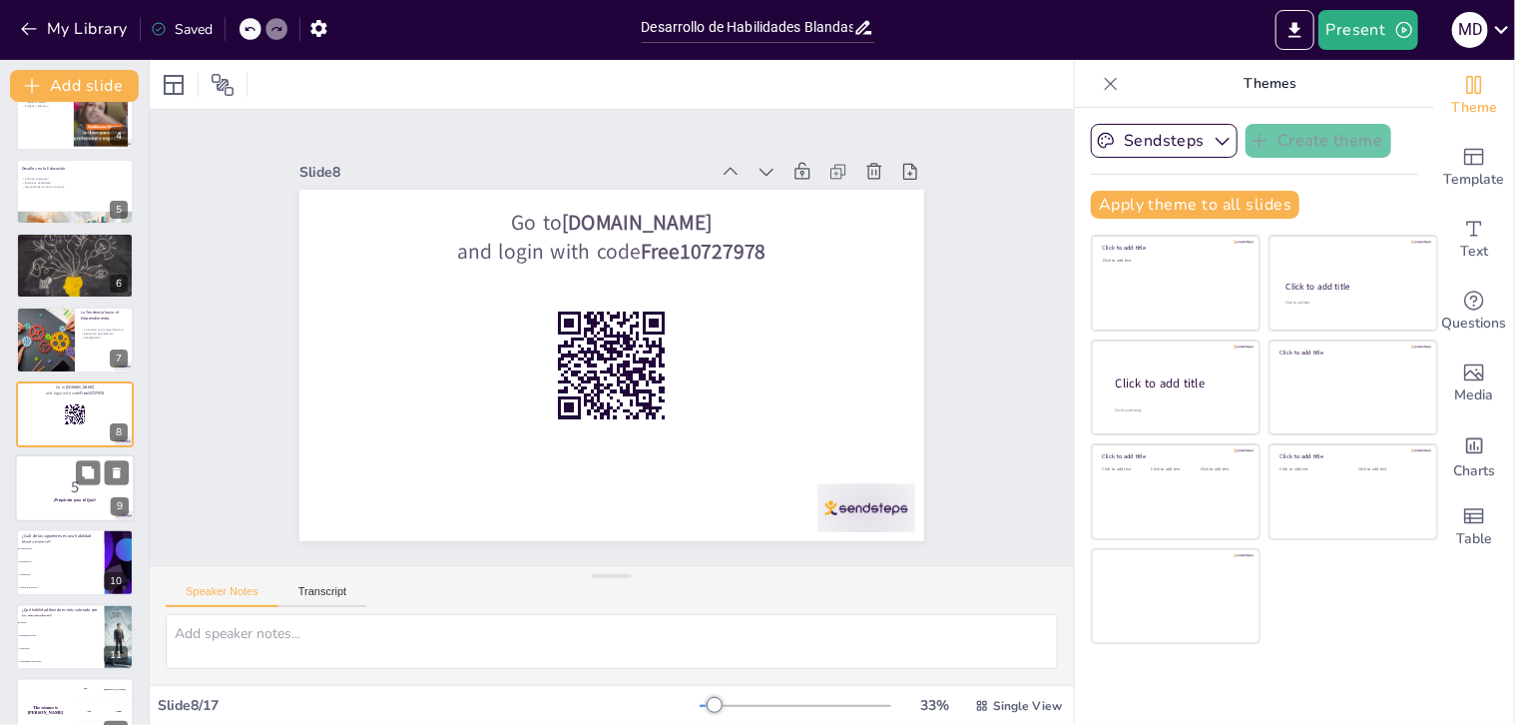
click at [55, 492] on p "5" at bounding box center [75, 487] width 108 height 22
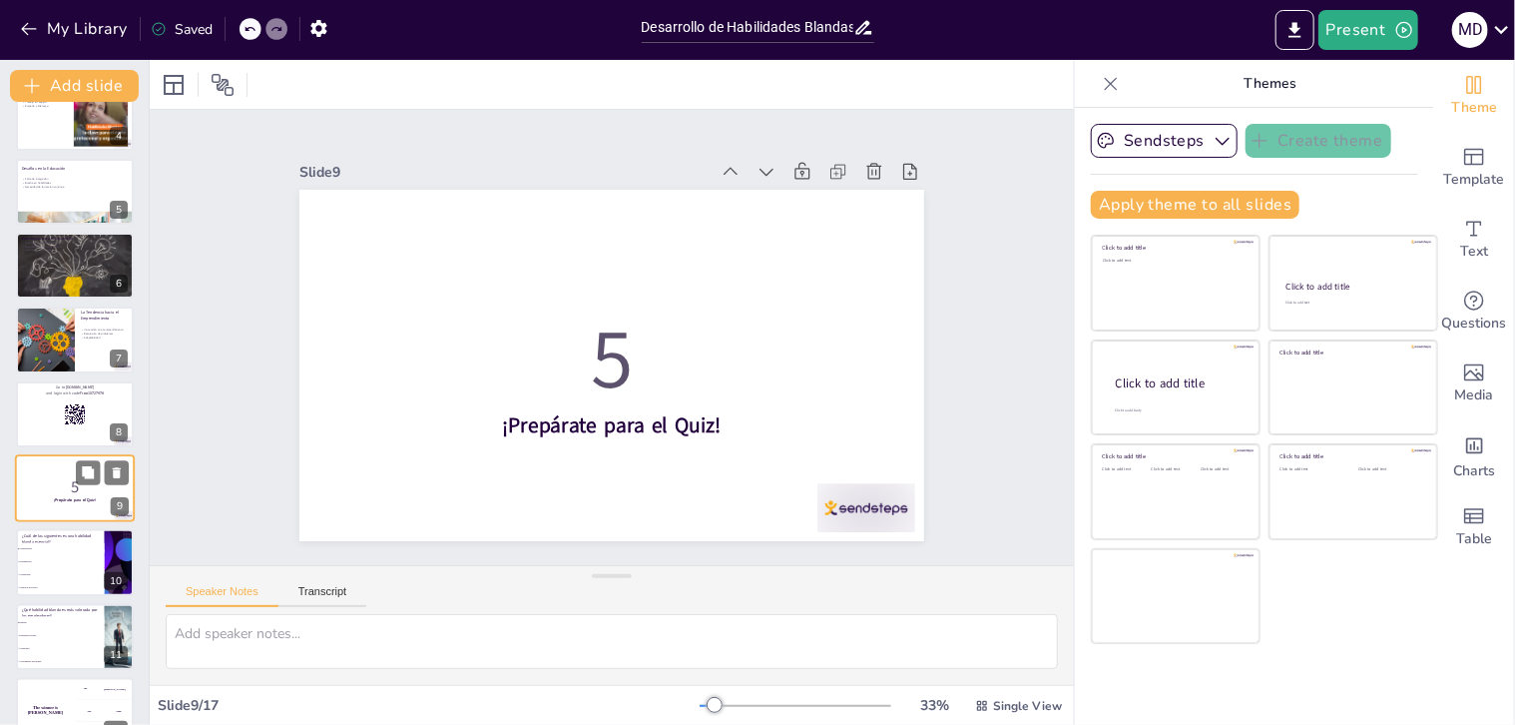
scroll to position [331, 0]
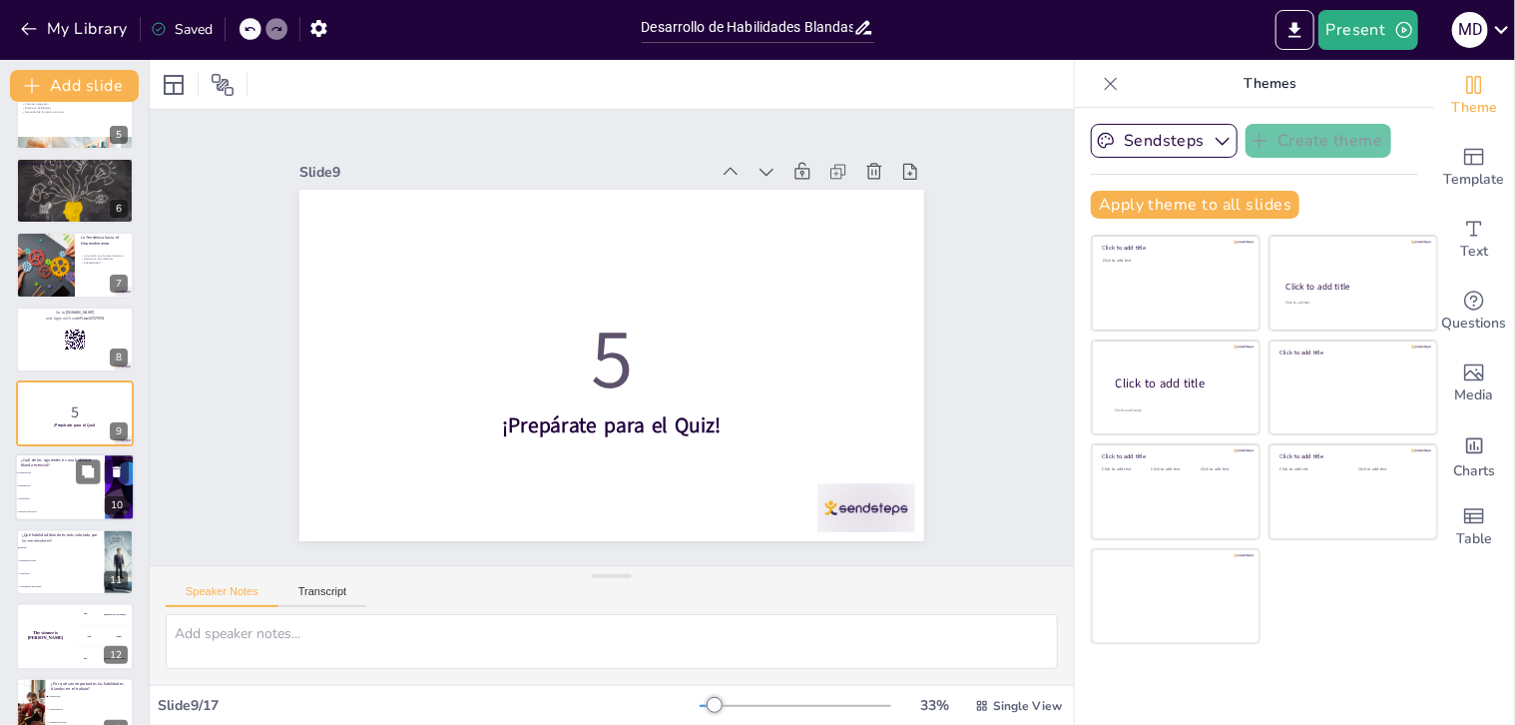
click at [59, 503] on li "Contabilidad" at bounding box center [60, 499] width 90 height 13
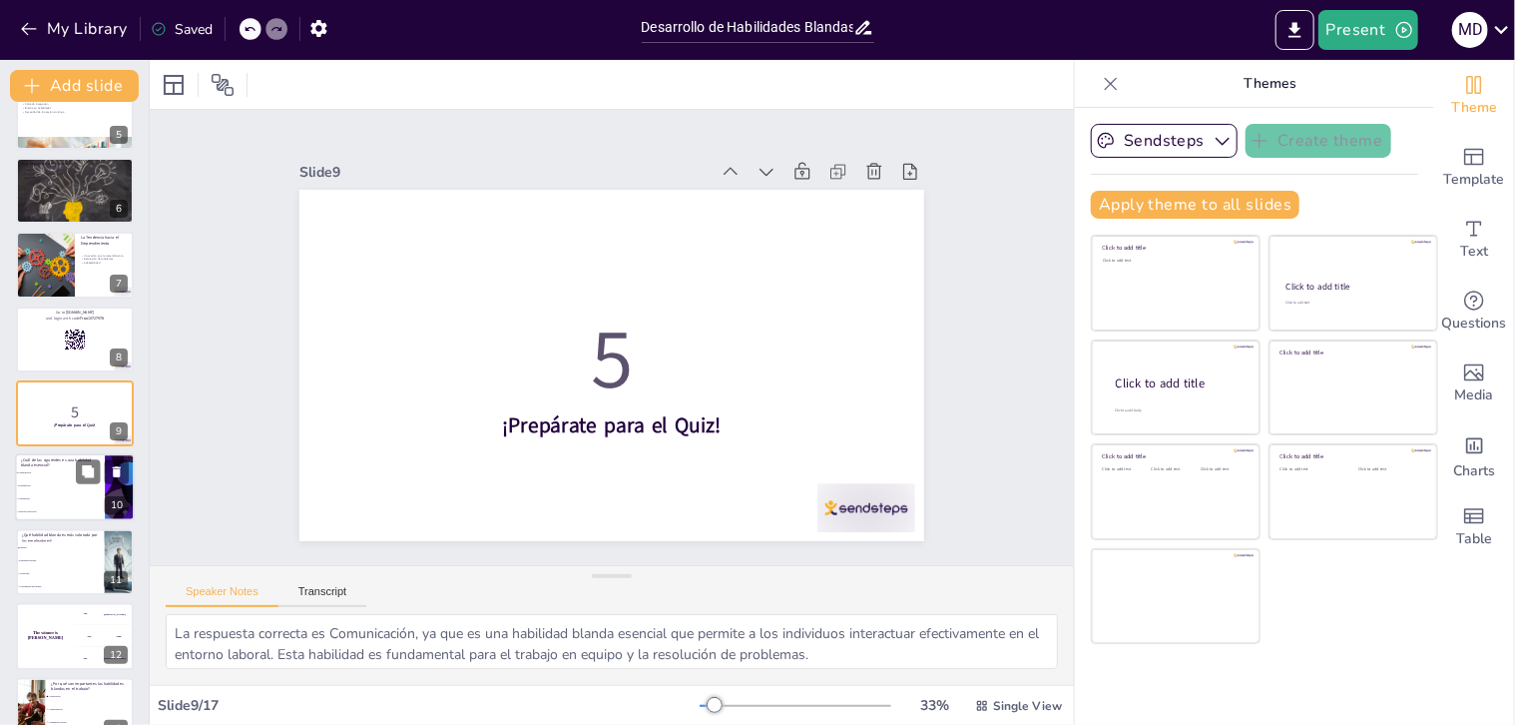
scroll to position [405, 0]
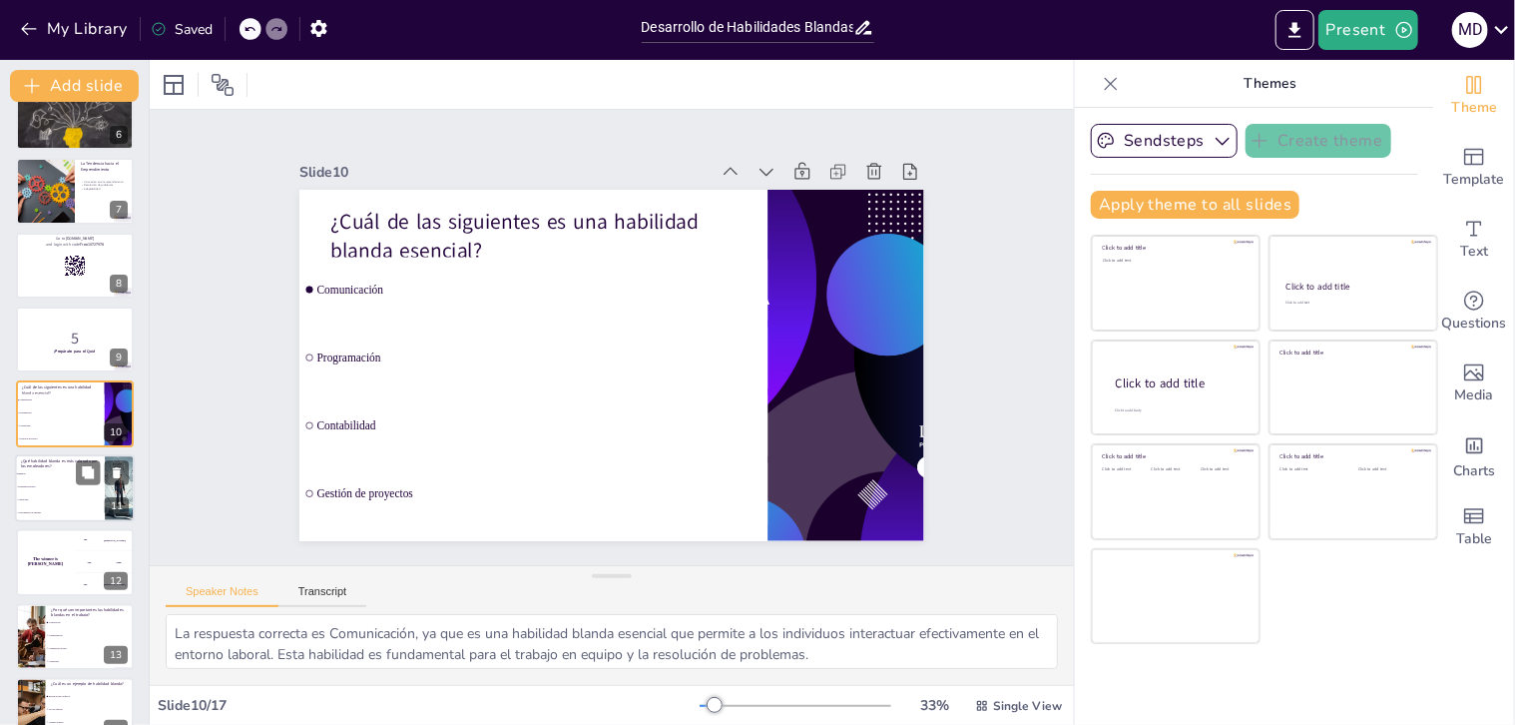
click at [62, 474] on li "Empatía" at bounding box center [60, 473] width 90 height 13
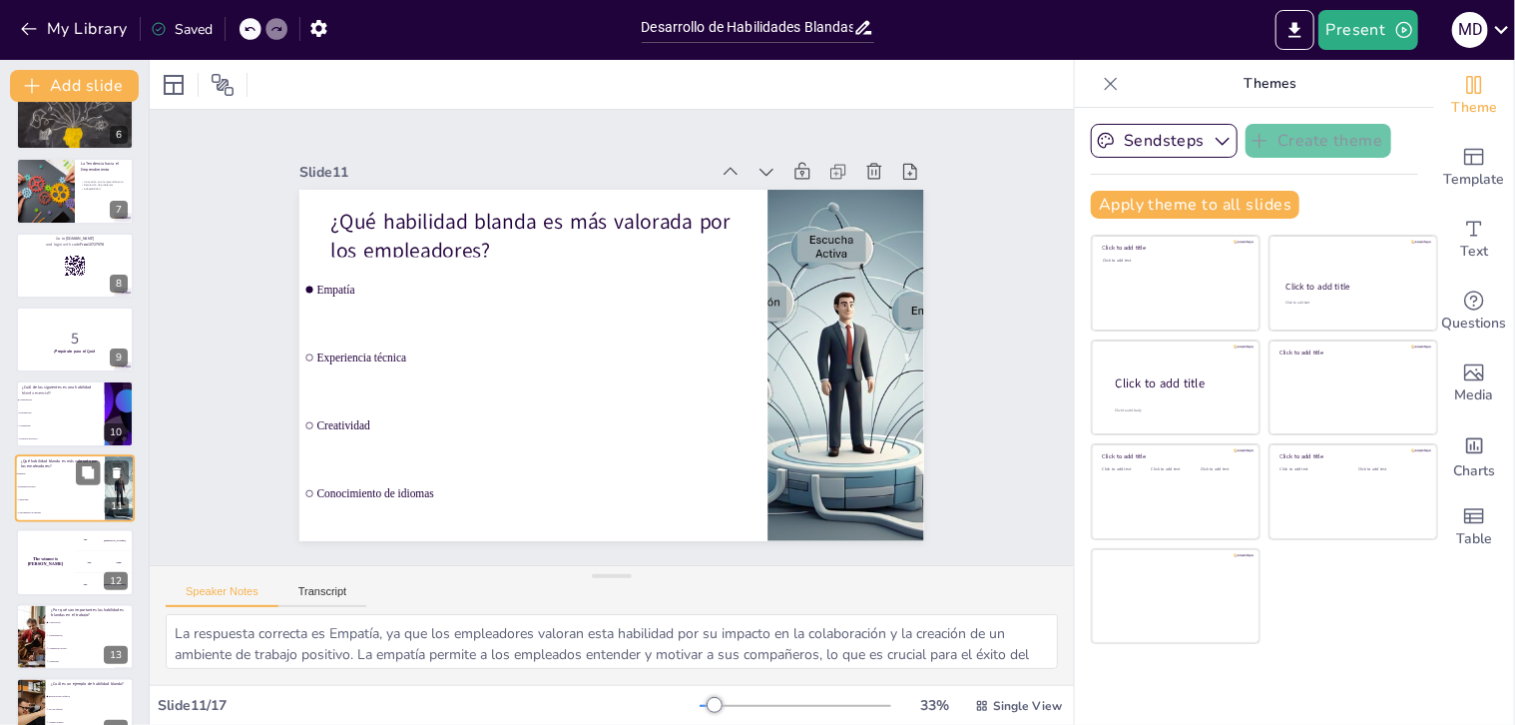
scroll to position [479, 0]
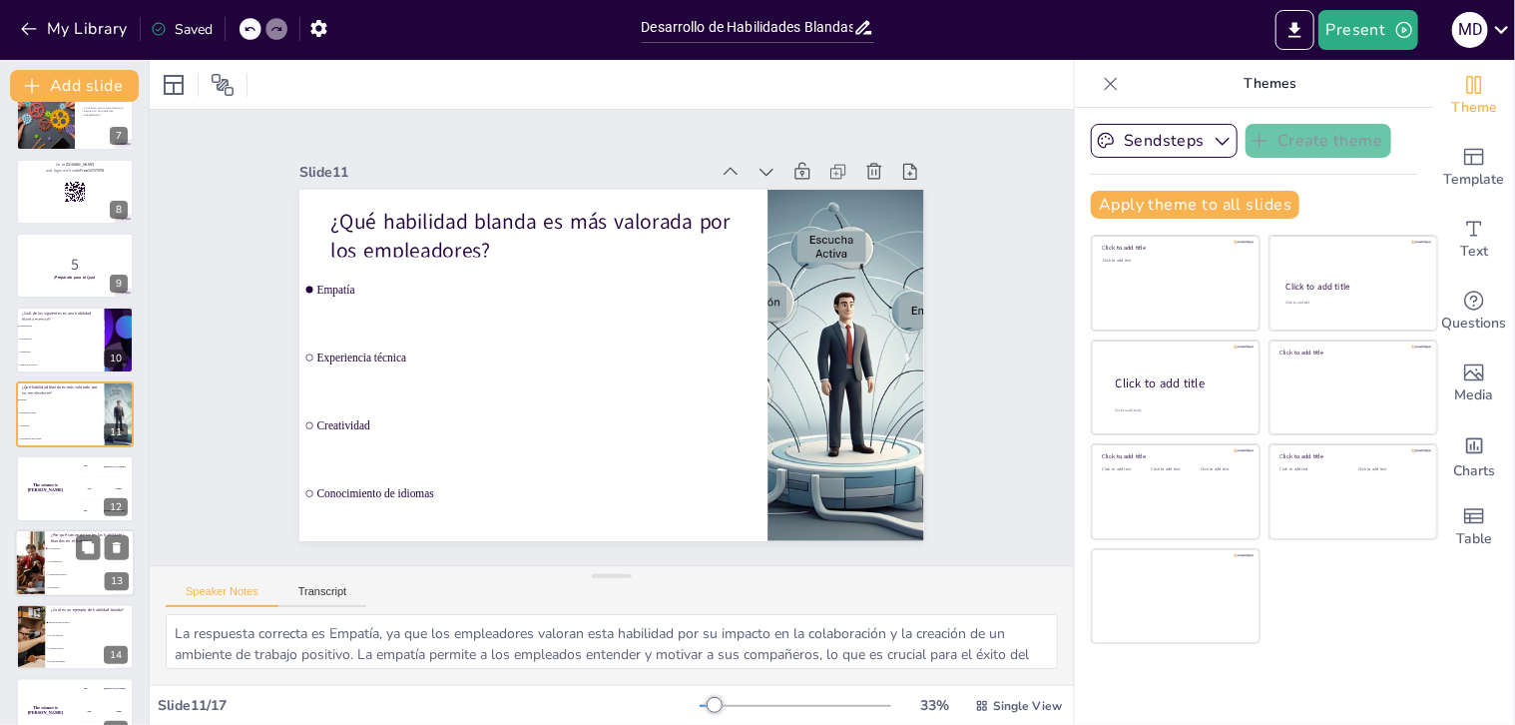
click at [56, 556] on li "Automatización" at bounding box center [90, 561] width 90 height 13
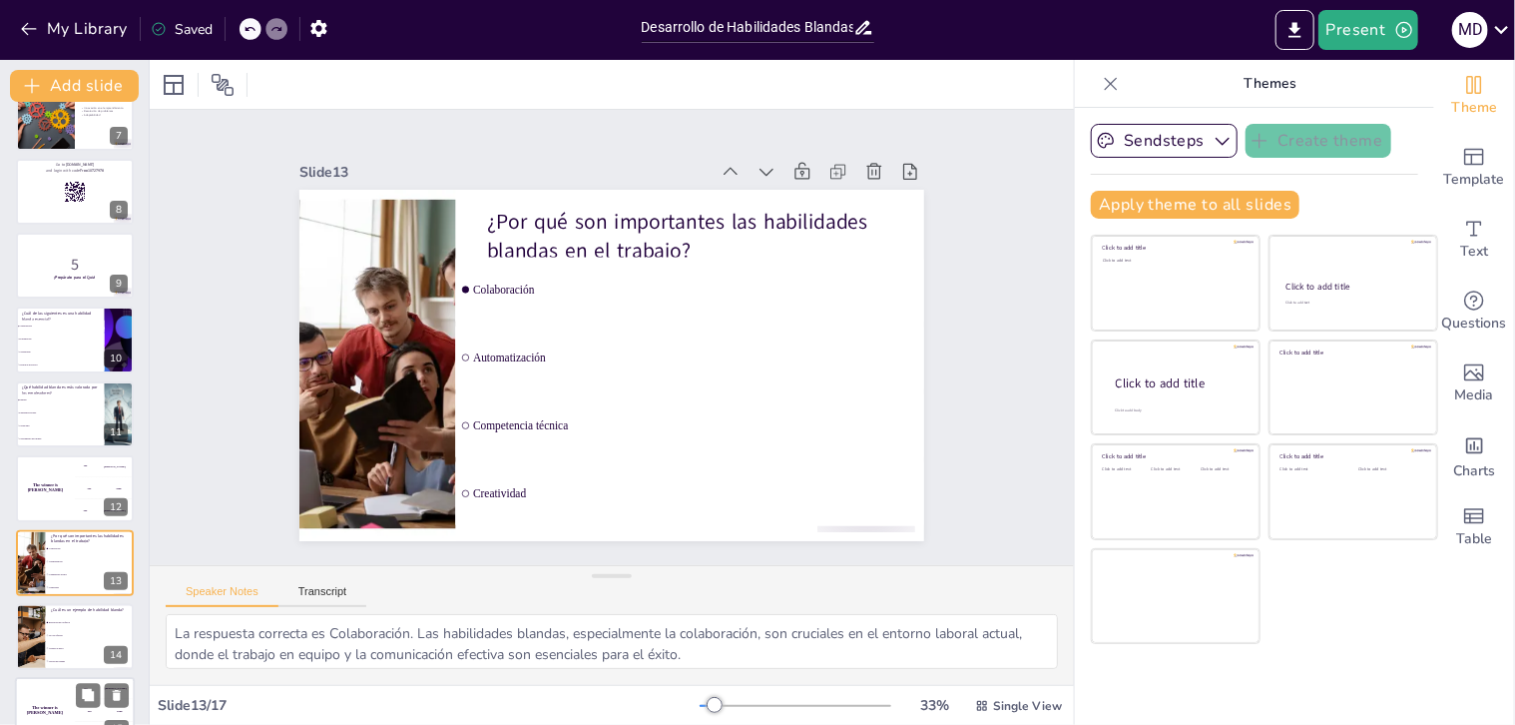
scroll to position [628, 0]
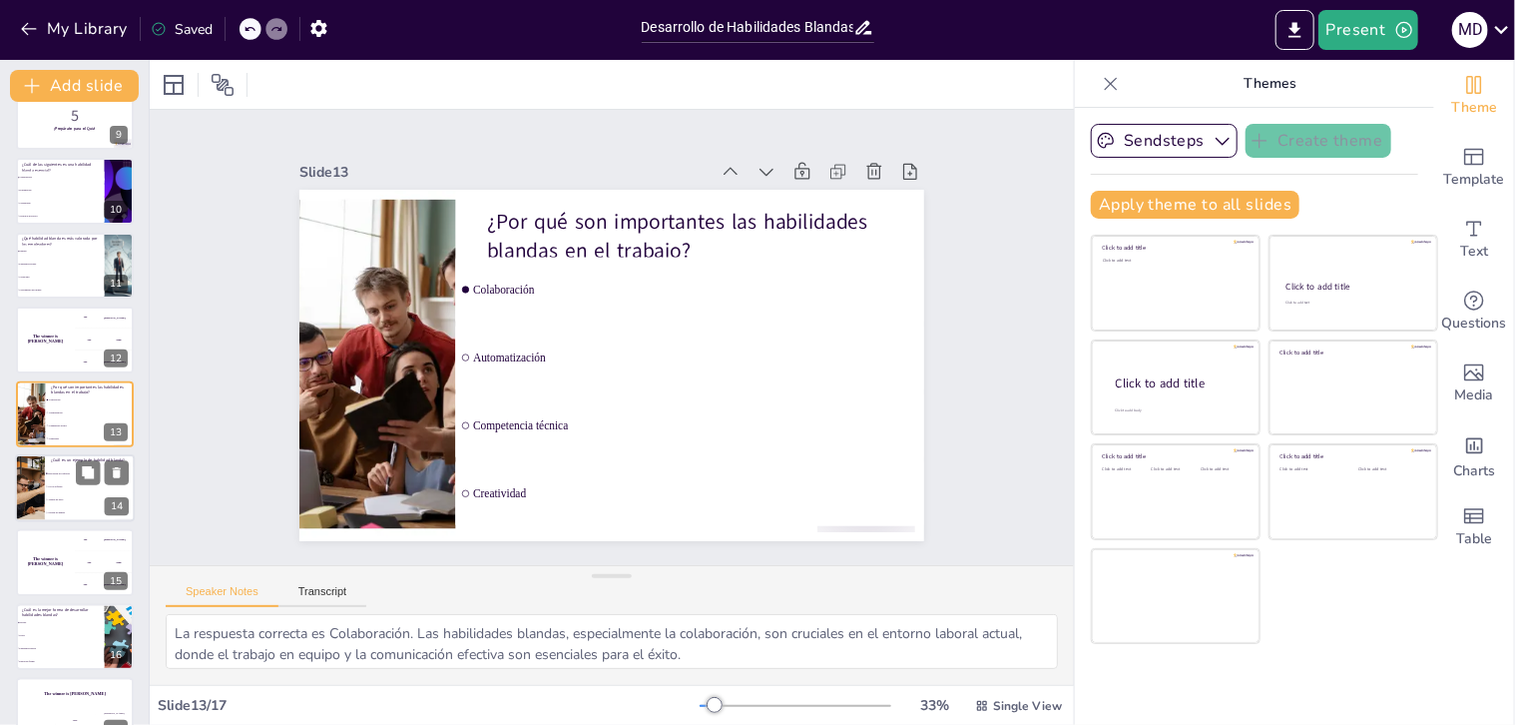
click at [69, 493] on li "Análisis de datos" at bounding box center [90, 499] width 90 height 13
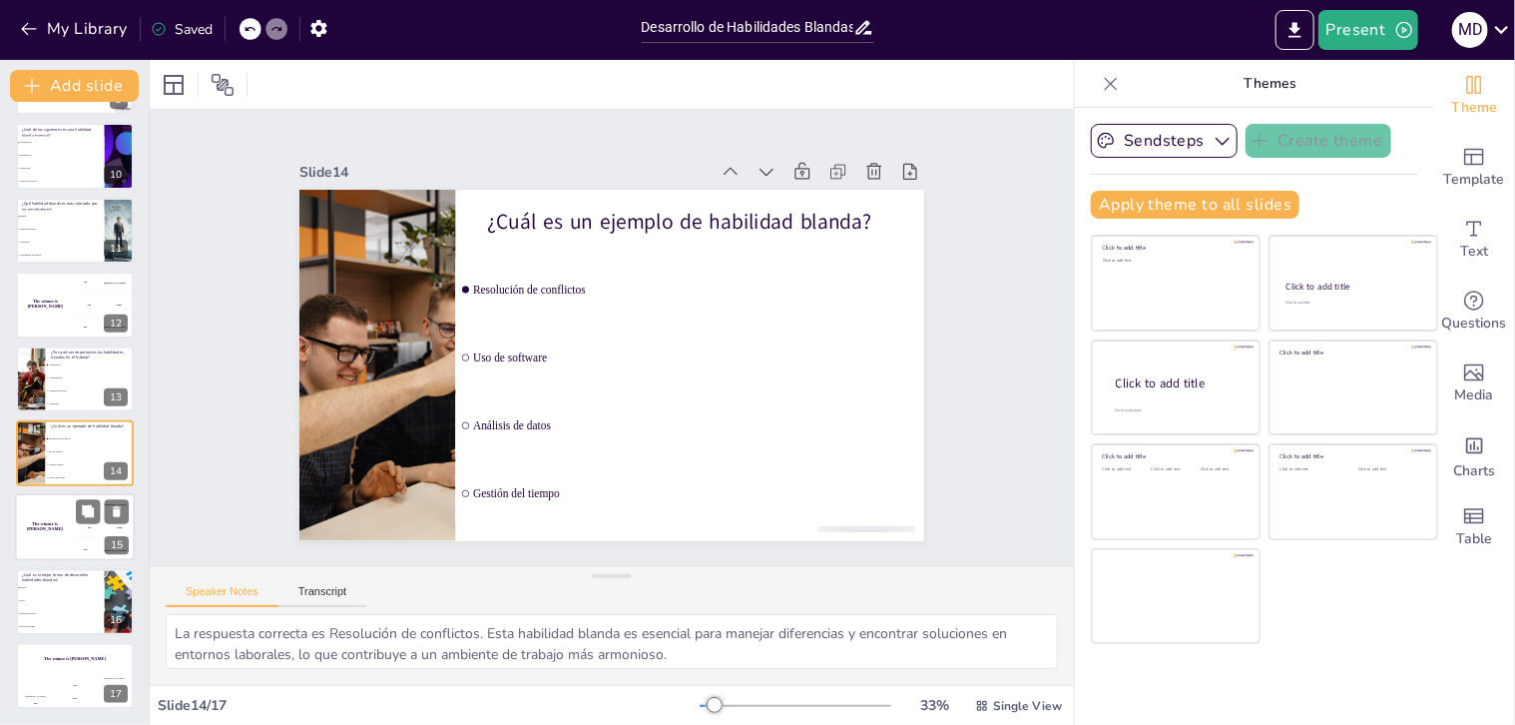
click at [68, 516] on div "The winner is [PERSON_NAME]" at bounding box center [45, 528] width 60 height 68
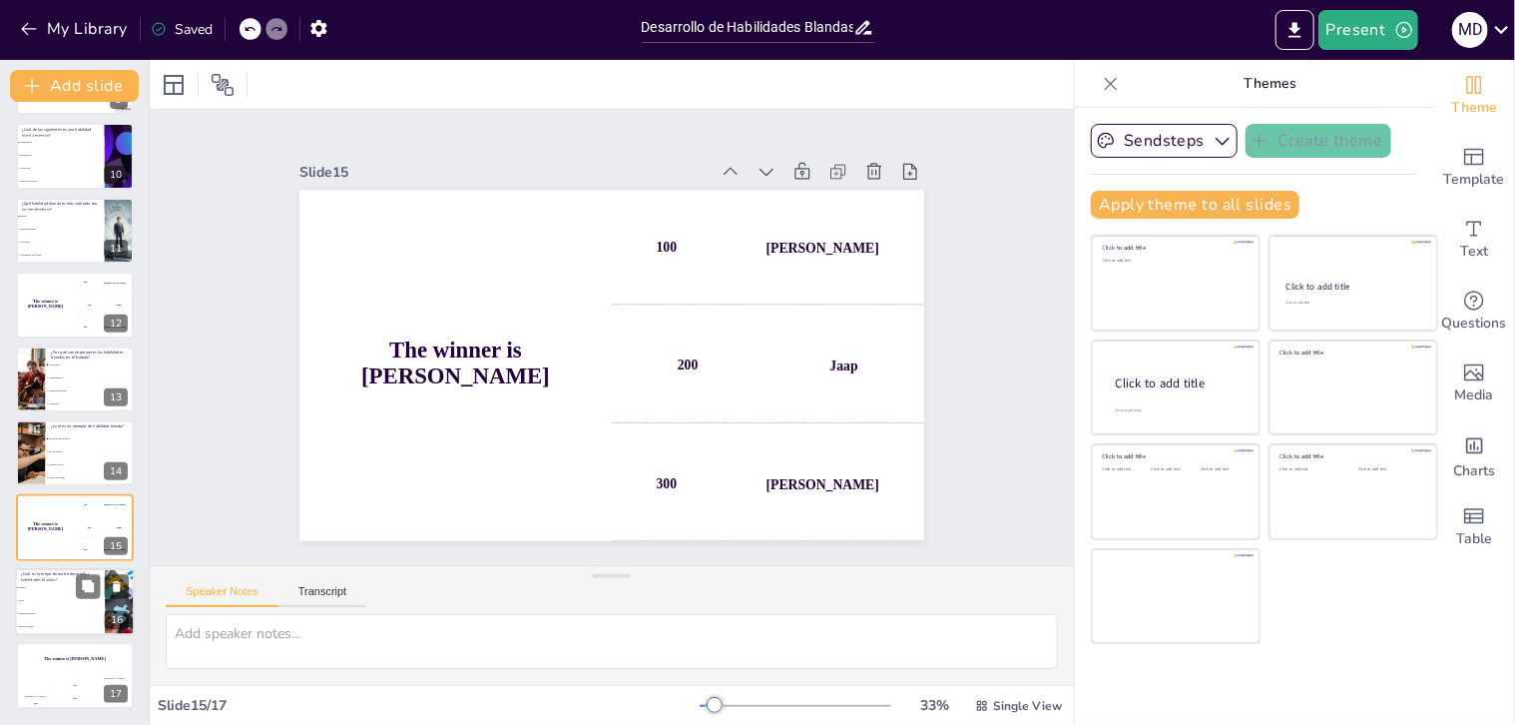
click at [65, 605] on li "Teoría" at bounding box center [60, 600] width 90 height 13
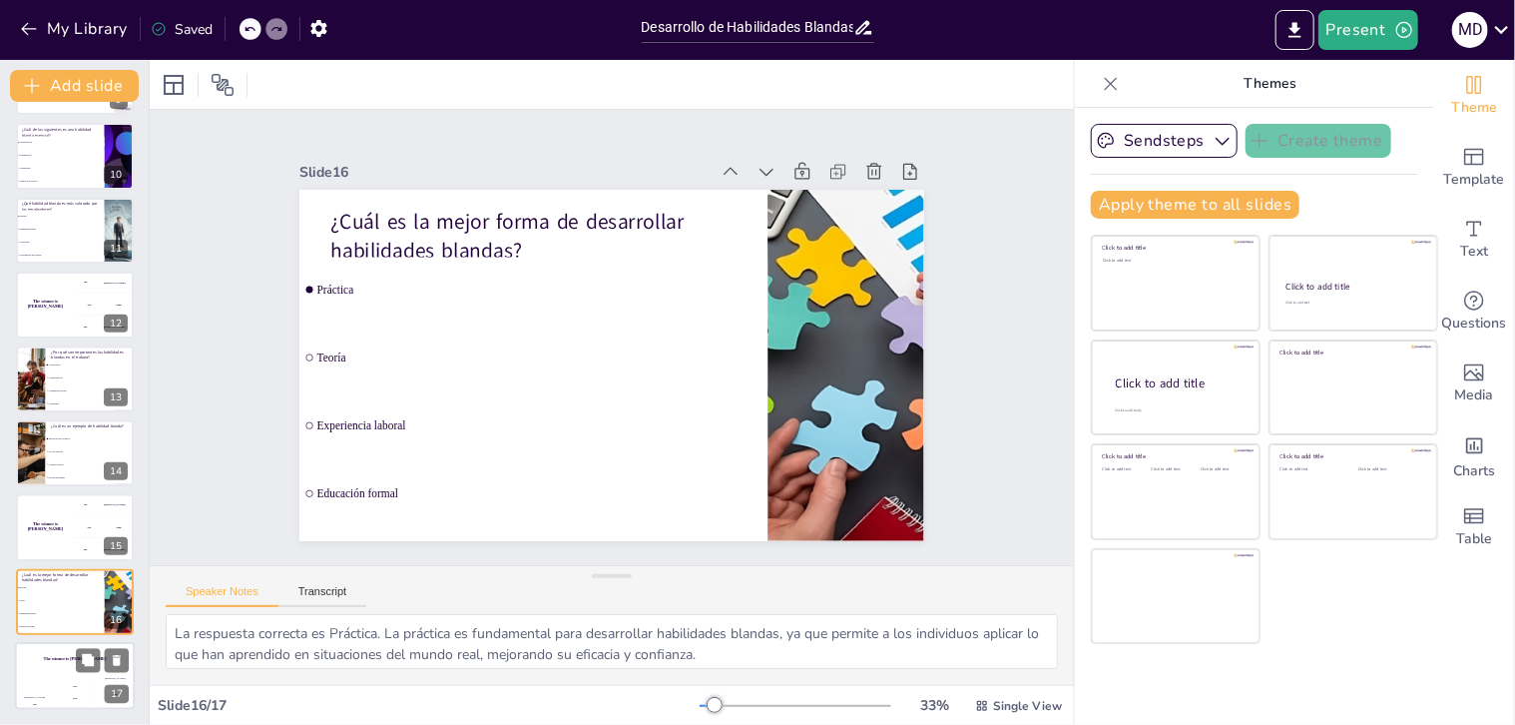
click at [52, 674] on div "The winner is [PERSON_NAME]" at bounding box center [75, 659] width 120 height 34
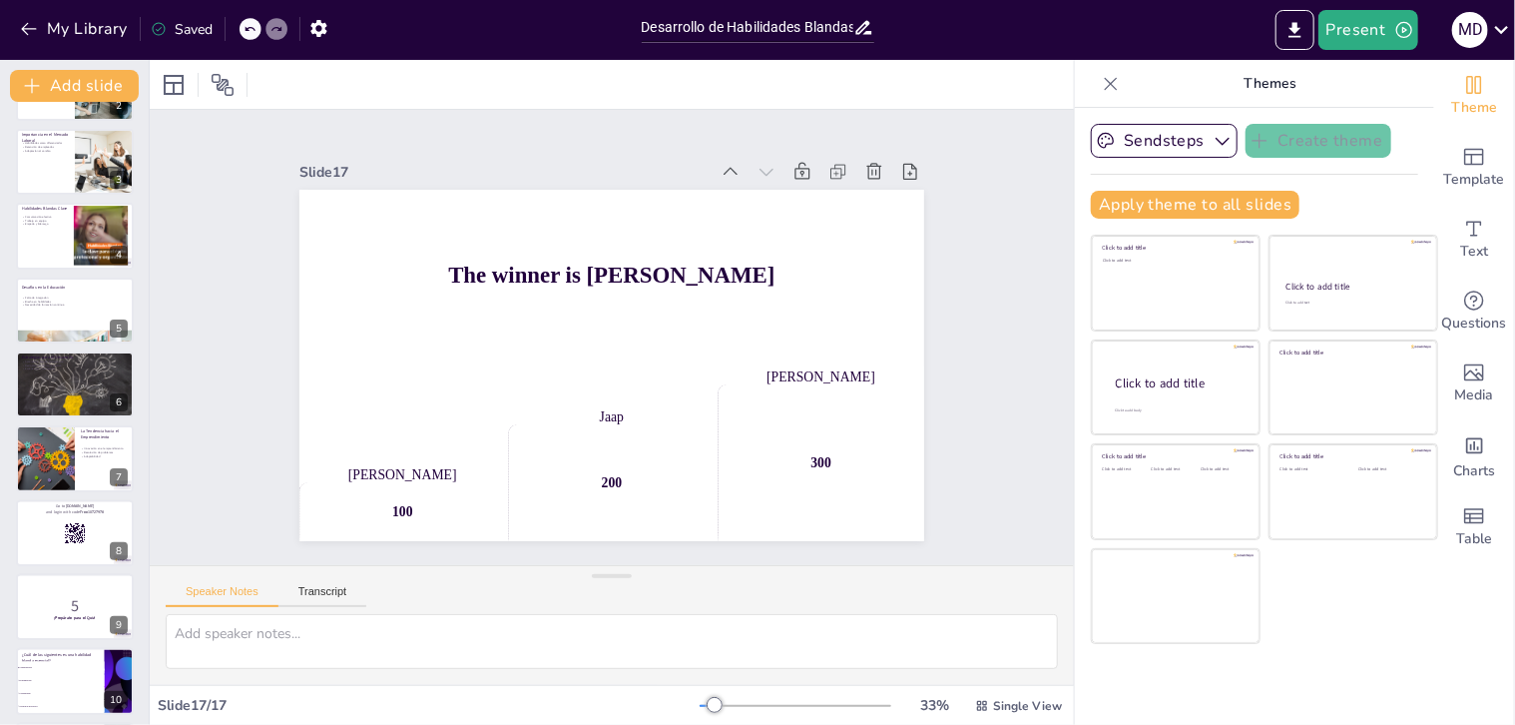
scroll to position [0, 0]
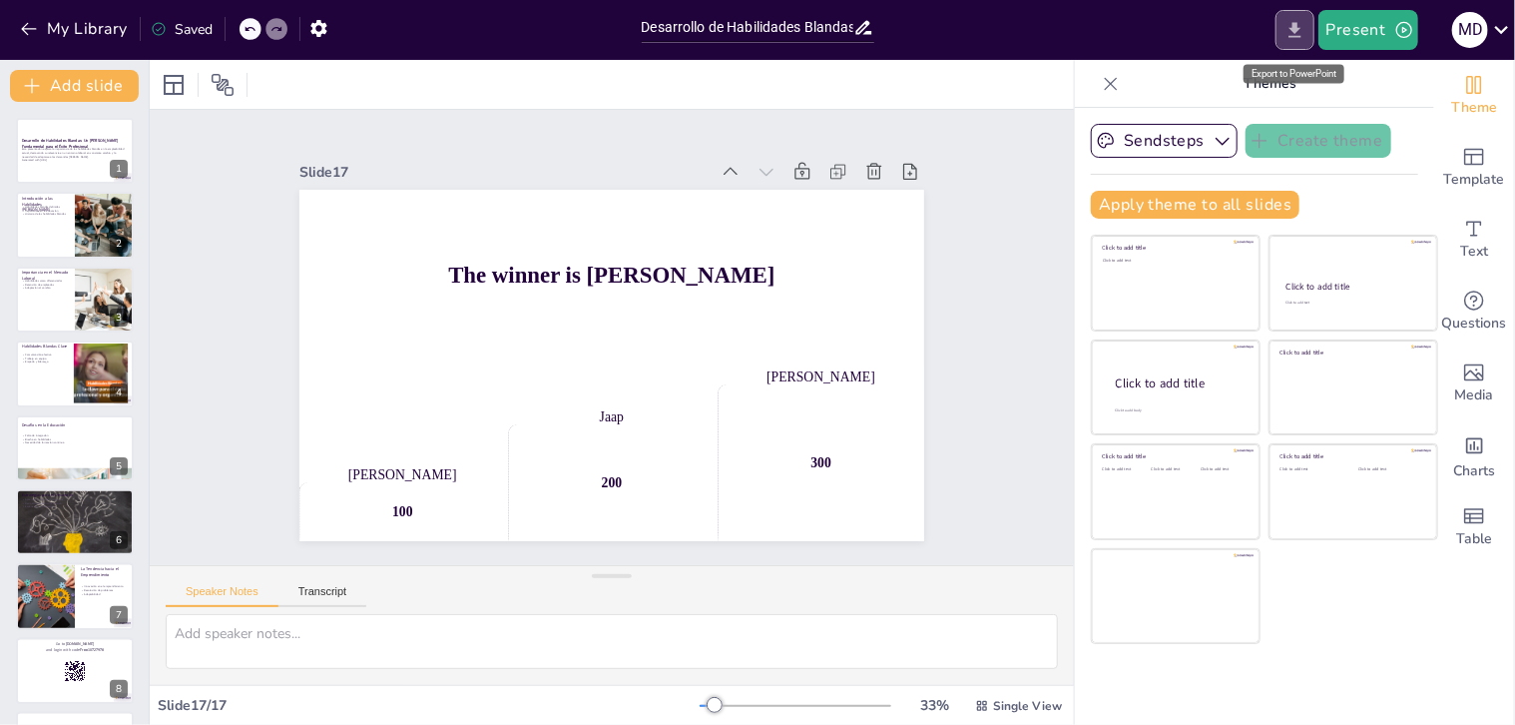
click at [1297, 37] on icon "Export to PowerPoint" at bounding box center [1294, 29] width 12 height 15
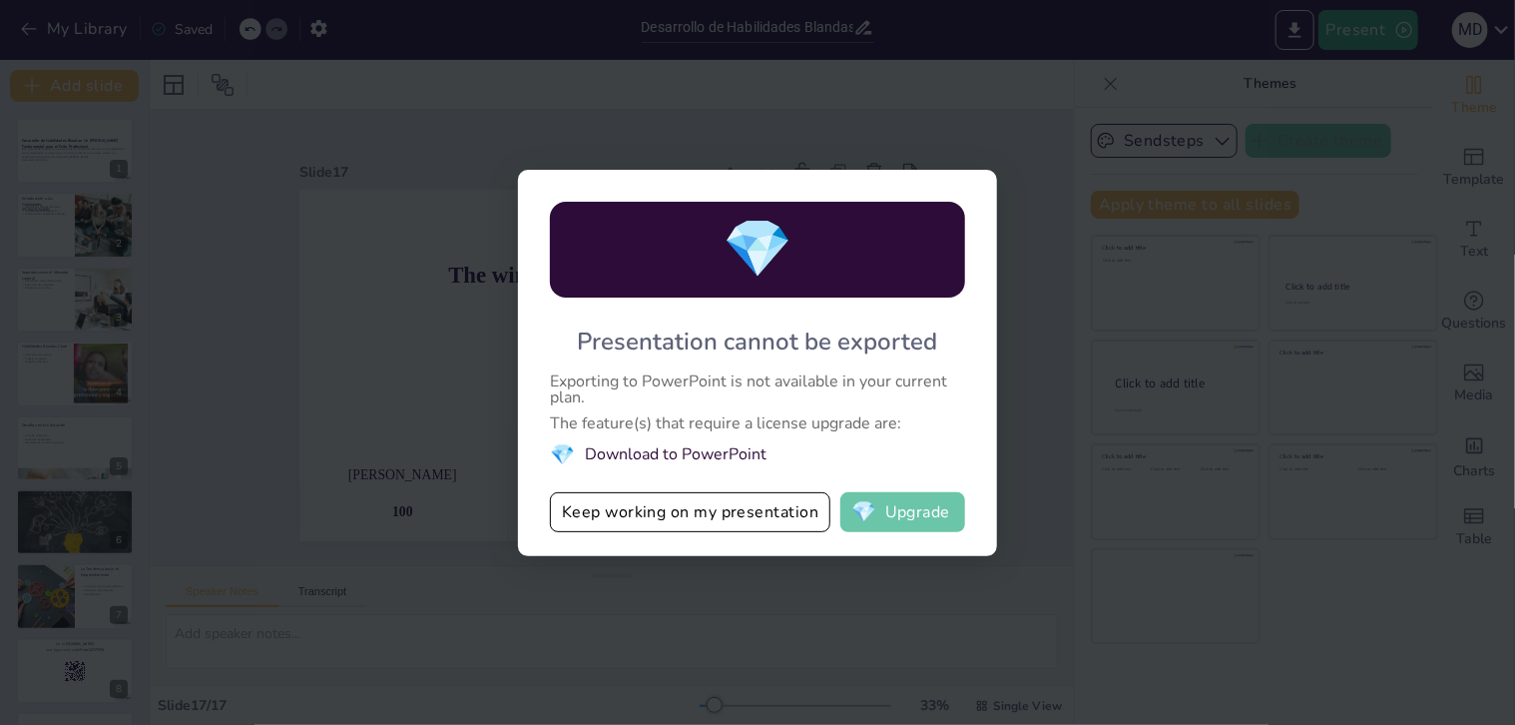
click at [927, 511] on button "💎 Upgrade" at bounding box center [902, 512] width 125 height 40
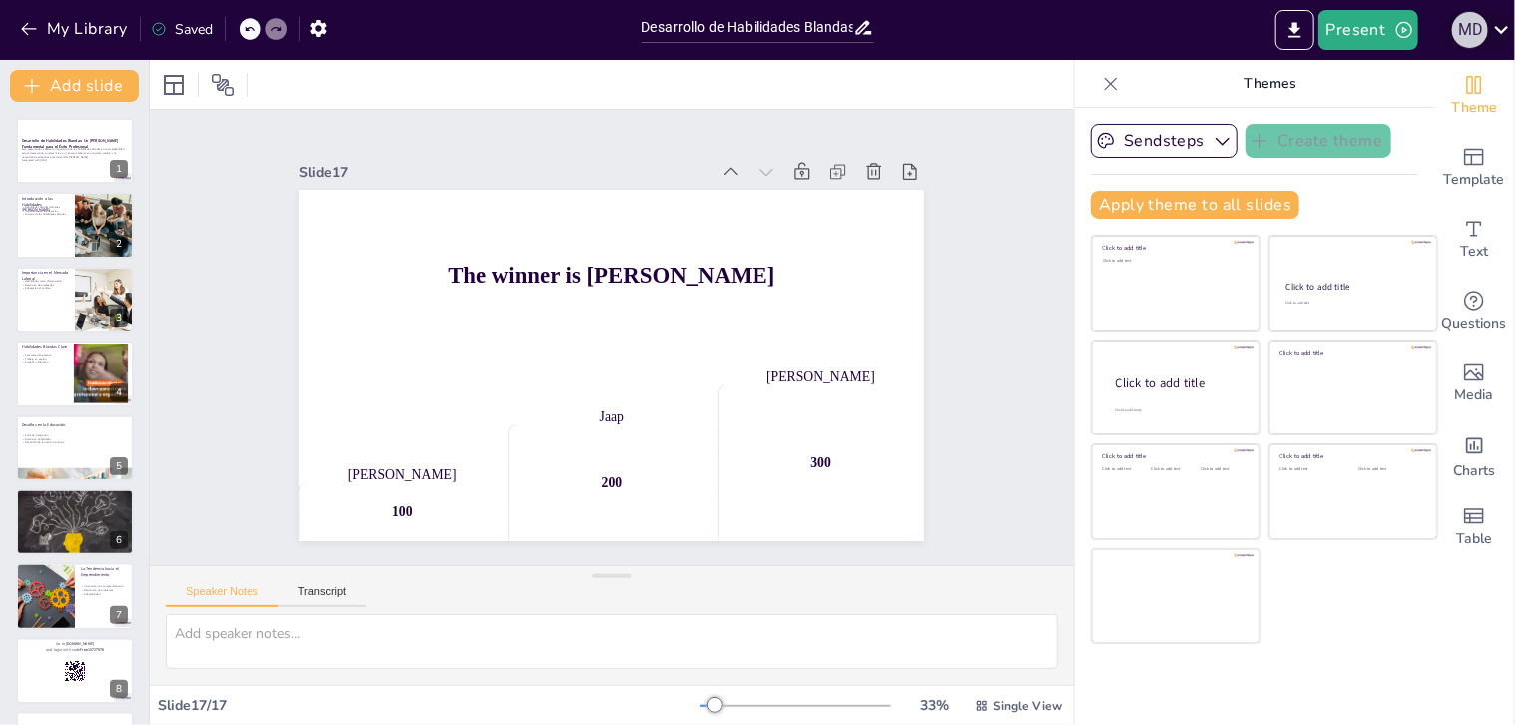
click at [1468, 31] on div "M D" at bounding box center [1470, 30] width 36 height 36
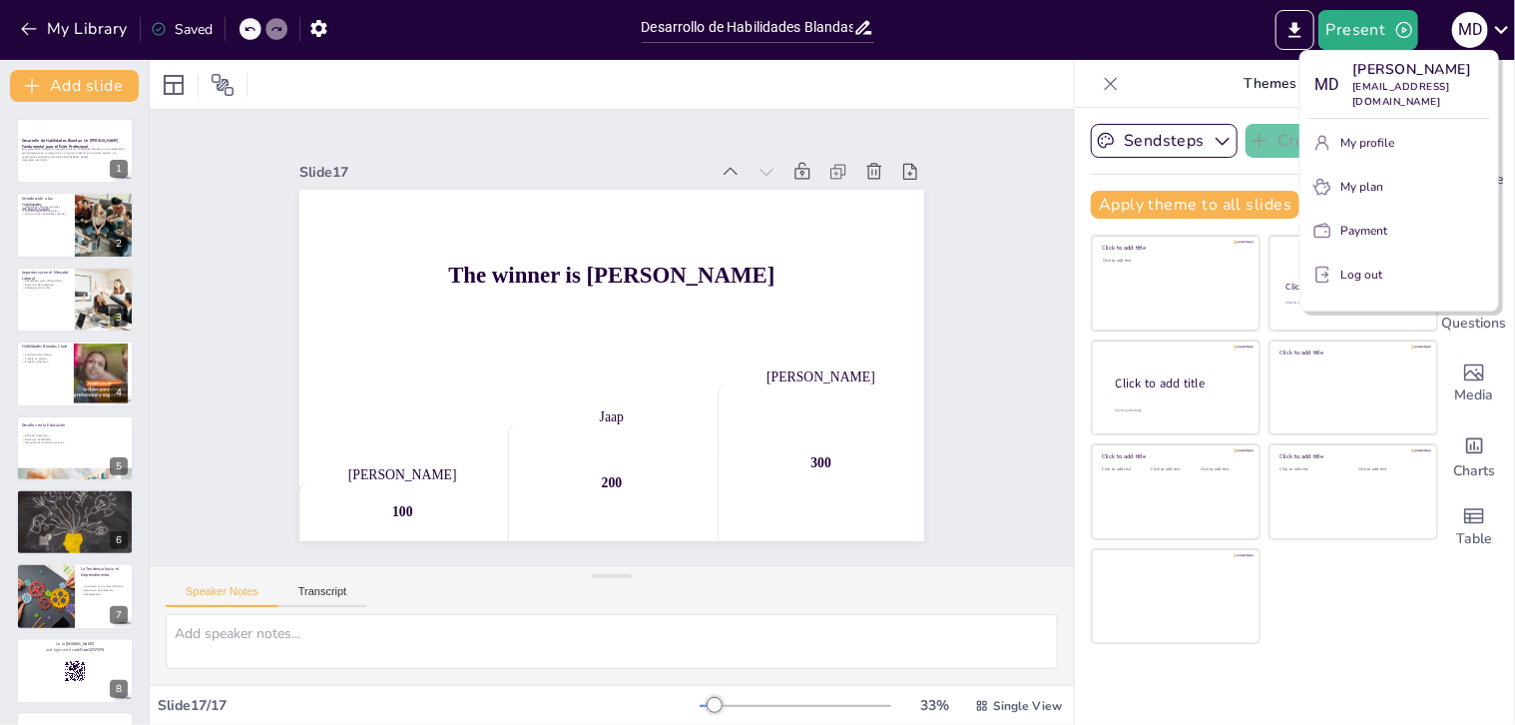
click at [1357, 283] on p "Log out" at bounding box center [1361, 274] width 42 height 18
